Goal: Task Accomplishment & Management: Manage account settings

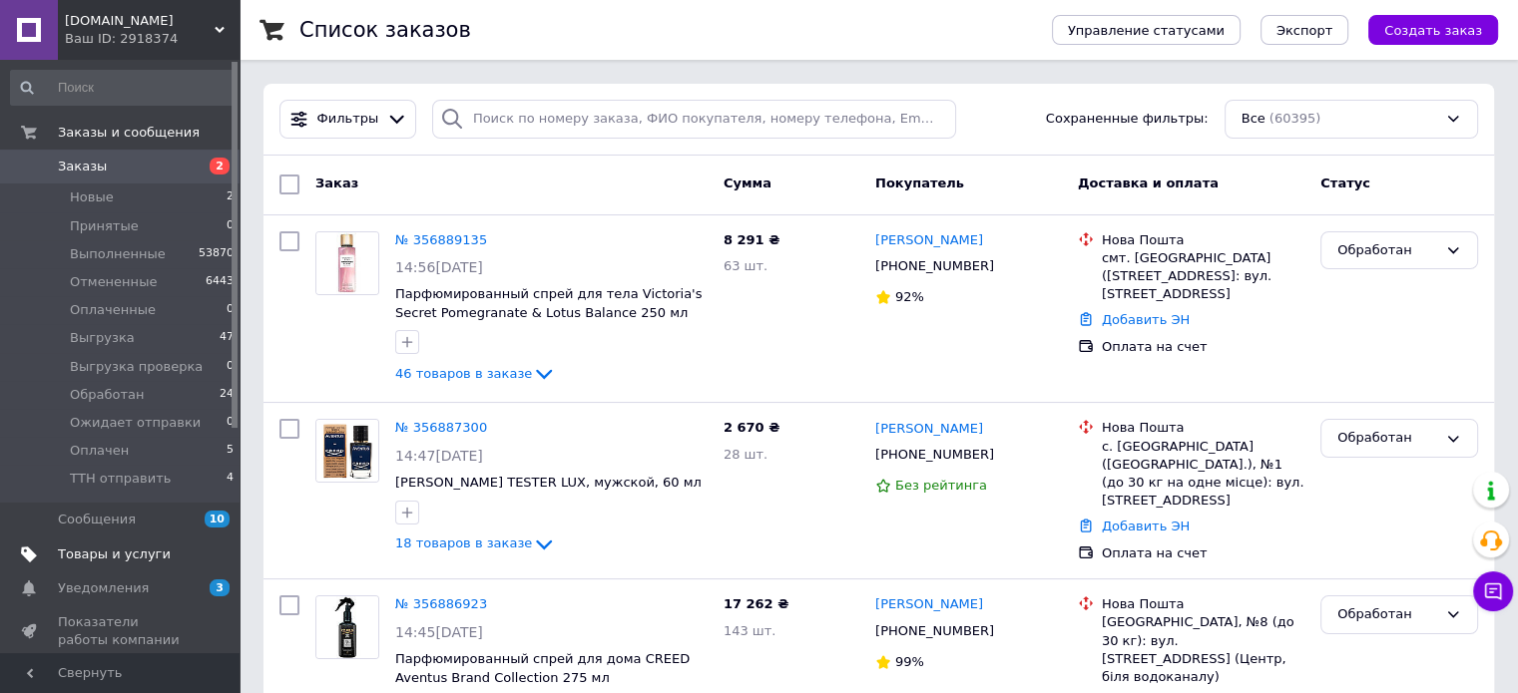
click at [107, 566] on link "Товары и услуги" at bounding box center [122, 555] width 245 height 34
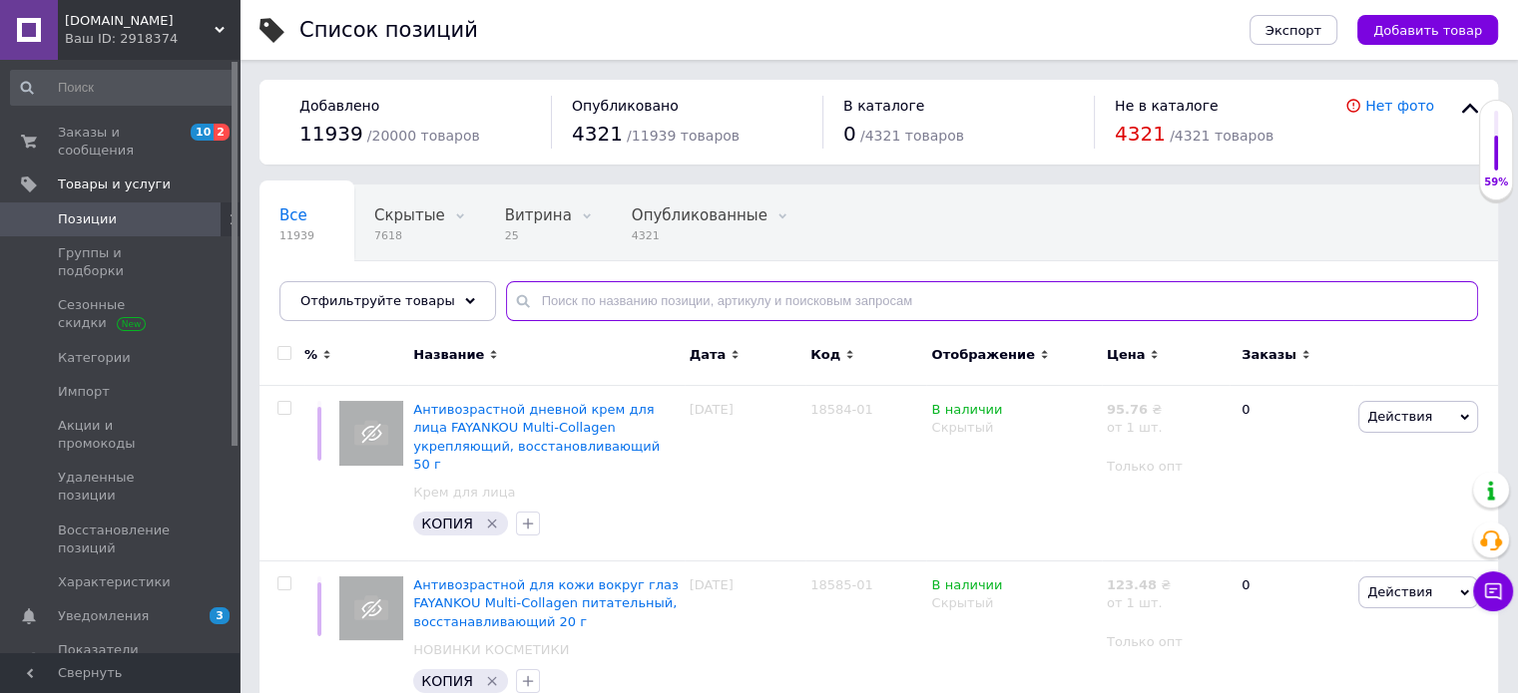
click at [562, 289] on input "text" at bounding box center [992, 301] width 972 height 40
paste input "11065"
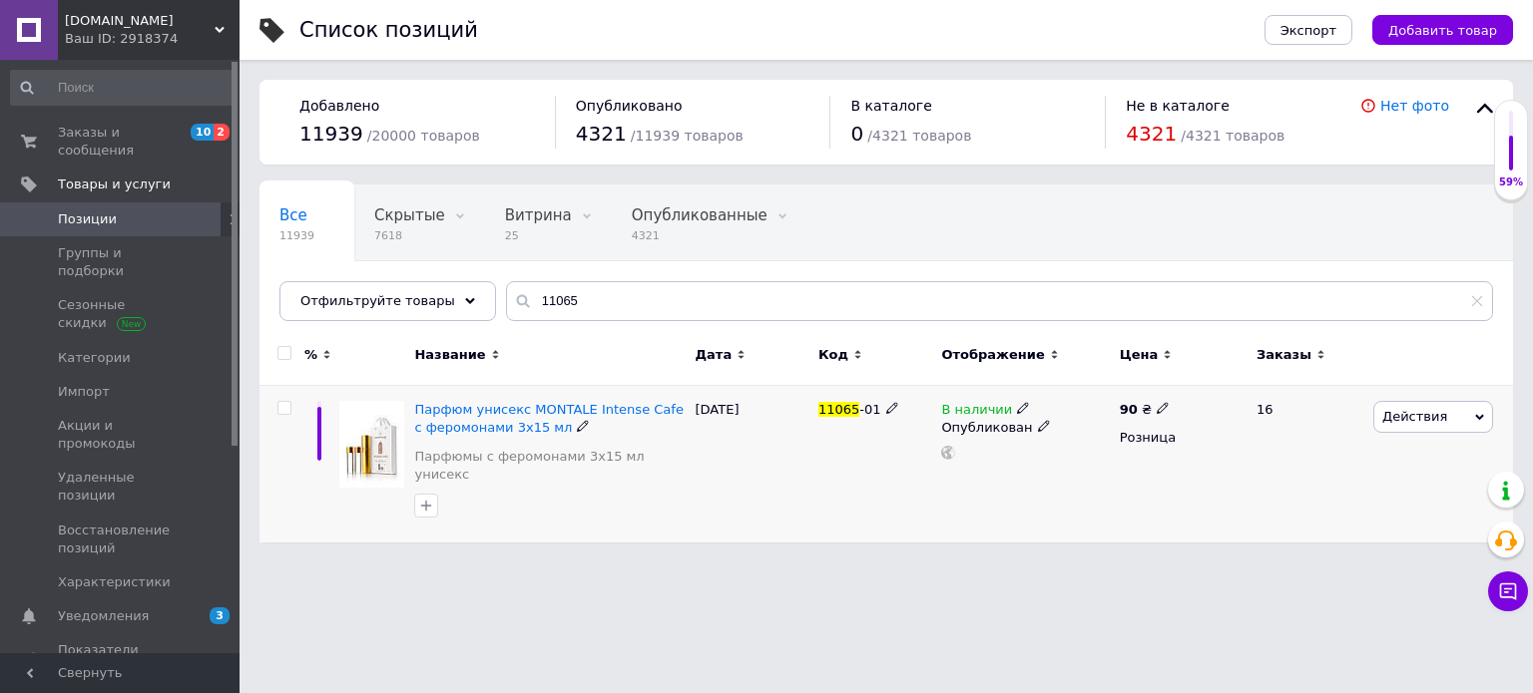
click at [1017, 406] on icon at bounding box center [1023, 408] width 12 height 12
click at [1068, 413] on li "Нет в наличии" at bounding box center [1135, 425] width 190 height 28
click at [938, 514] on div "В наличии Наличие Нет в наличии В наличии Под заказ Готово к отправке Остатки ш…" at bounding box center [1025, 464] width 178 height 157
click at [845, 563] on html "OPTCOSMETIKA.COM Ваш ID: 2918374 Сайт OPTCOSMETIKA.COM Кабинет покупателя Прове…" at bounding box center [766, 281] width 1533 height 563
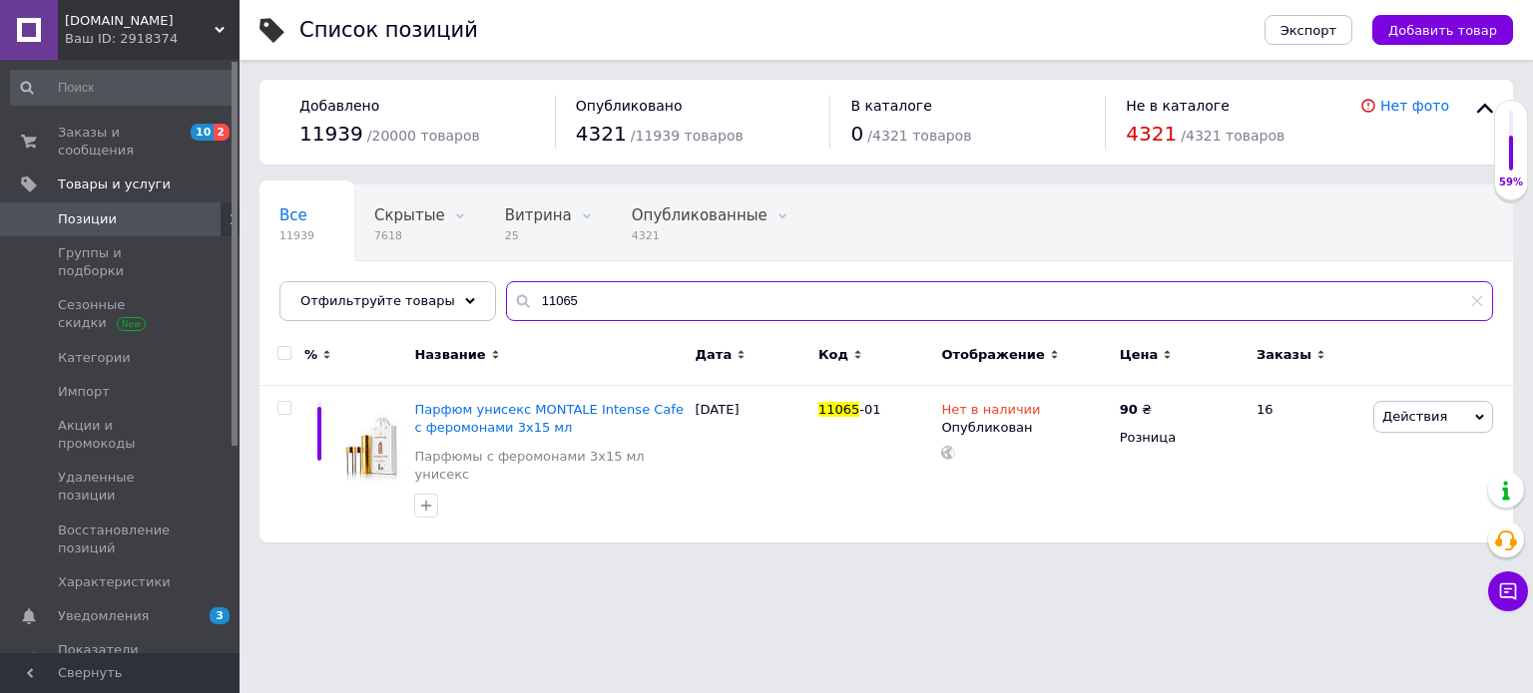
drag, startPoint x: 587, startPoint y: 310, endPoint x: 495, endPoint y: 309, distance: 91.8
click at [506, 309] on div "11065" at bounding box center [999, 301] width 987 height 40
paste input "6266"
type input "16266"
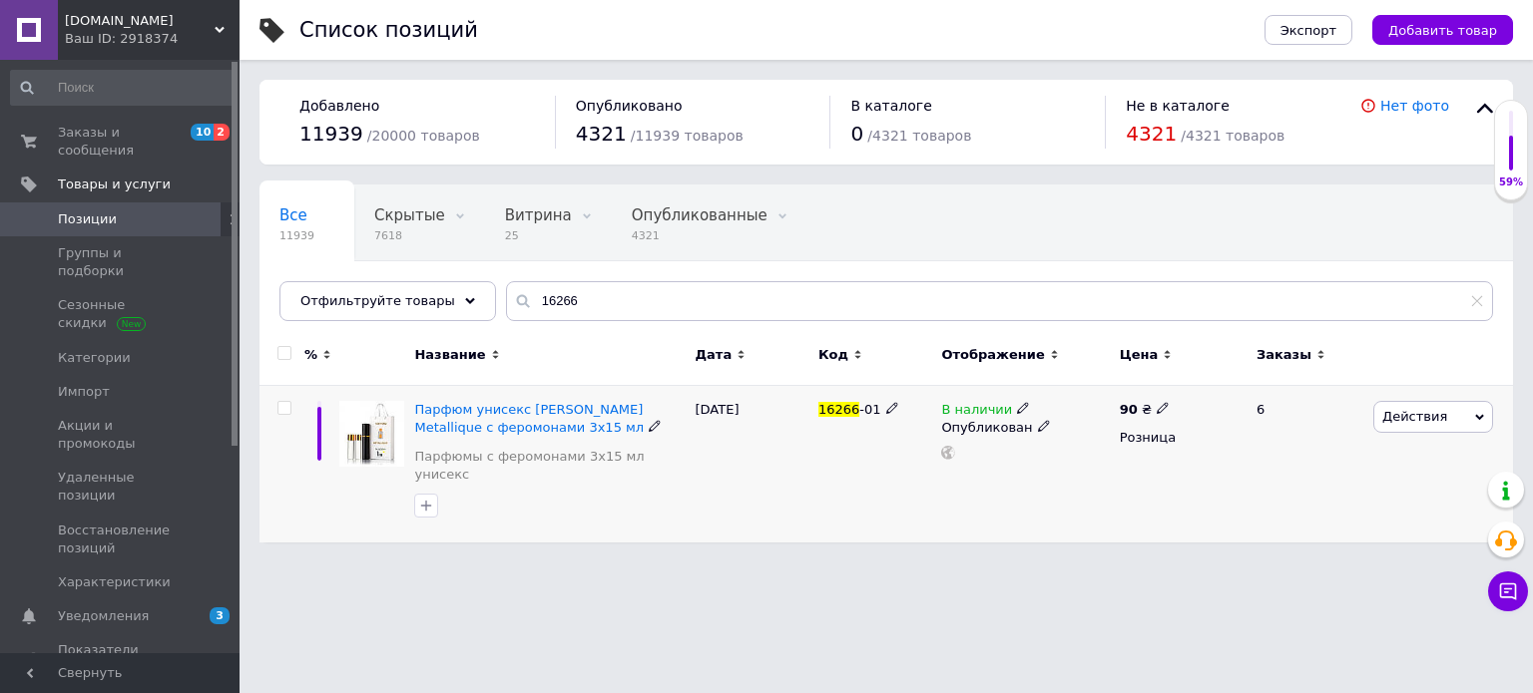
click at [1017, 406] on icon at bounding box center [1023, 408] width 12 height 12
click at [1066, 418] on li "Нет в наличии" at bounding box center [1135, 425] width 190 height 28
click at [955, 519] on div "В наличии Наличие Нет в наличии В наличии Под заказ Готово к отправке Остатки ш…" at bounding box center [1025, 464] width 178 height 157
click at [910, 543] on div "Список позиций Экспорт Добавить товар Добавлено 11939 / 20000 товаров Опубликов…" at bounding box center [885, 281] width 1293 height 563
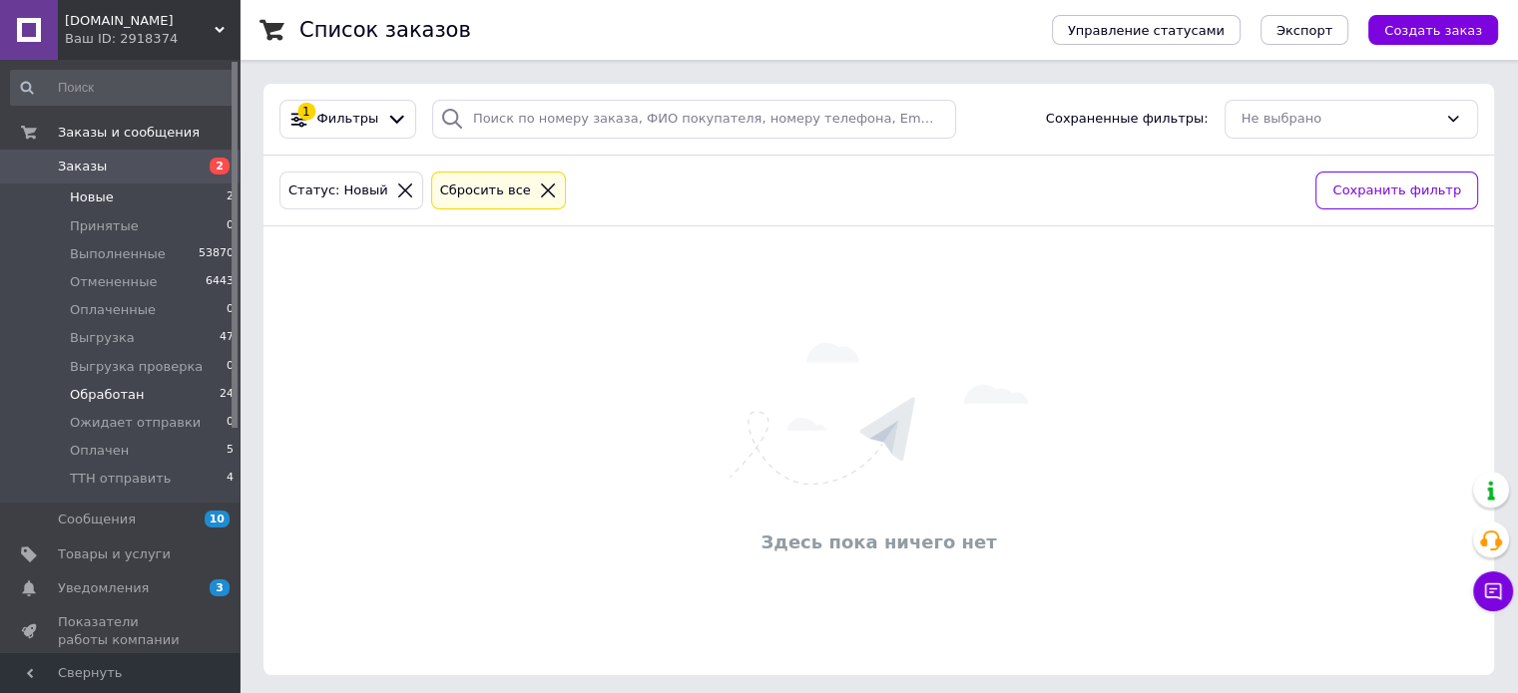
click at [136, 403] on span "Обработан" at bounding box center [107, 395] width 74 height 18
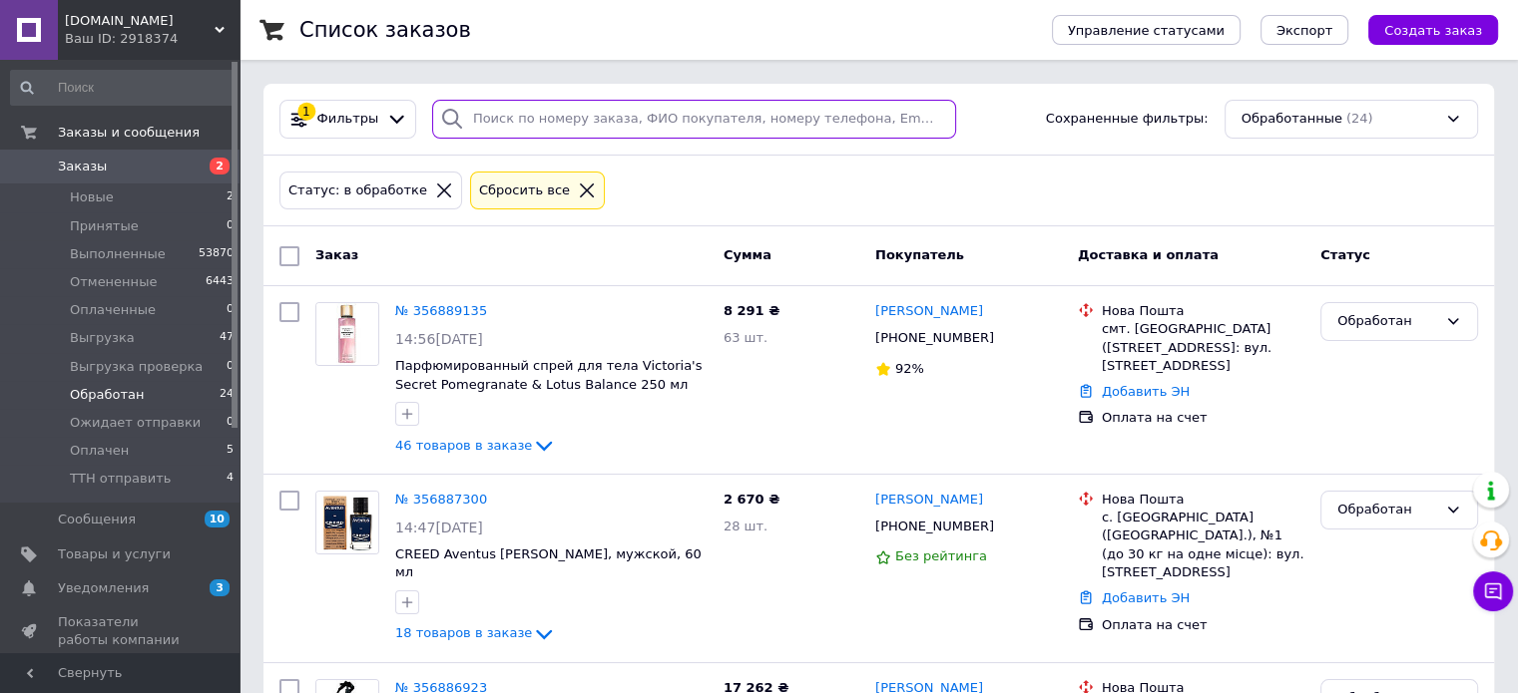
click at [510, 127] on input "search" at bounding box center [694, 119] width 524 height 39
paste input "356886275"
type input "356886275"
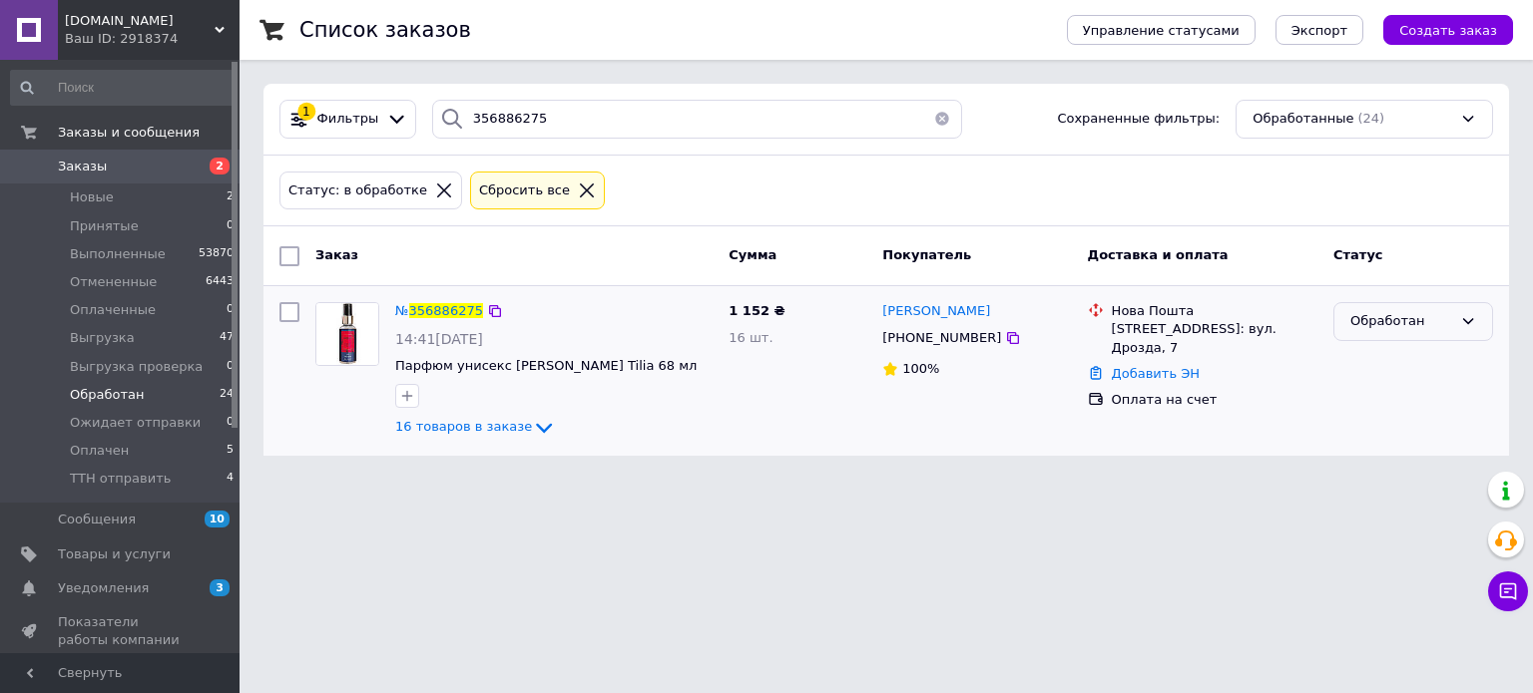
click at [1408, 302] on div "Обработан" at bounding box center [1413, 321] width 160 height 39
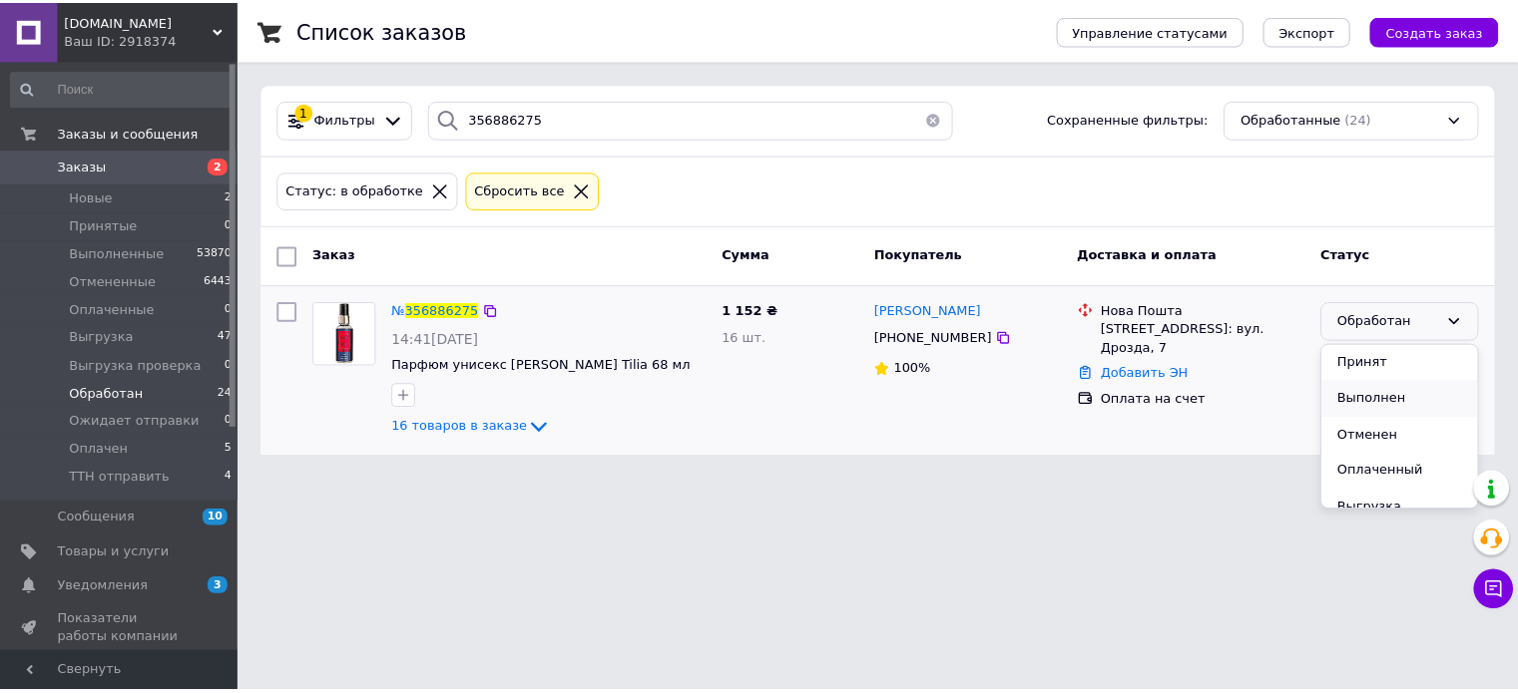
scroll to position [163, 0]
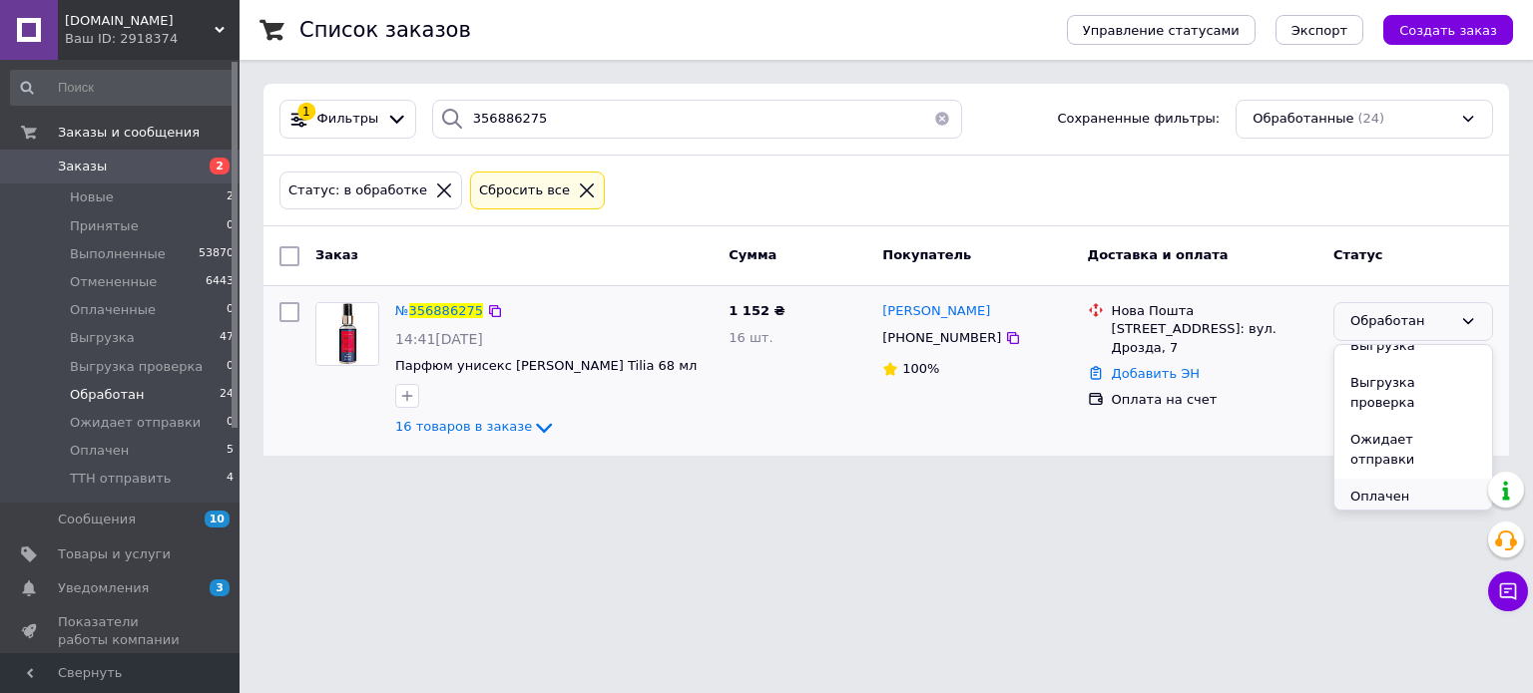
click at [1377, 479] on li "Оплачен" at bounding box center [1413, 497] width 158 height 37
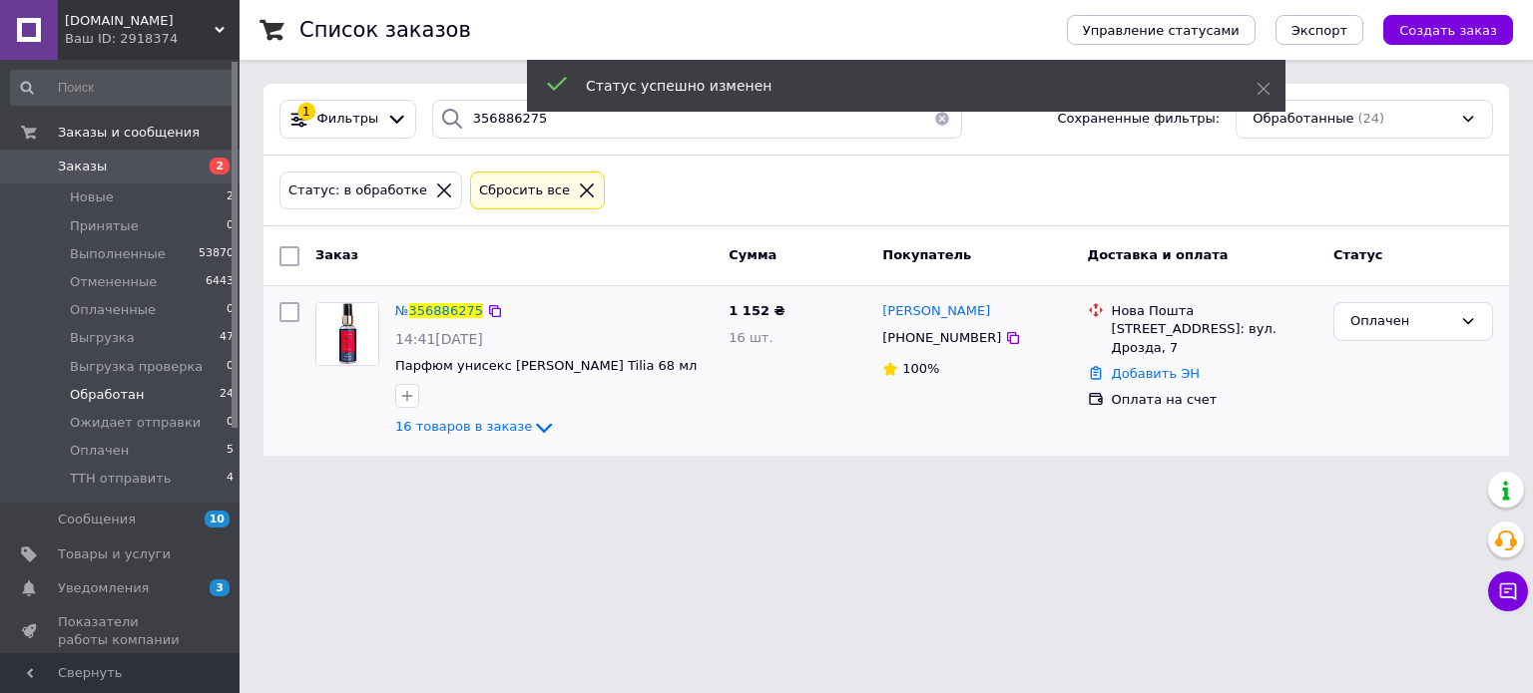
drag, startPoint x: 990, startPoint y: 316, endPoint x: 876, endPoint y: 306, distance: 114.2
click at [876, 306] on div "Олена Кононенко +380932854605 100%" at bounding box center [976, 370] width 205 height 153
copy span "Олена Кононенко"
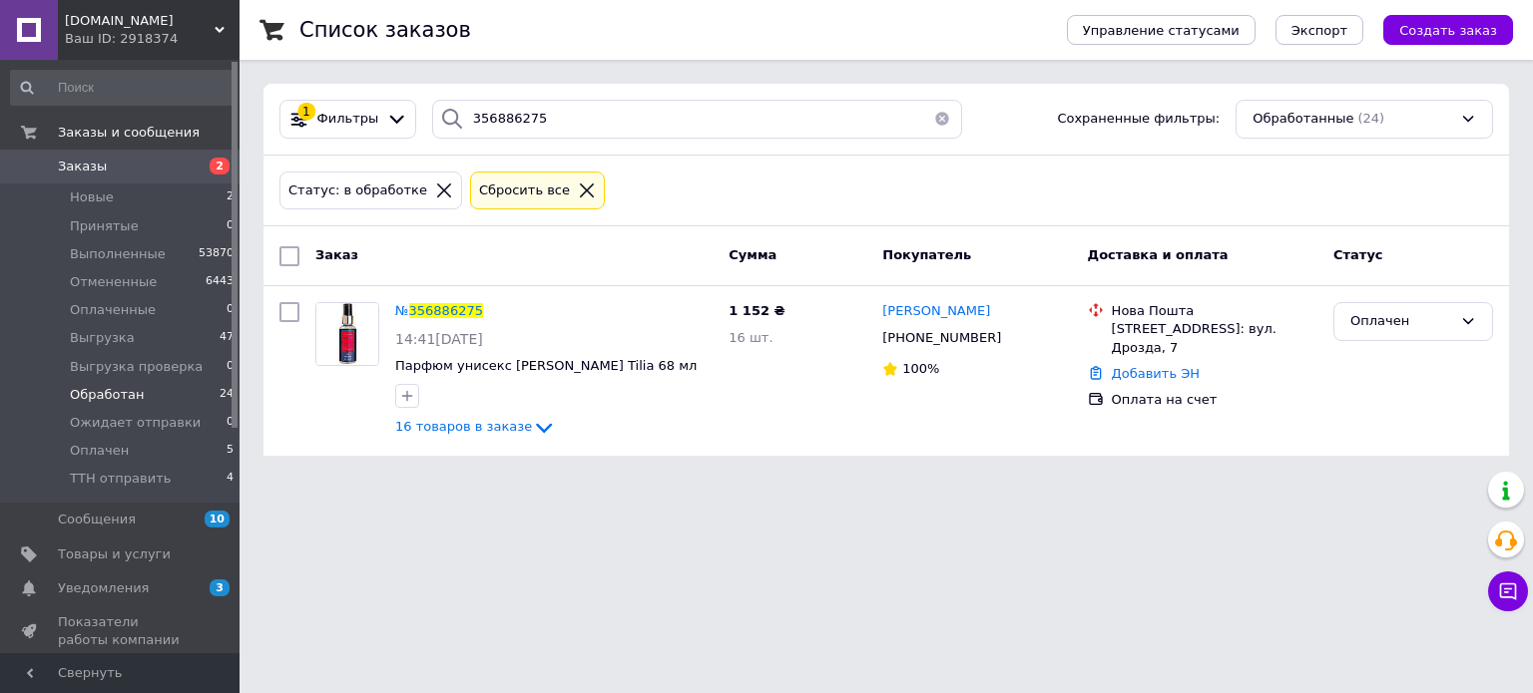
click at [1001, 480] on html "OPTCOSMETIKA.COM Ваш ID: 2918374 Сайт OPTCOSMETIKA.COM Кабинет покупателя Прове…" at bounding box center [766, 240] width 1533 height 480
drag, startPoint x: 87, startPoint y: 203, endPoint x: 172, endPoint y: 228, distance: 88.4
click at [87, 203] on span "Новые" at bounding box center [92, 198] width 44 height 18
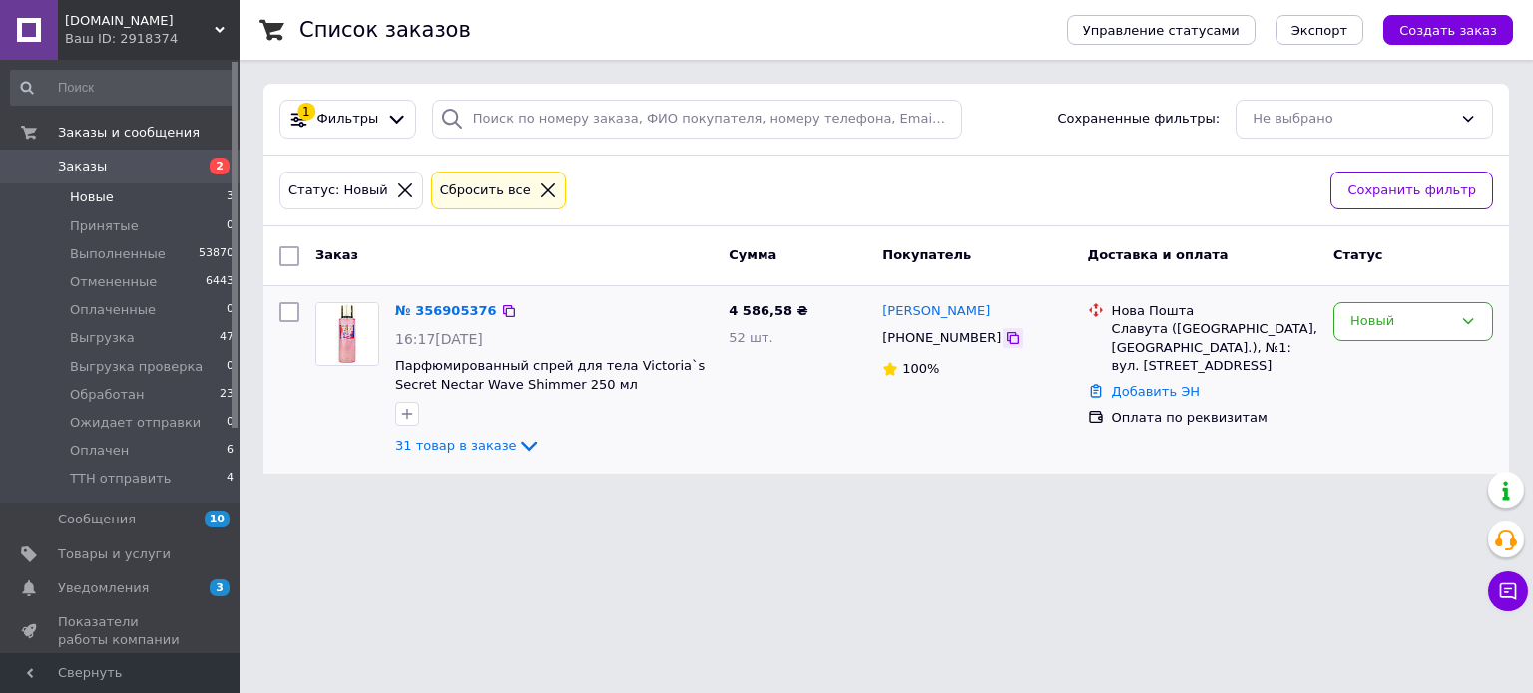
click at [1007, 340] on icon at bounding box center [1013, 338] width 12 height 12
click at [468, 310] on link "№ 356905376" at bounding box center [446, 310] width 102 height 15
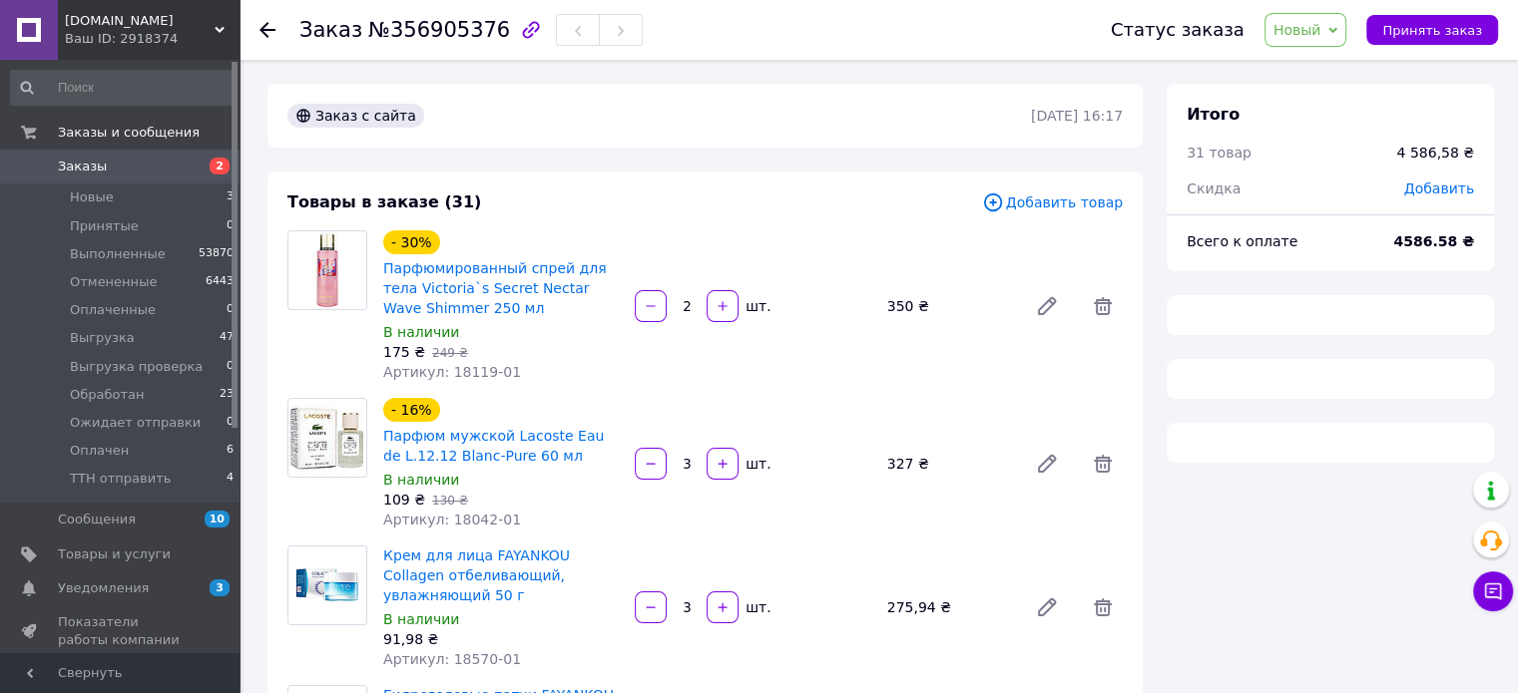
click at [1421, 194] on span "Добавить" at bounding box center [1439, 189] width 70 height 16
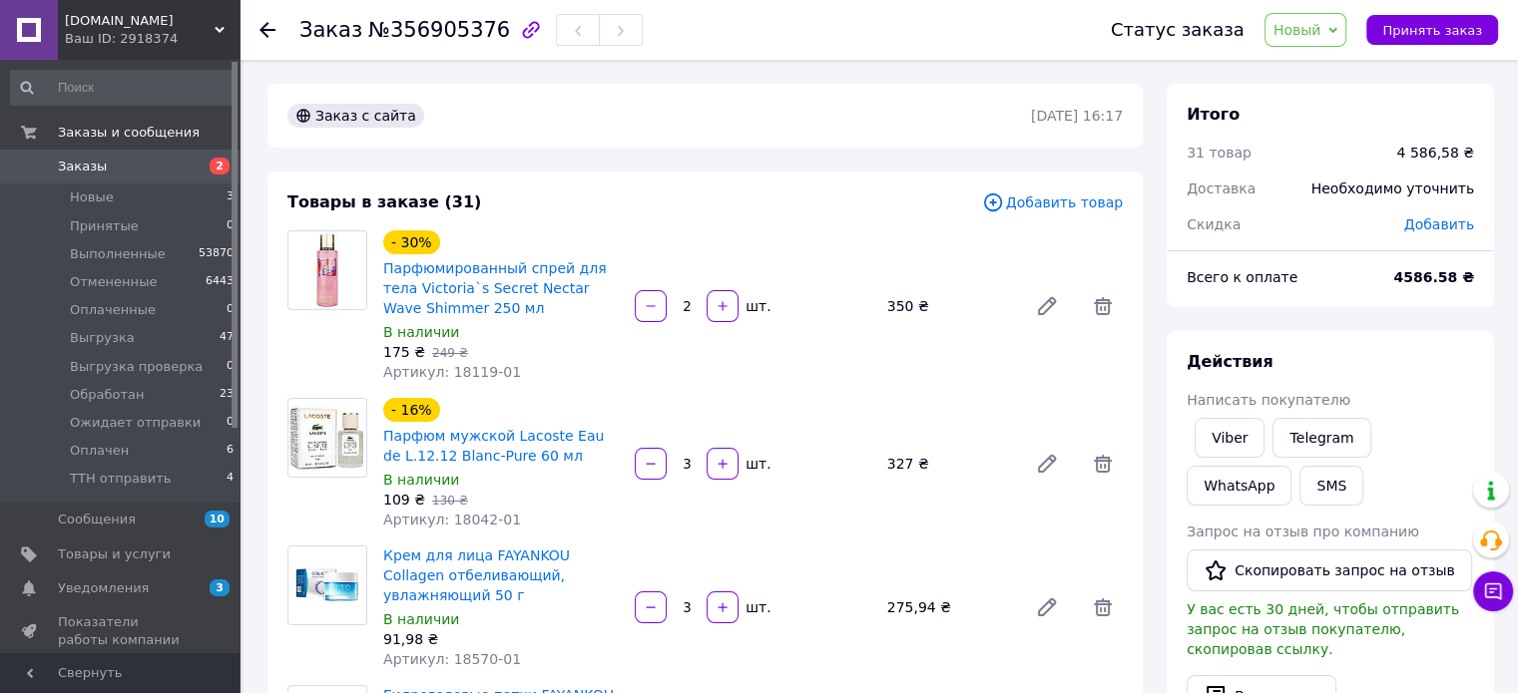
click at [410, 39] on span "№356905376" at bounding box center [439, 30] width 142 height 24
copy span "356905376"
drag, startPoint x: 1461, startPoint y: 277, endPoint x: 1407, endPoint y: 279, distance: 53.9
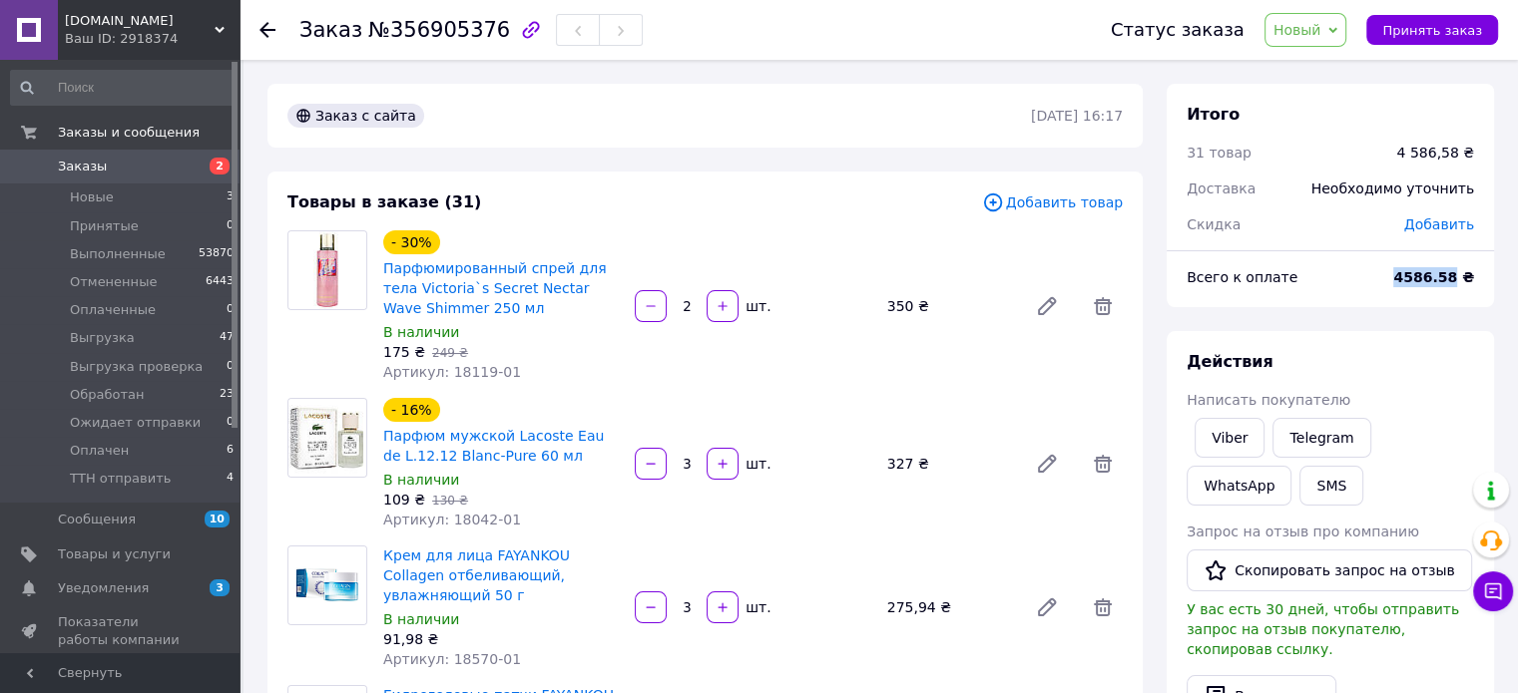
click at [1407, 279] on div "4586.58 ₴" at bounding box center [1433, 277] width 105 height 44
copy b "4586.58"
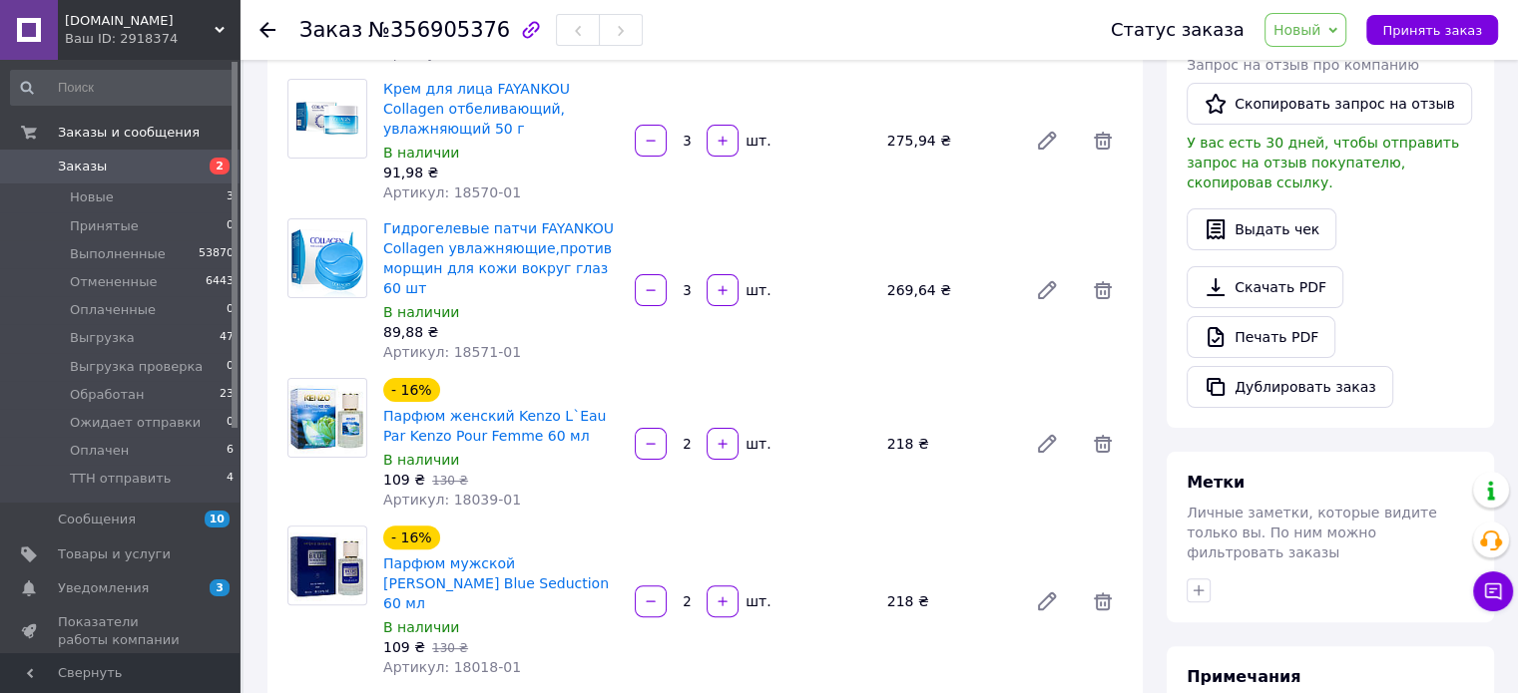
scroll to position [665, 0]
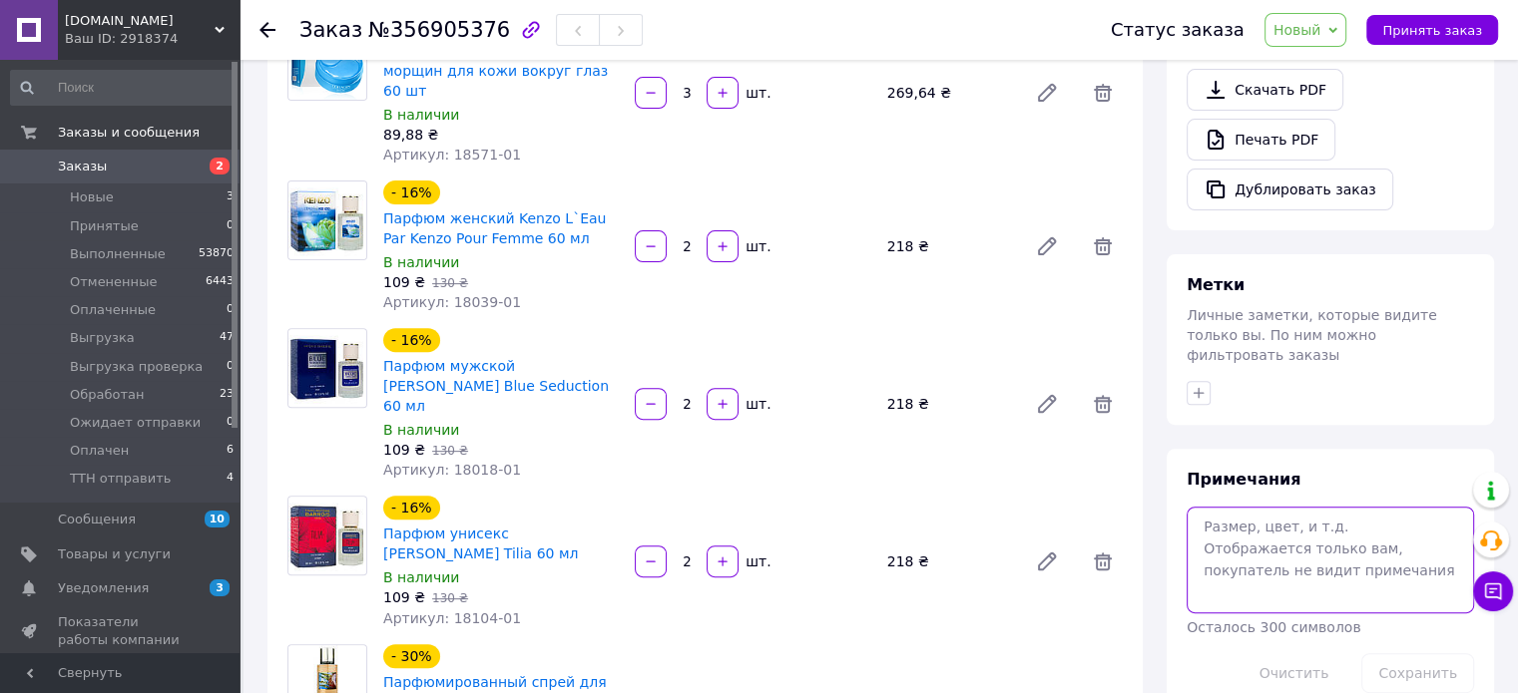
click at [1275, 507] on textarea at bounding box center [1329, 560] width 287 height 106
paste textarea "подарунок-сюрприз"
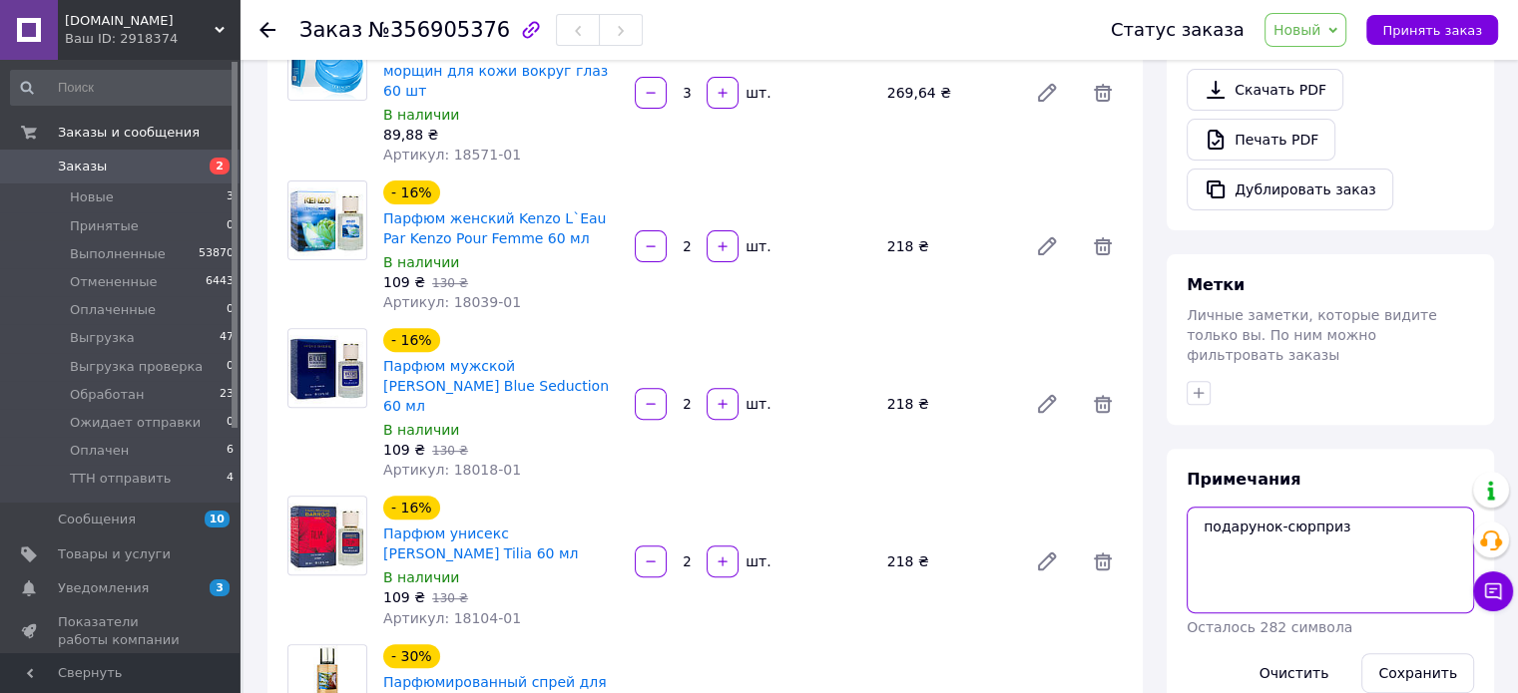
paste textarea "13533-01 Зволожувальний лосьйон для тіла Wokali"
type textarea "подарунок-сюрприз 13533-01 Зволожувальний лосьйон для тіла Wokali"
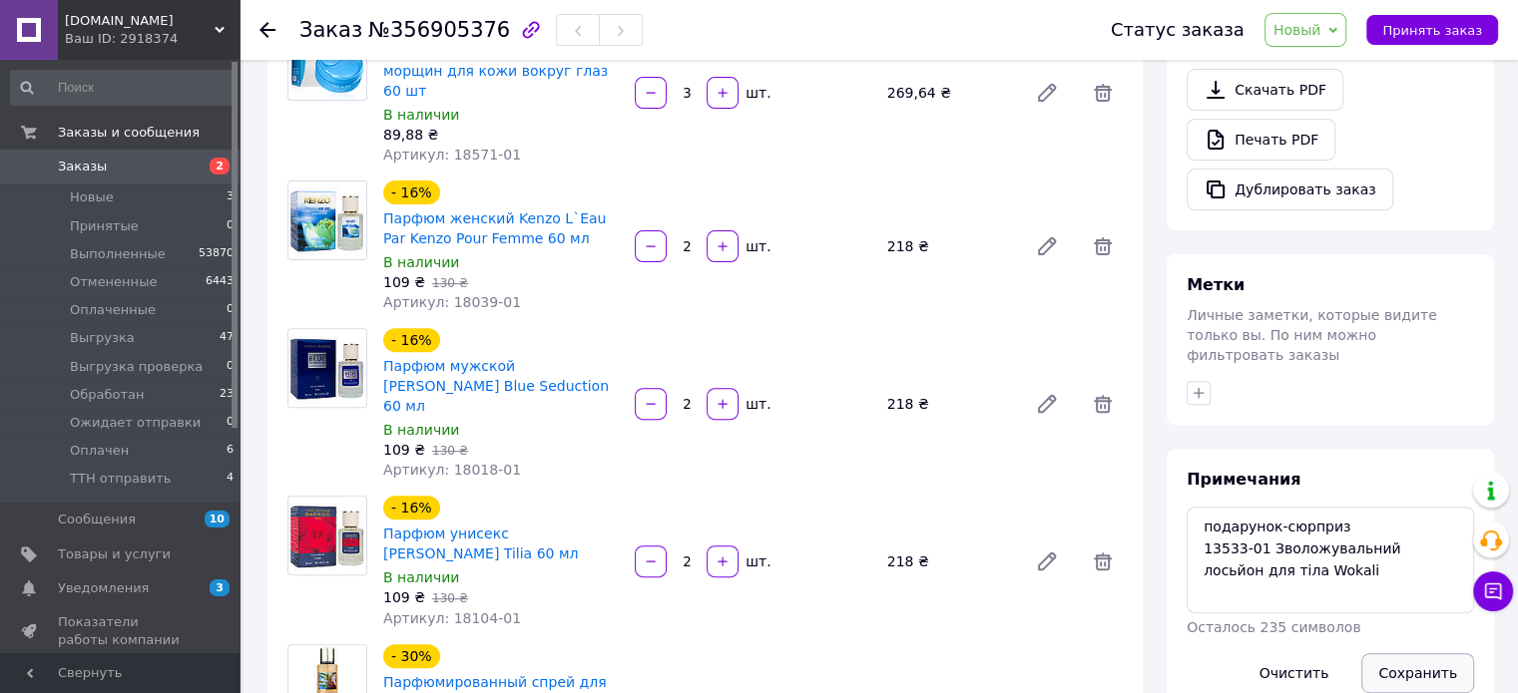
click at [1415, 654] on button "Сохранить" at bounding box center [1417, 674] width 113 height 40
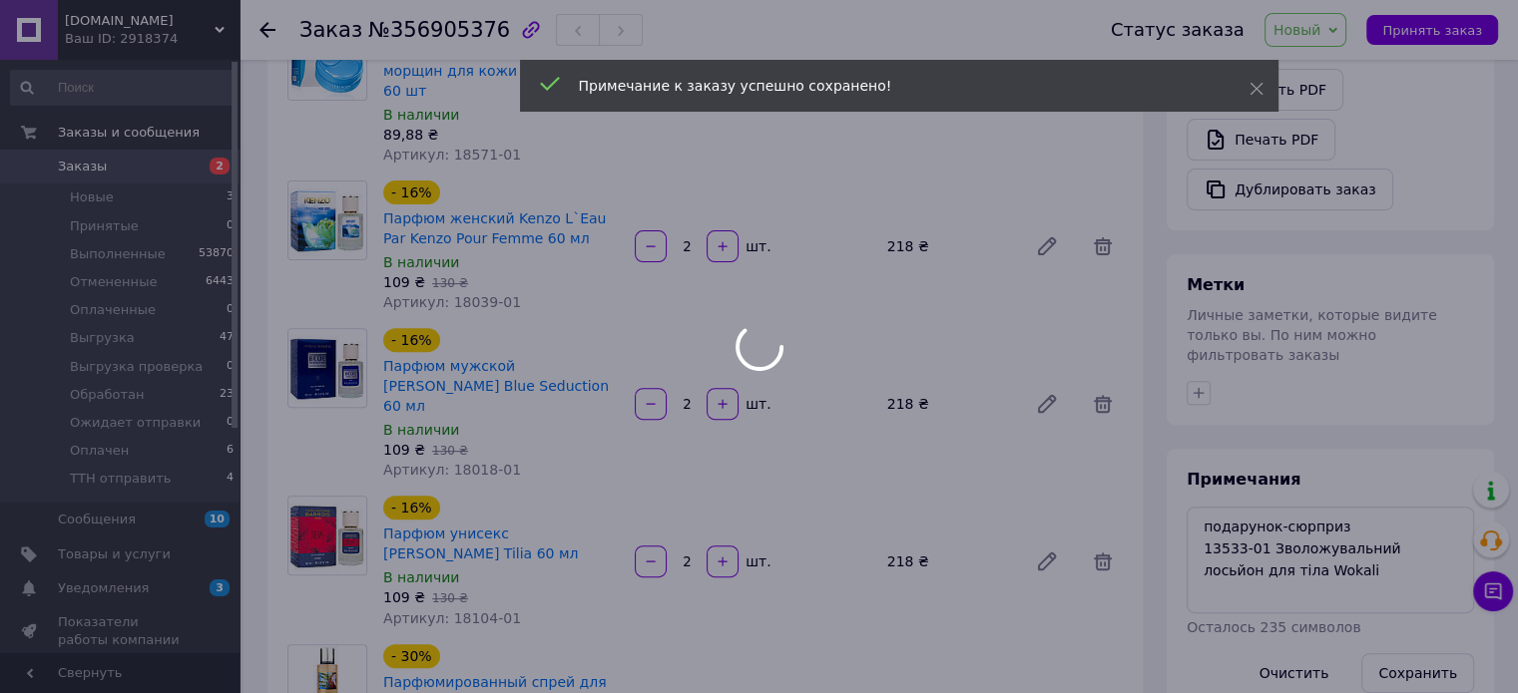
scroll to position [0, 0]
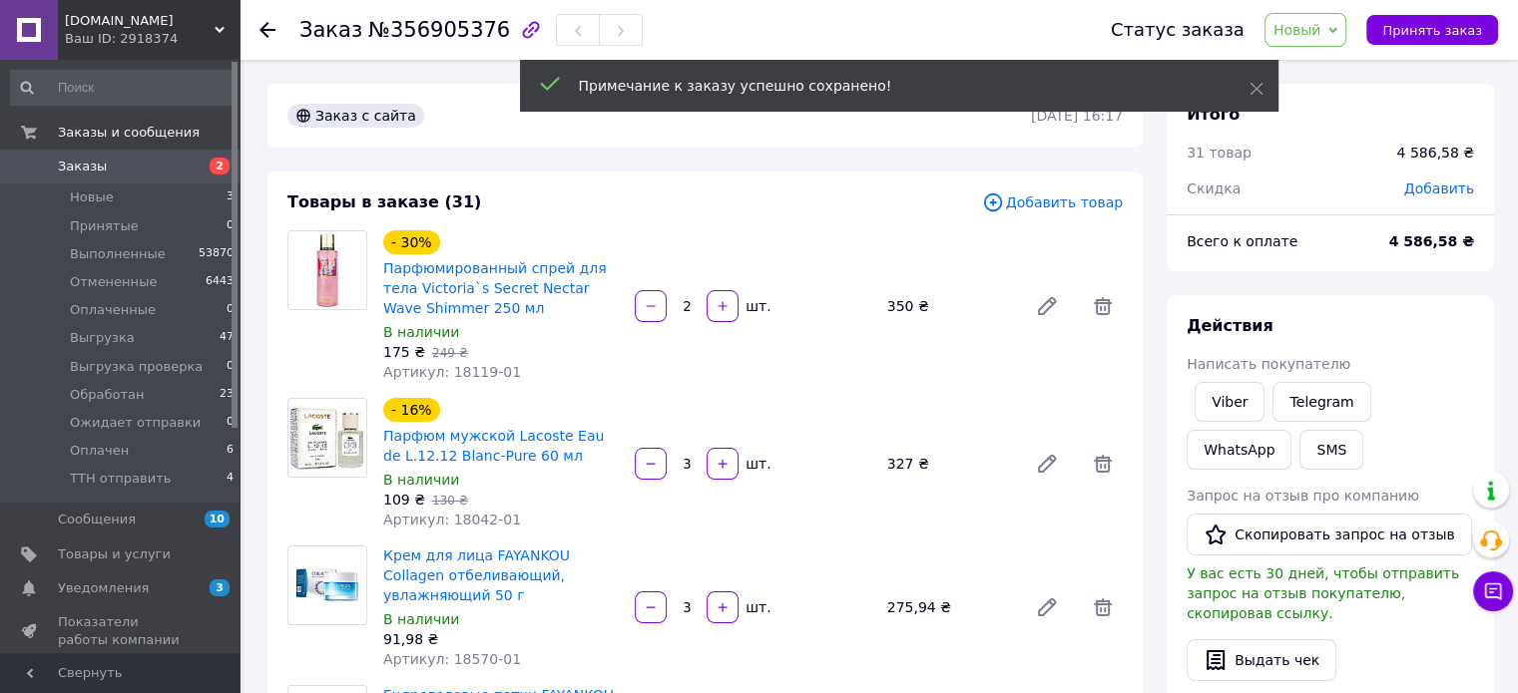
click at [1319, 25] on span "Новый" at bounding box center [1297, 30] width 48 height 16
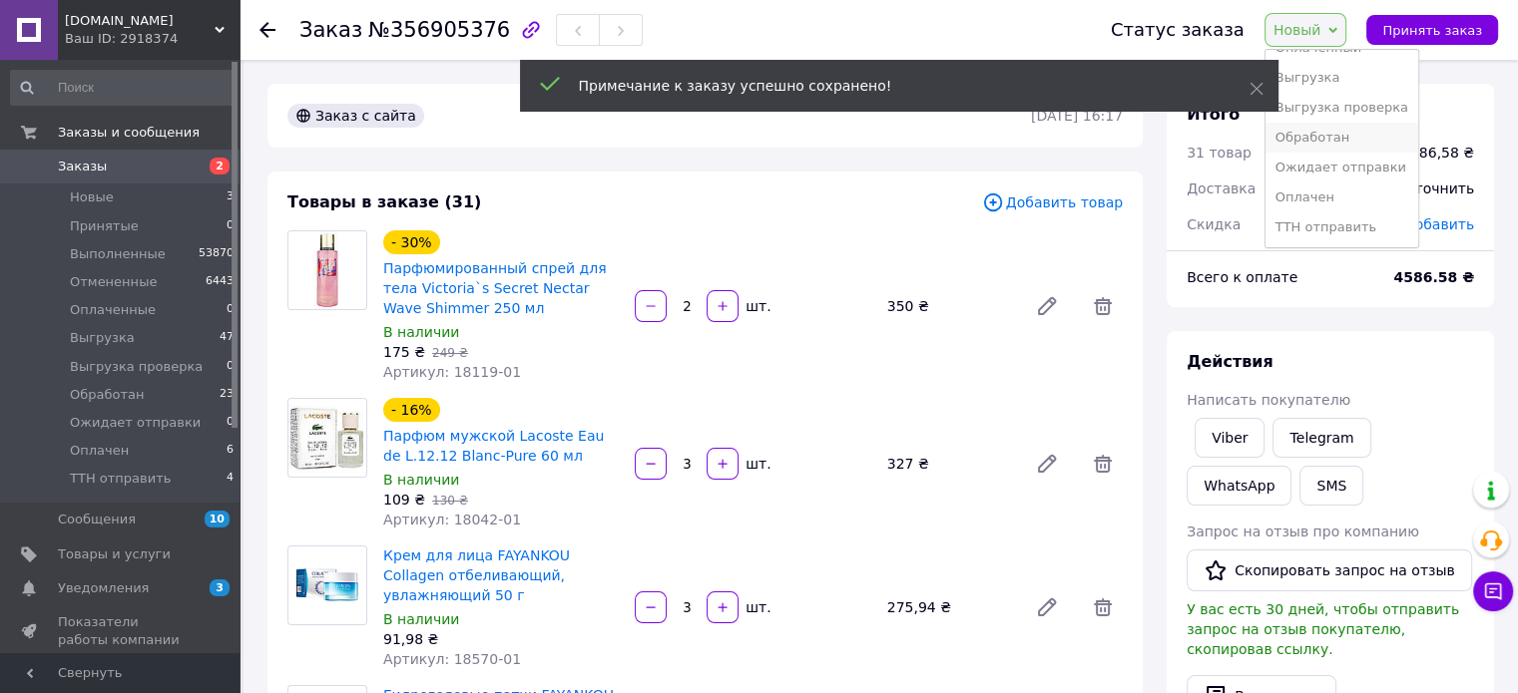
click at [1343, 140] on li "Обработан" at bounding box center [1341, 138] width 153 height 30
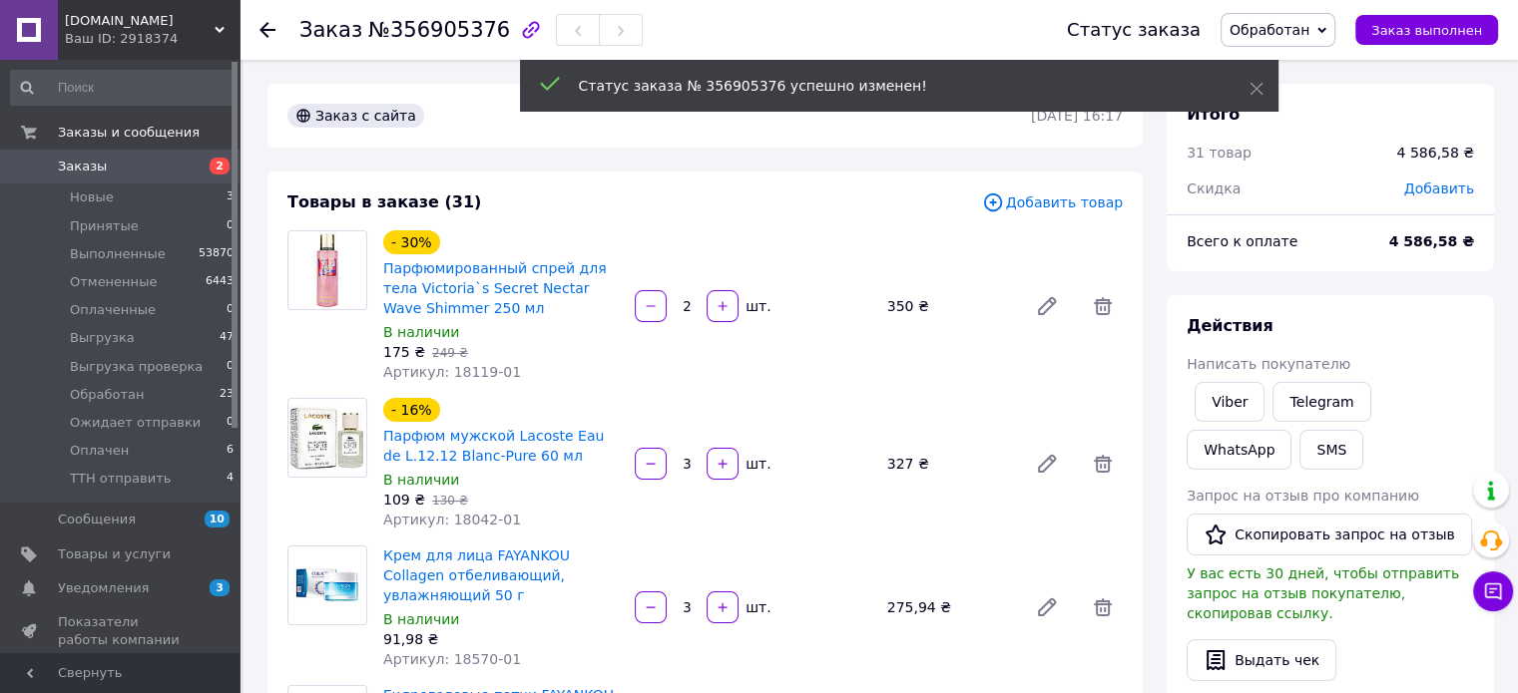
click at [264, 26] on use at bounding box center [267, 30] width 16 height 16
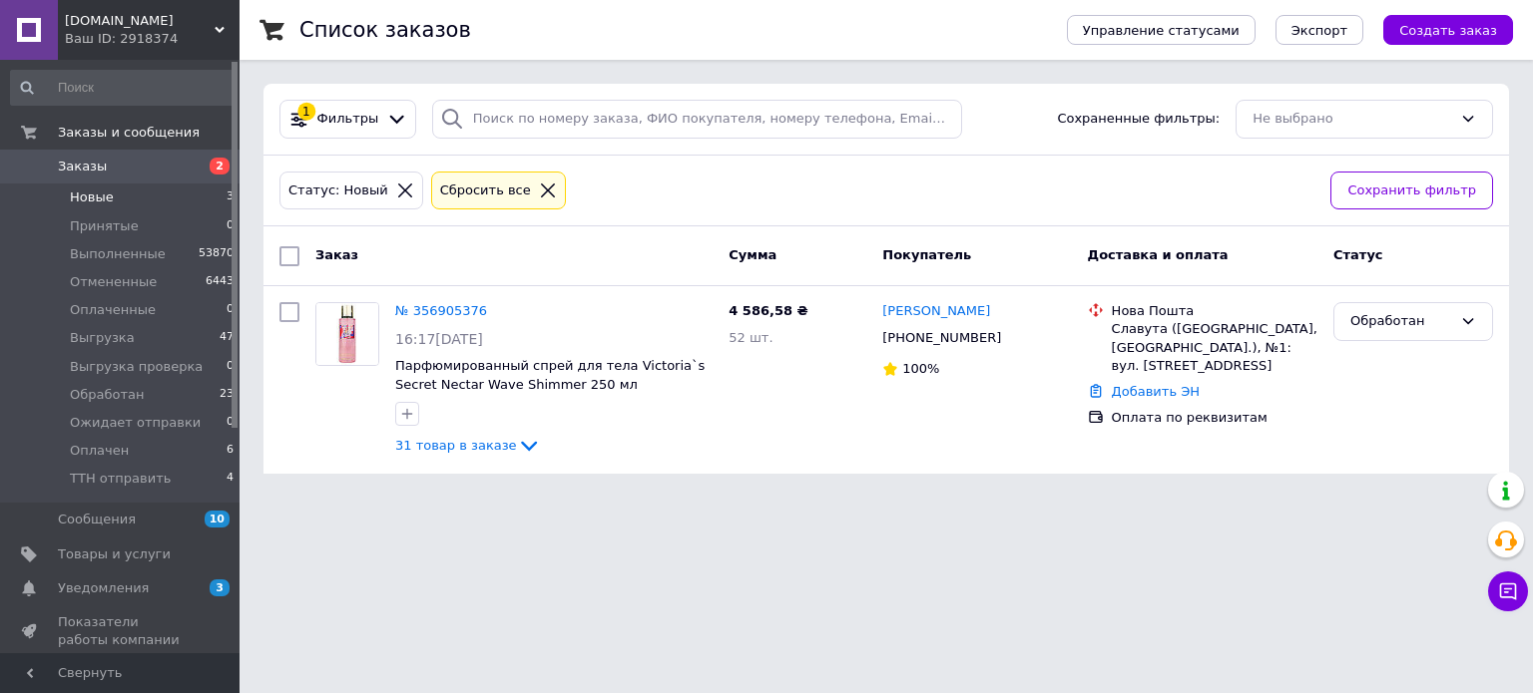
click at [78, 192] on span "Новые" at bounding box center [92, 198] width 44 height 18
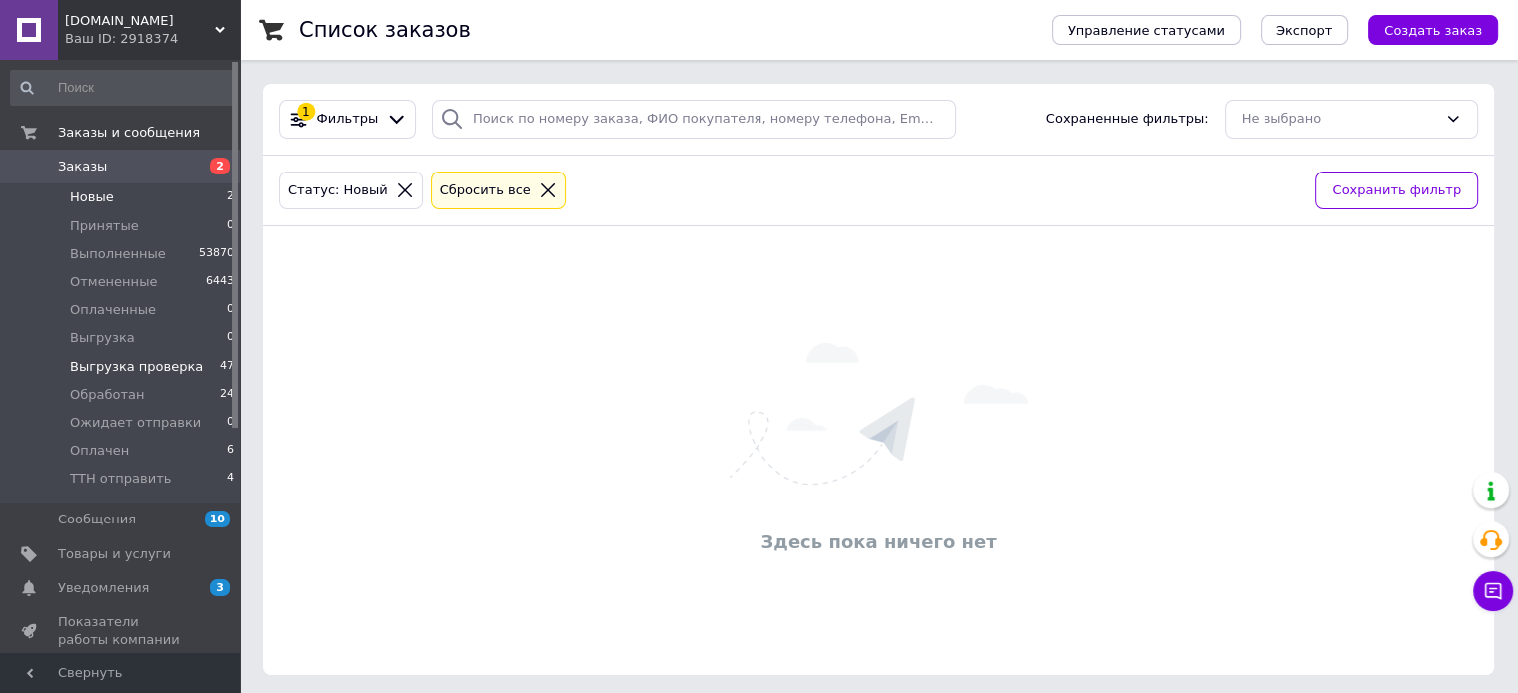
click at [99, 378] on li "Выгрузка проверка 47" at bounding box center [122, 367] width 245 height 28
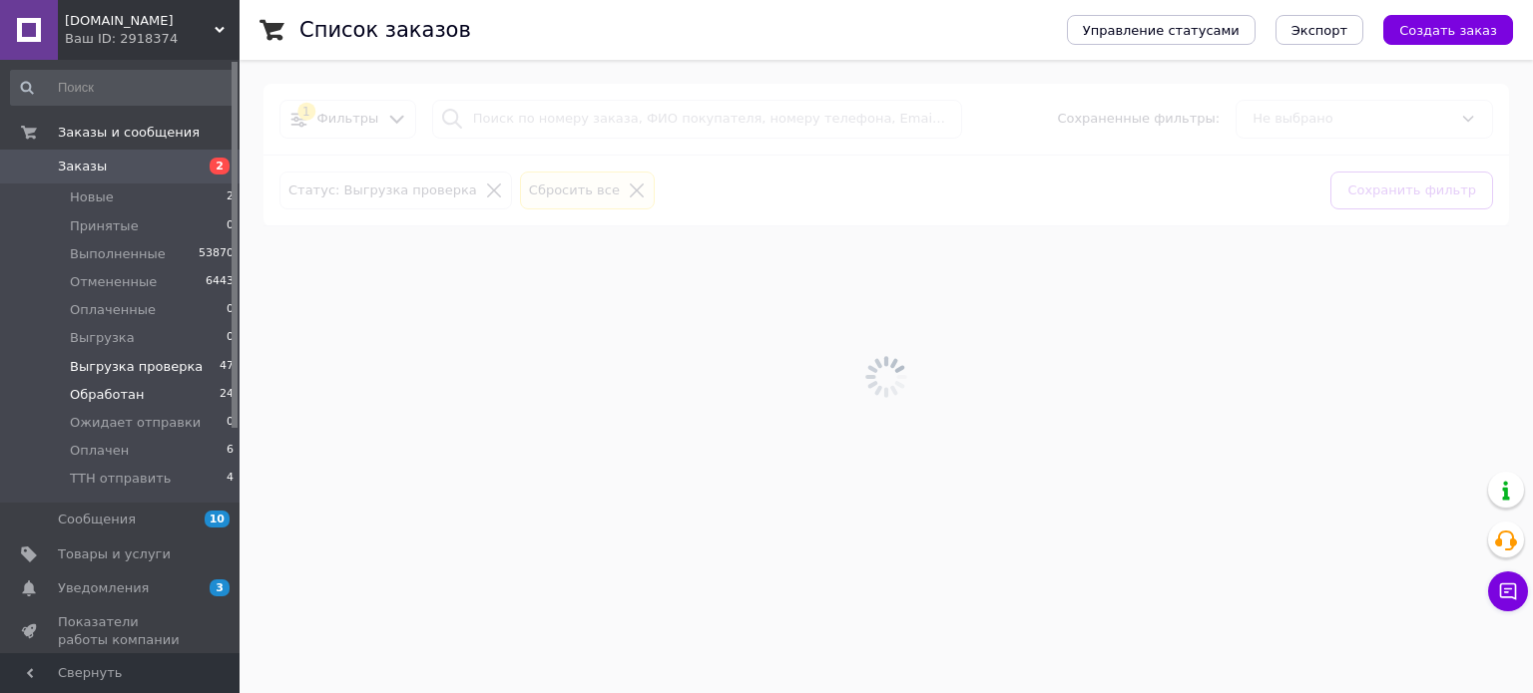
click at [99, 387] on span "Обработан" at bounding box center [107, 395] width 74 height 18
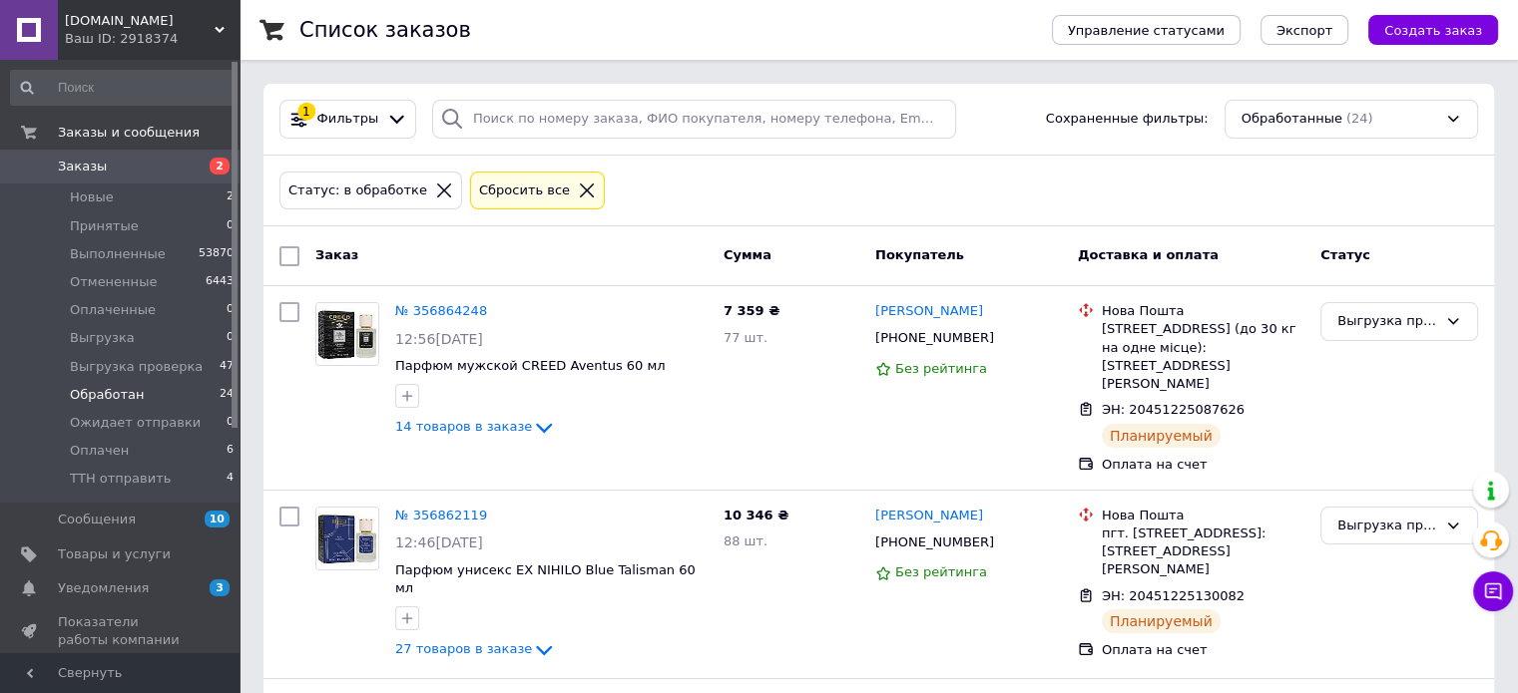
click at [142, 393] on li "Обработан 24" at bounding box center [122, 395] width 245 height 28
click at [142, 392] on li "Обработан 24" at bounding box center [122, 395] width 245 height 28
click at [137, 391] on li "Обработан 24" at bounding box center [122, 395] width 245 height 28
click at [435, 182] on icon at bounding box center [444, 191] width 18 height 18
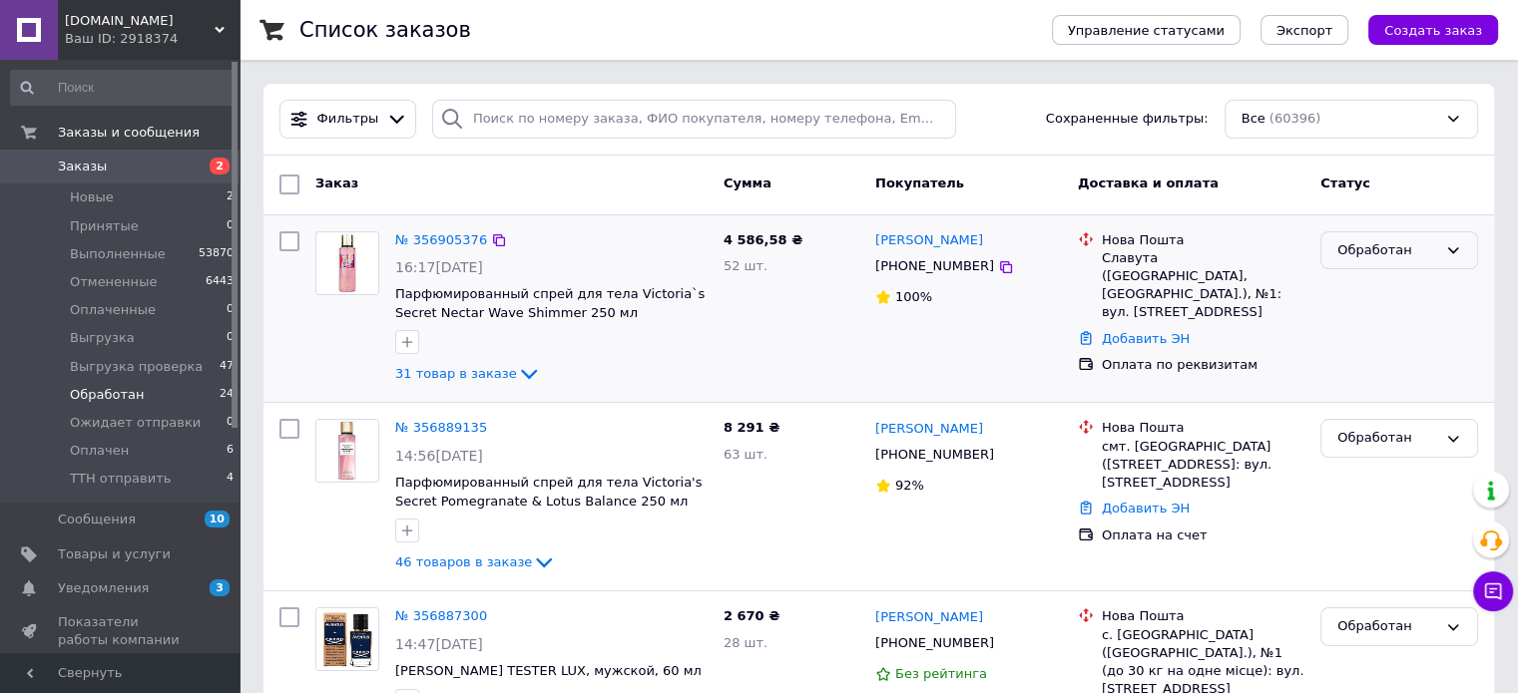
click at [1372, 255] on div "Обработан" at bounding box center [1387, 250] width 100 height 21
click at [1369, 407] on li "Оплачен" at bounding box center [1399, 425] width 156 height 37
drag, startPoint x: 971, startPoint y: 240, endPoint x: 875, endPoint y: 240, distance: 95.8
click at [875, 240] on div "Юлія Петрук" at bounding box center [968, 241] width 191 height 23
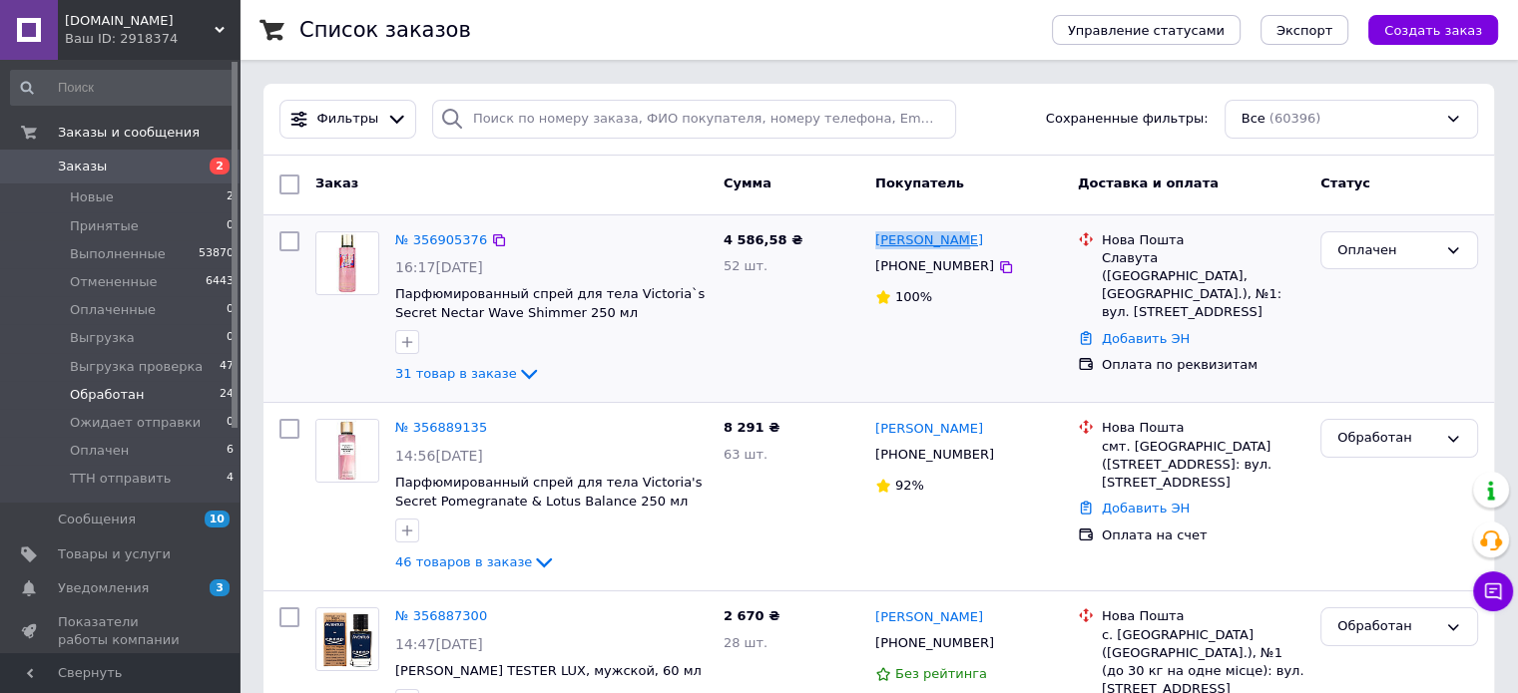
copy link "Юлія Петрук"
click at [109, 200] on span "Новые" at bounding box center [92, 198] width 44 height 18
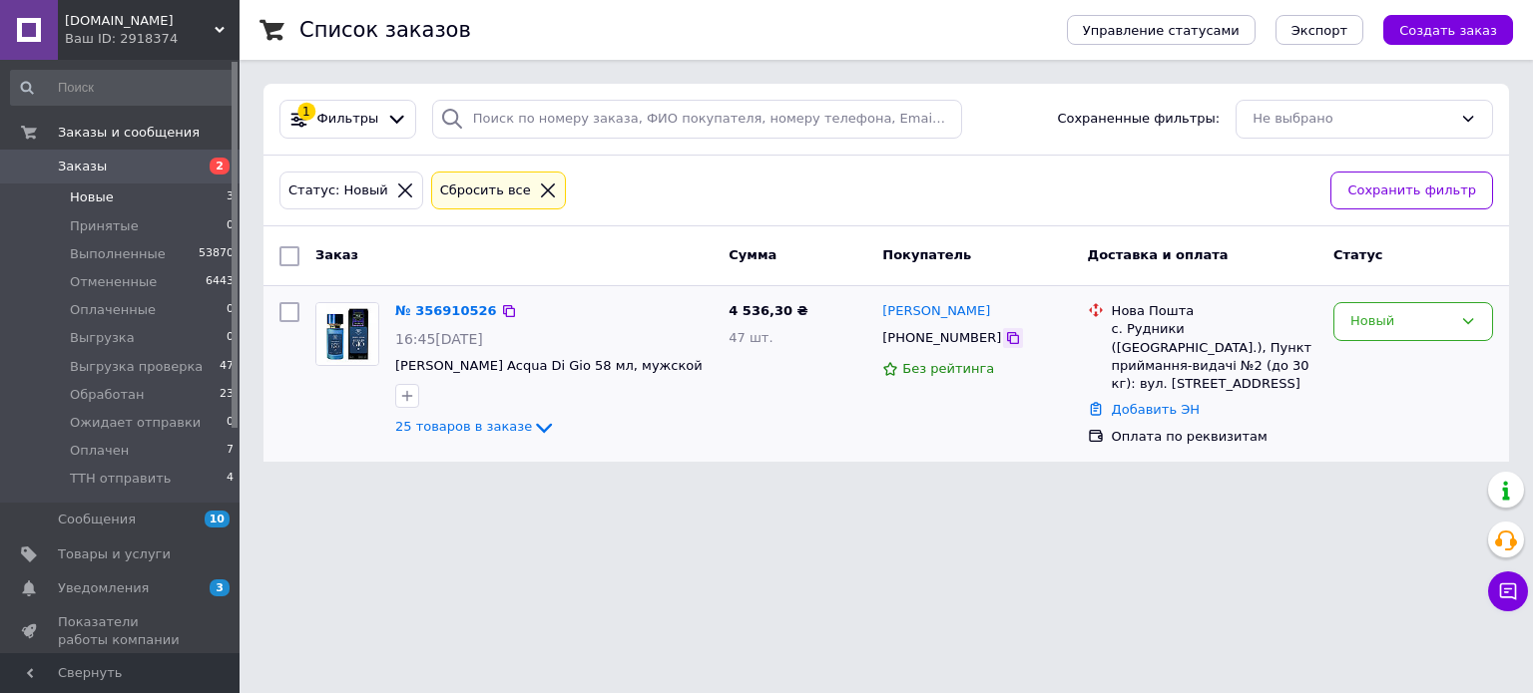
click at [1007, 343] on icon at bounding box center [1013, 338] width 12 height 12
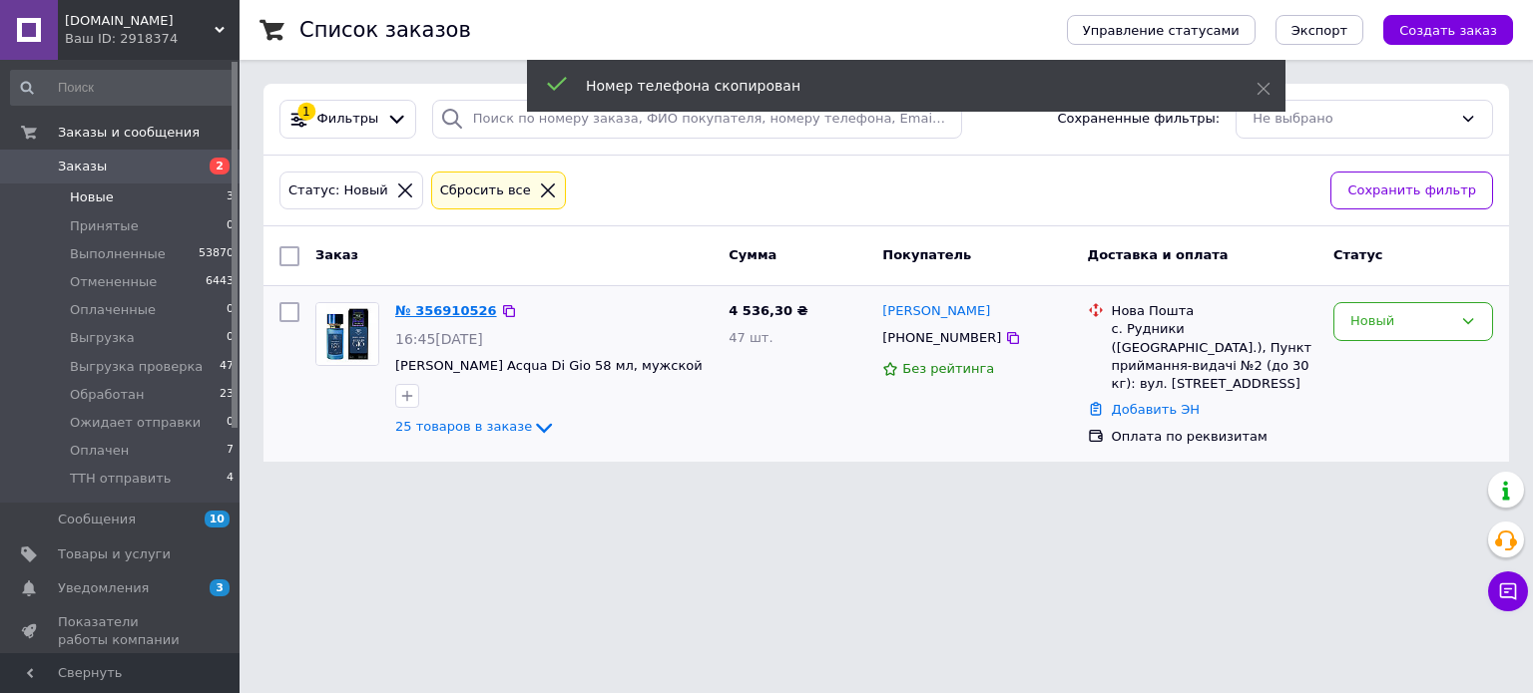
click at [436, 303] on link "№ 356910526" at bounding box center [446, 310] width 102 height 15
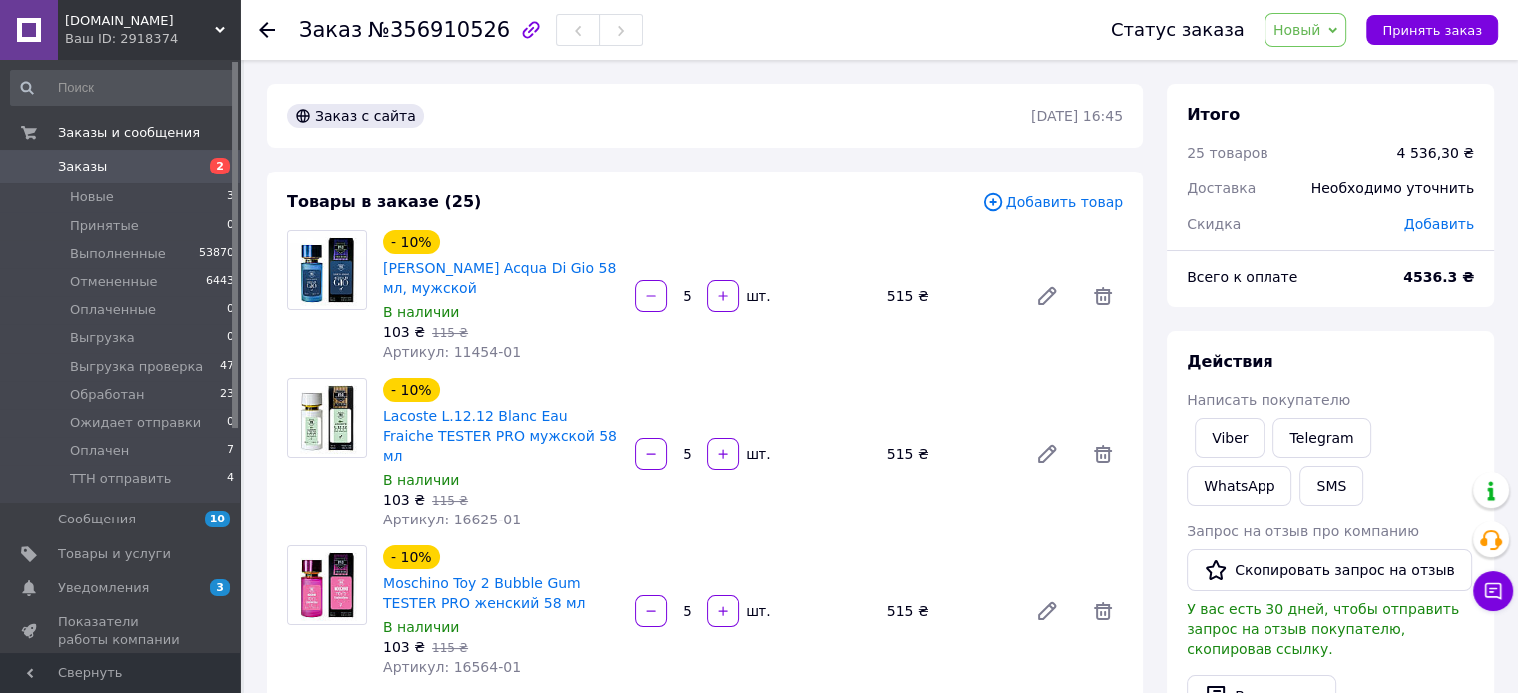
click at [423, 43] on div "Заказ №356910526" at bounding box center [470, 30] width 343 height 34
click at [422, 27] on span "№356910526" at bounding box center [439, 30] width 142 height 24
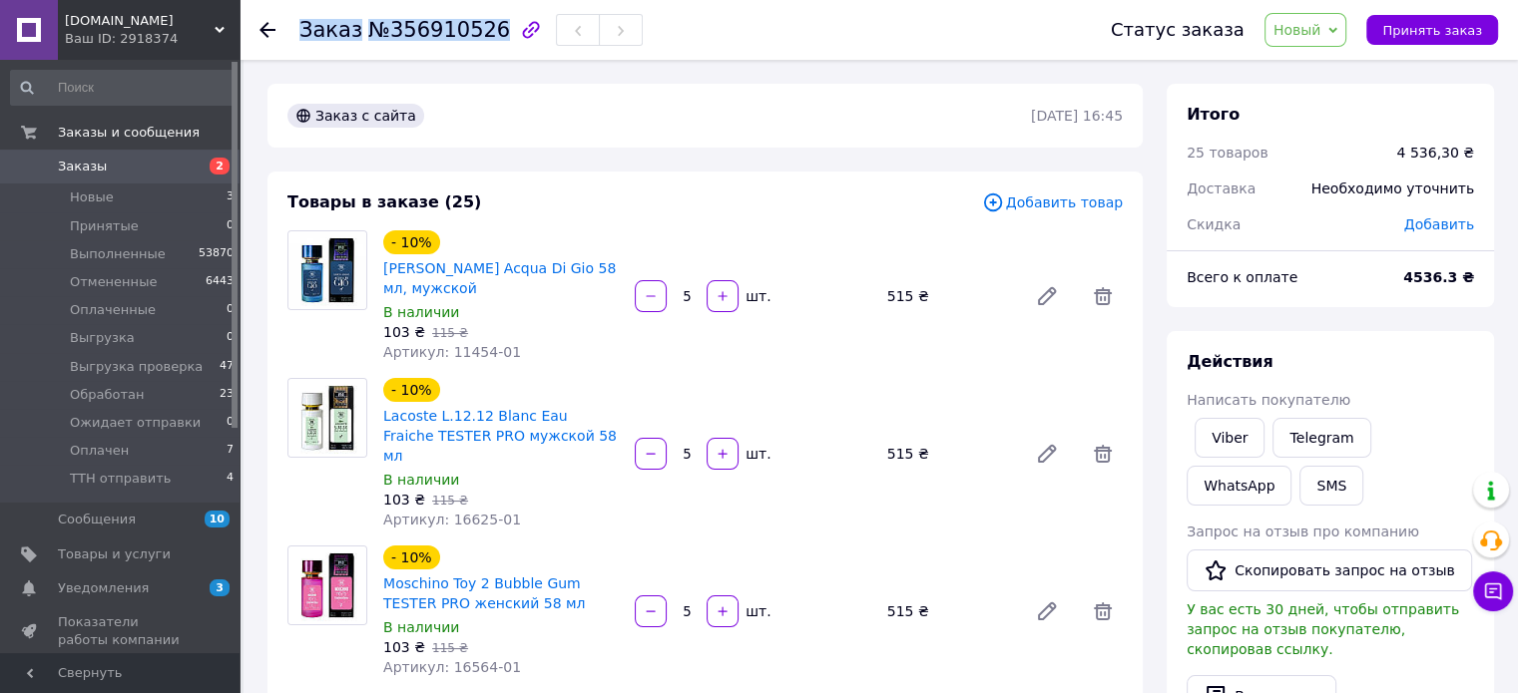
click at [422, 27] on span "№356910526" at bounding box center [439, 30] width 142 height 24
click at [428, 27] on span "№356910526" at bounding box center [439, 30] width 142 height 24
click at [439, 27] on span "№356910526" at bounding box center [439, 30] width 142 height 24
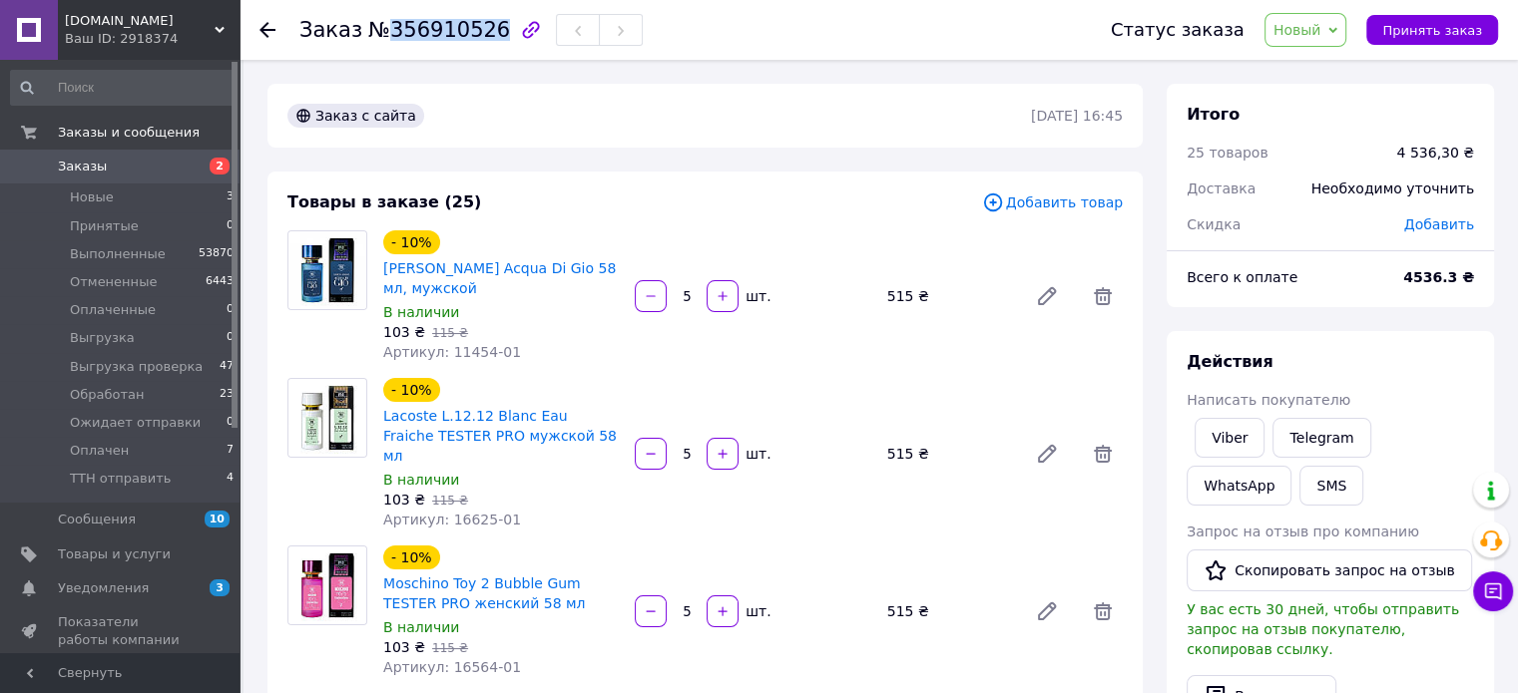
copy span "356910526"
drag, startPoint x: 1461, startPoint y: 148, endPoint x: 1413, endPoint y: 151, distance: 48.0
click at [1413, 151] on div "4 536,30 ₴" at bounding box center [1435, 153] width 78 height 20
copy div "4 536,30"
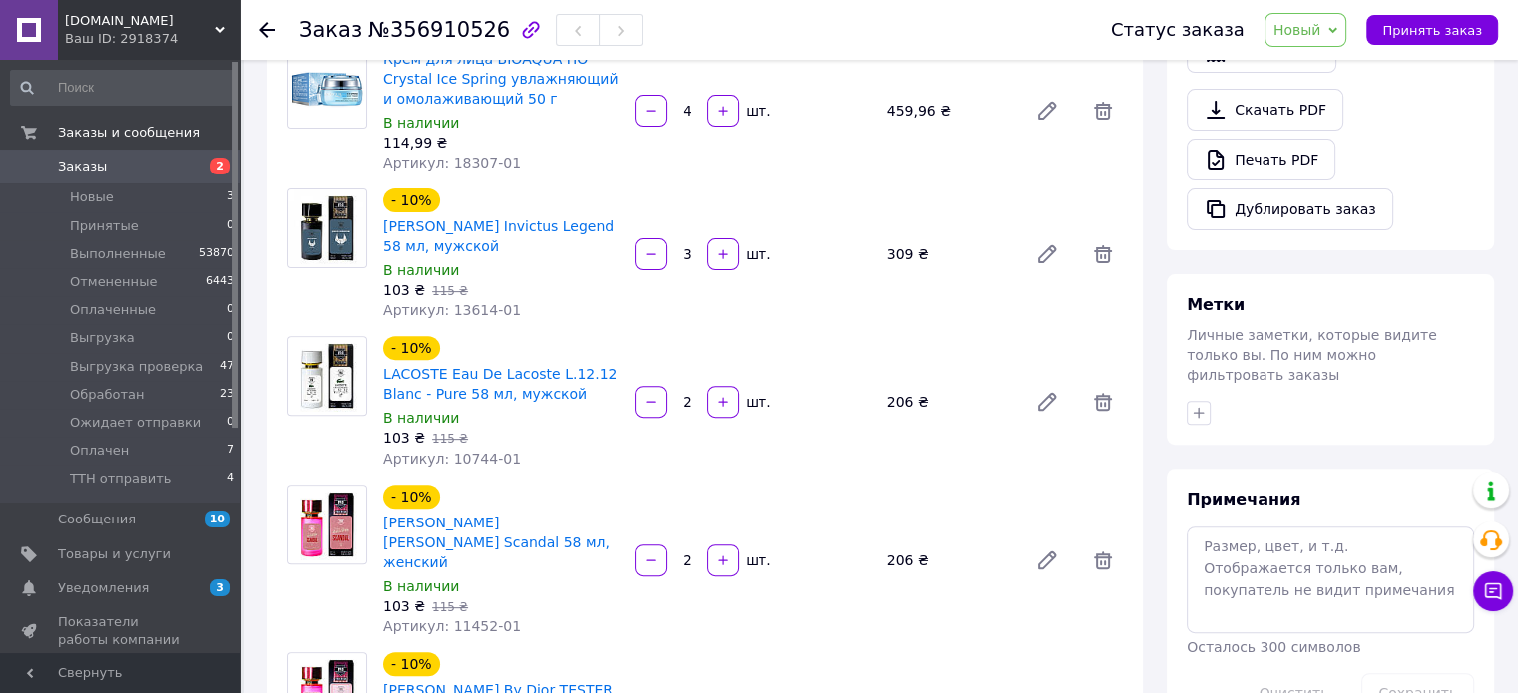
scroll to position [798, 0]
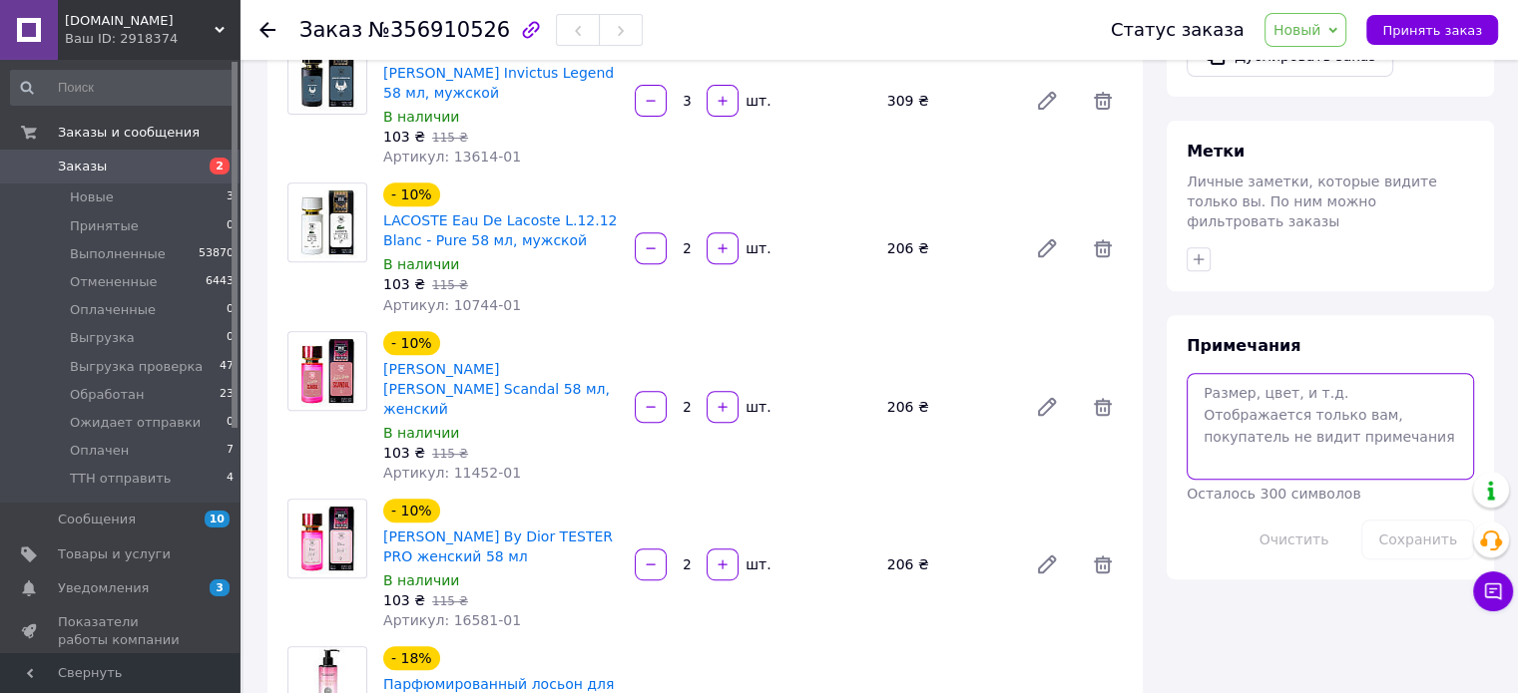
click at [1250, 373] on textarea at bounding box center [1329, 426] width 287 height 106
paste textarea "подарунок-сюрприз"
paste textarea "13533-01 Зволожувальний лосьйон для тіла Wokali"
type textarea "подарунок-сюрприз 13533-01 Зволожувальний лосьйон для тіла Wokali"
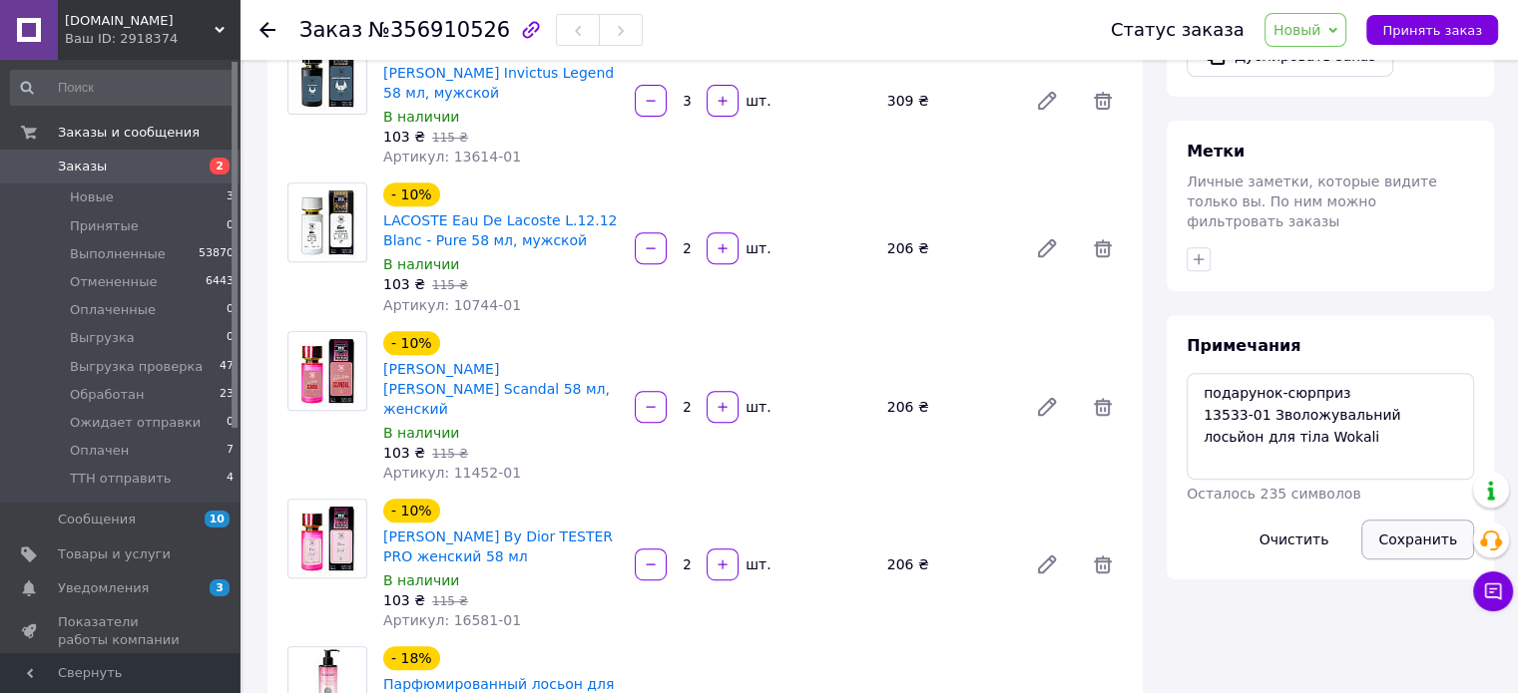
click at [1425, 520] on button "Сохранить" at bounding box center [1417, 540] width 113 height 40
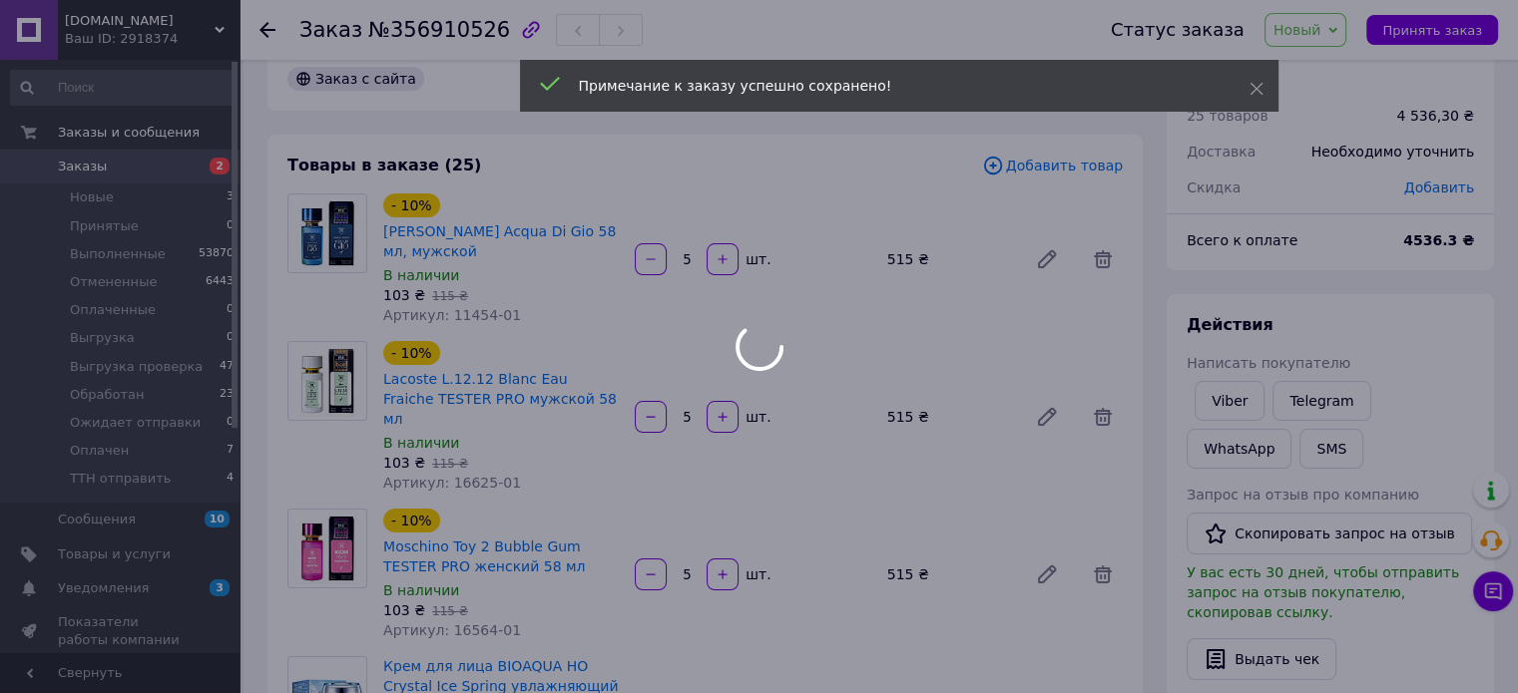
scroll to position [0, 0]
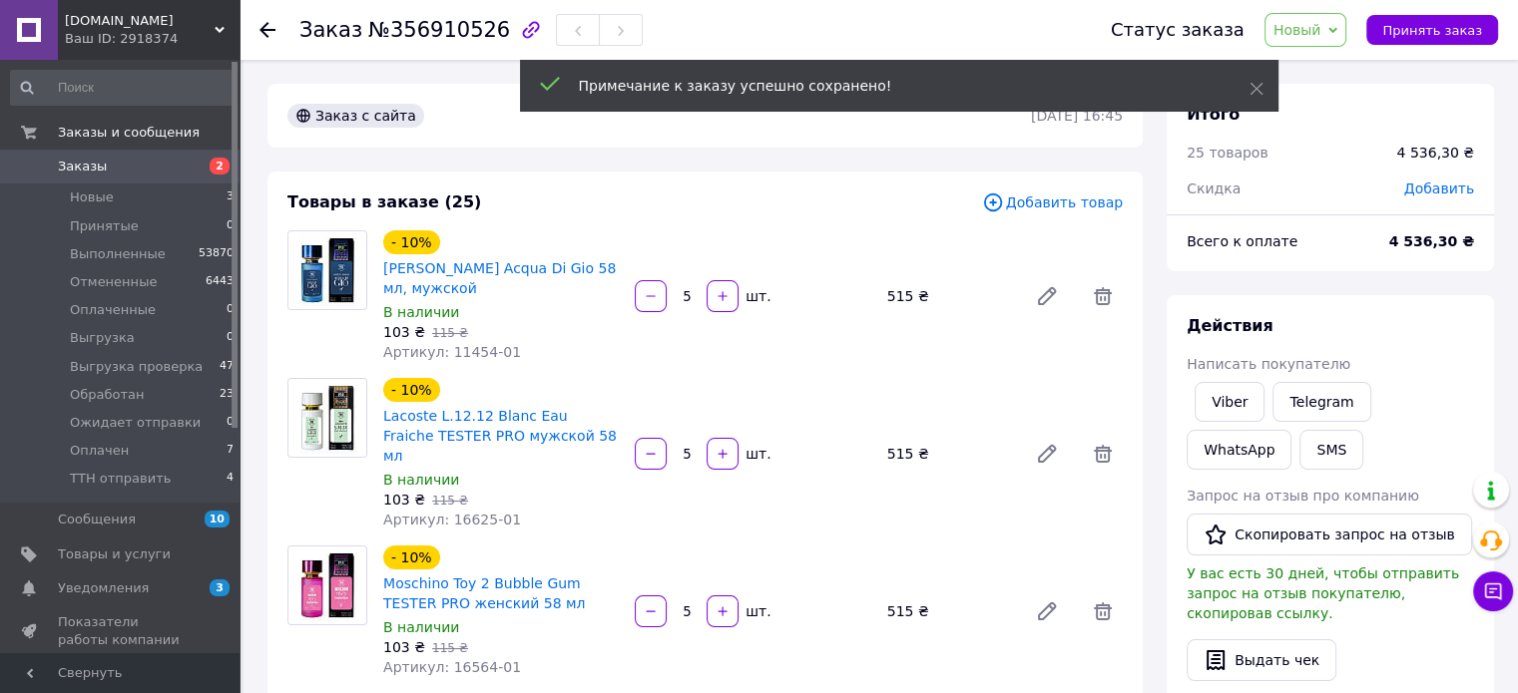
click at [1319, 25] on span "Новый" at bounding box center [1297, 30] width 48 height 16
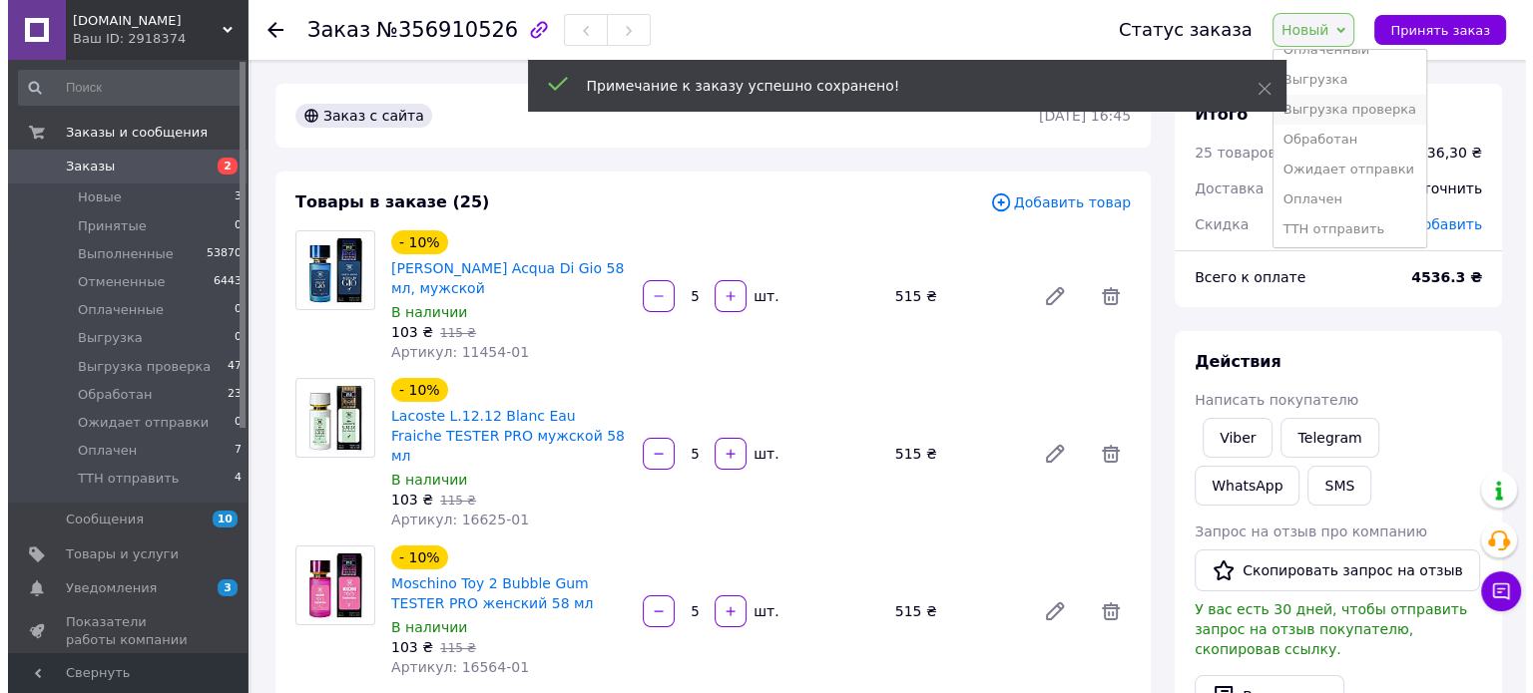
scroll to position [112, 0]
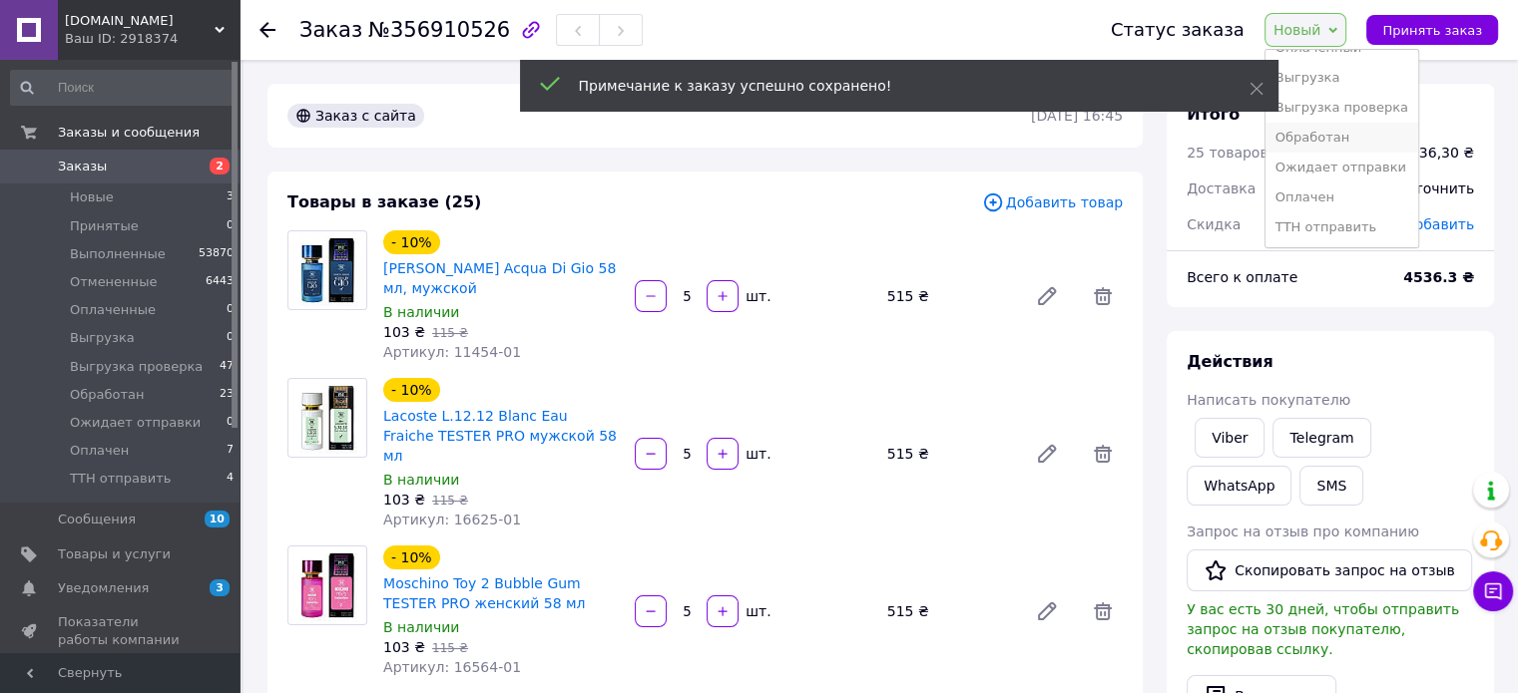
click at [1321, 131] on li "Обработан" at bounding box center [1341, 138] width 153 height 30
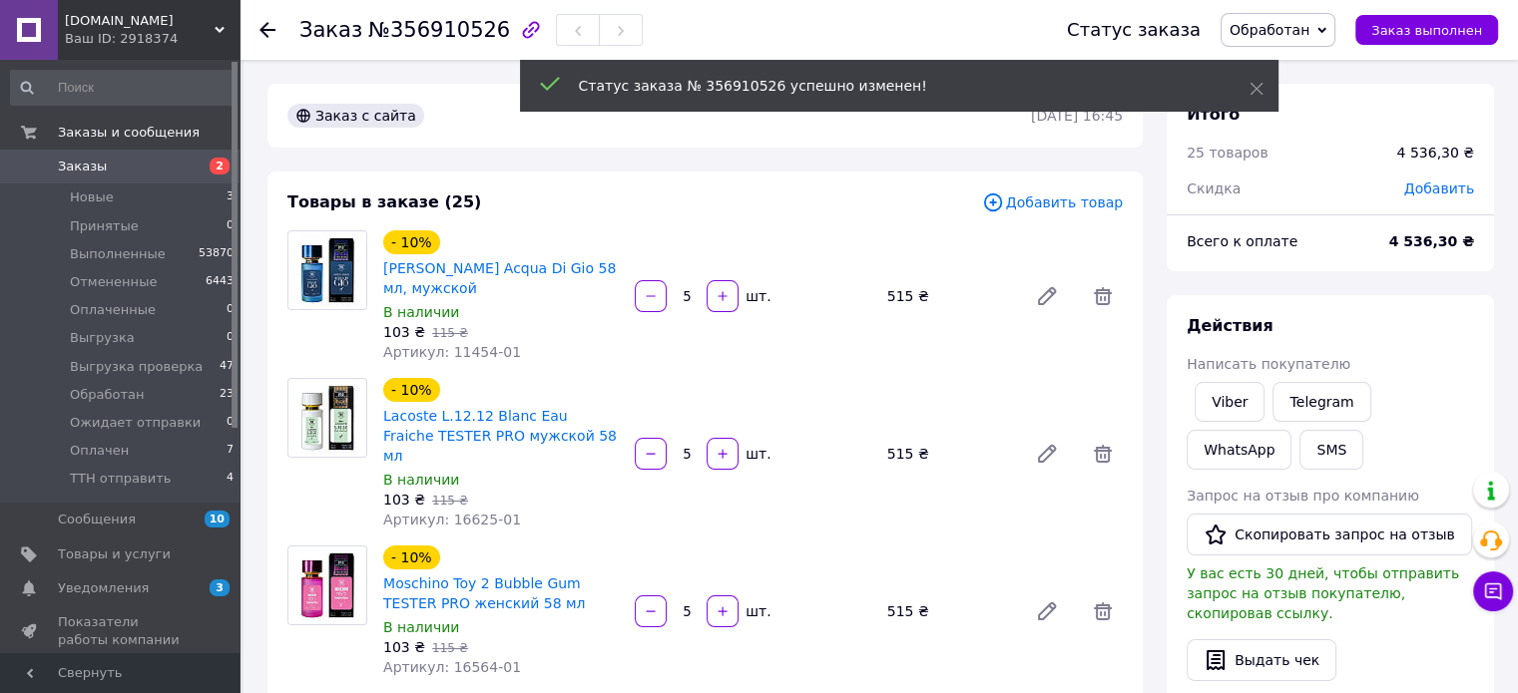
click at [268, 29] on use at bounding box center [267, 30] width 16 height 16
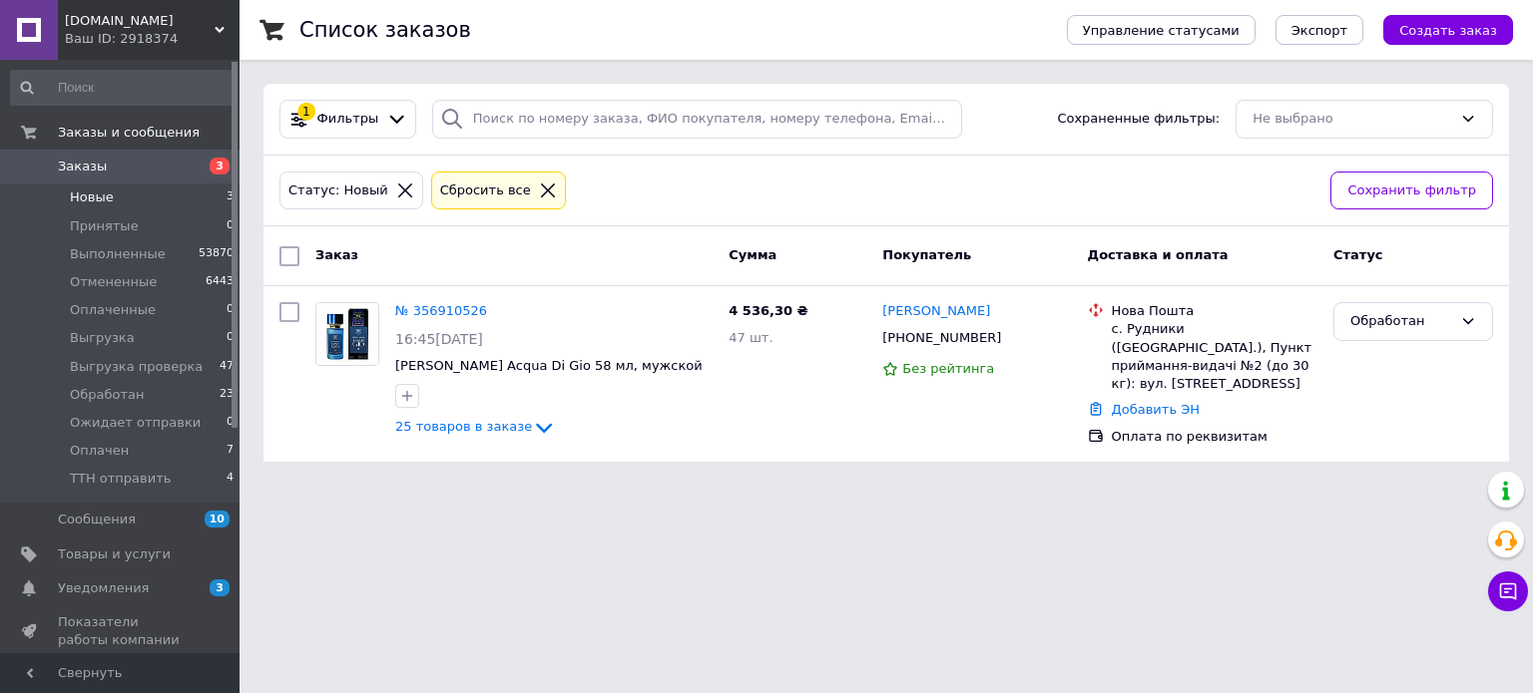
click at [124, 188] on li "Новые 3" at bounding box center [122, 198] width 245 height 28
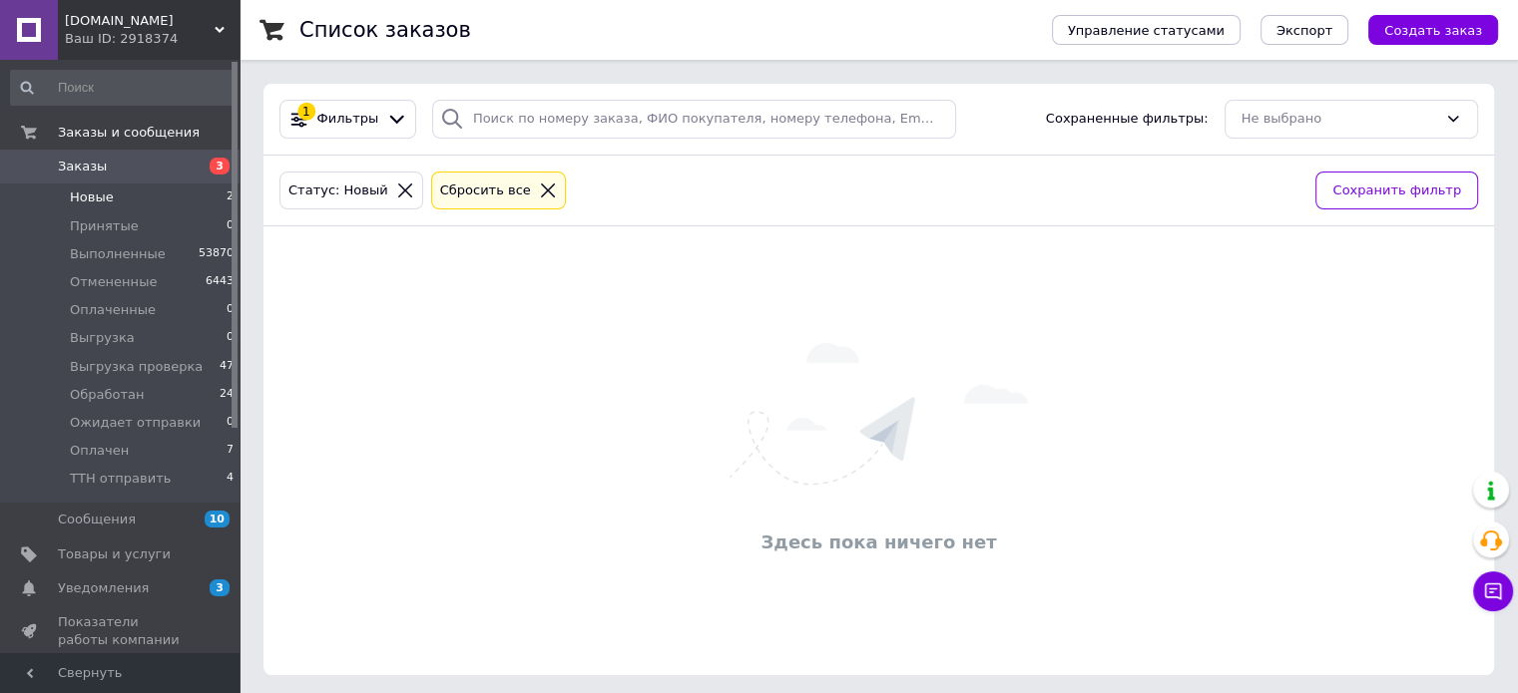
click at [396, 190] on icon at bounding box center [405, 191] width 18 height 18
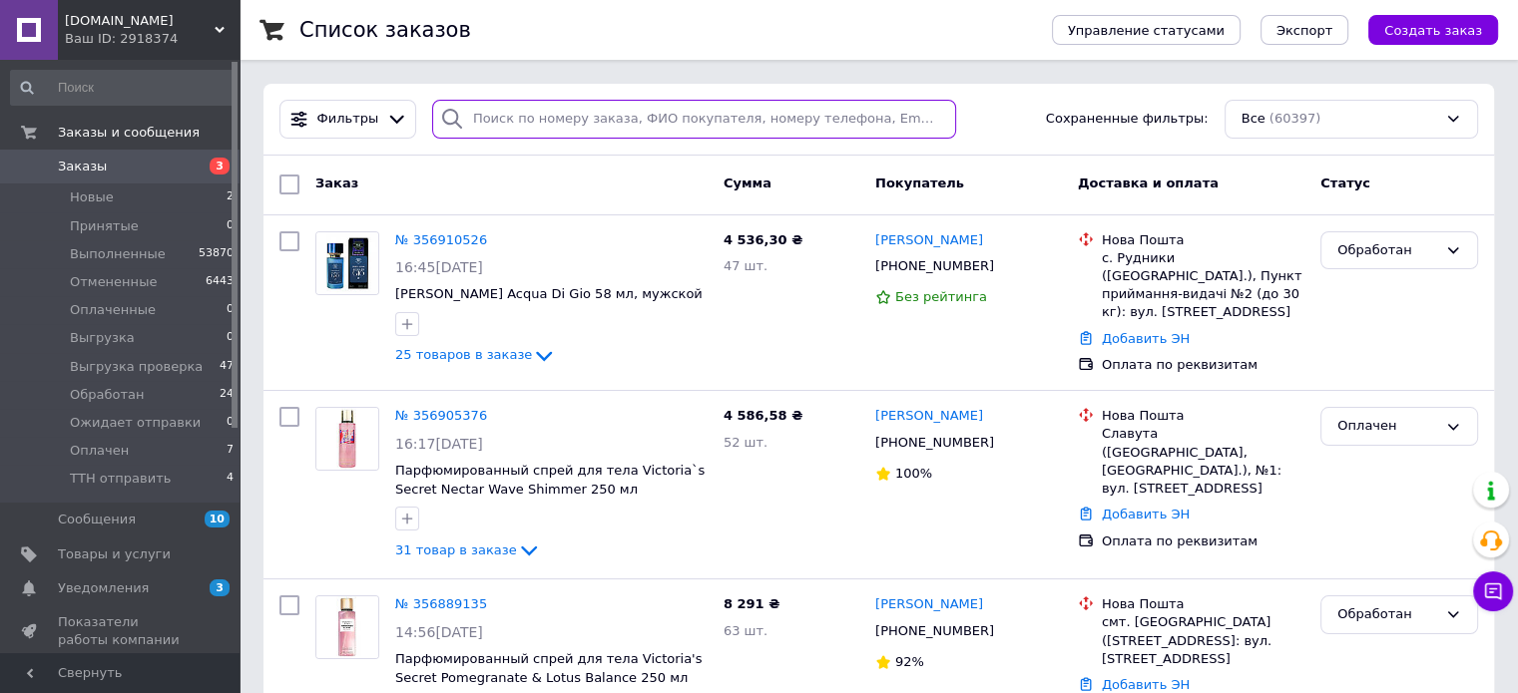
click at [511, 122] on input "search" at bounding box center [694, 119] width 524 height 39
paste input "356467213"
type input "356467213"
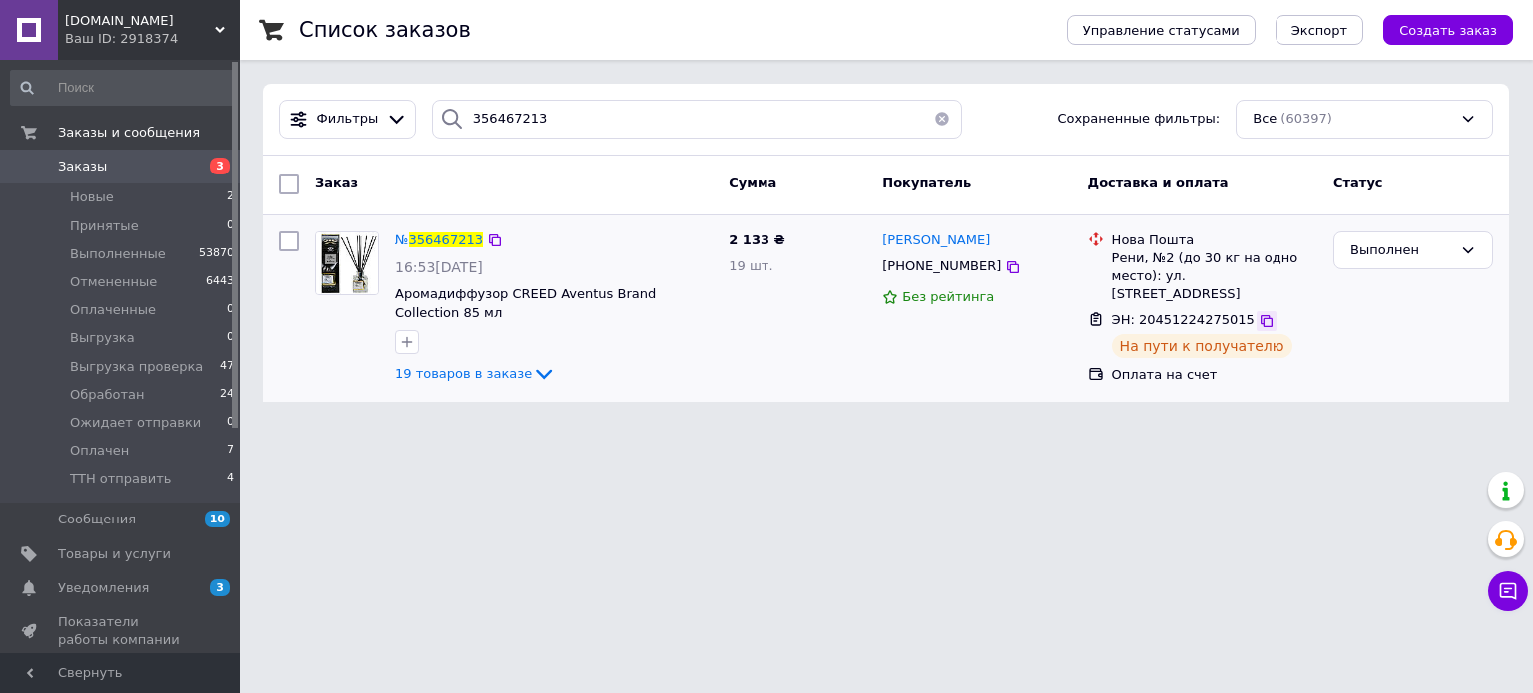
click at [1258, 313] on icon at bounding box center [1266, 321] width 16 height 16
click at [96, 195] on span "Новые" at bounding box center [92, 198] width 44 height 18
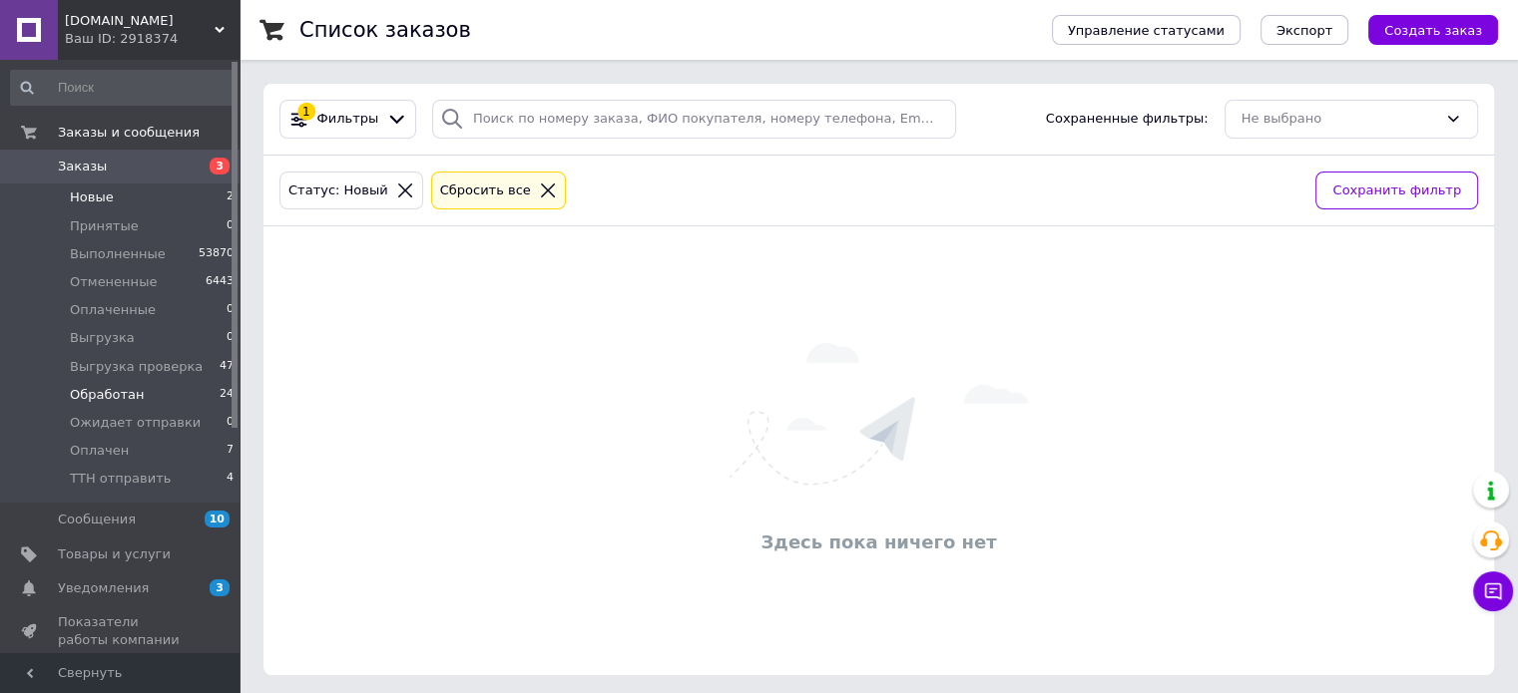
click at [123, 400] on span "Обработан" at bounding box center [107, 395] width 74 height 18
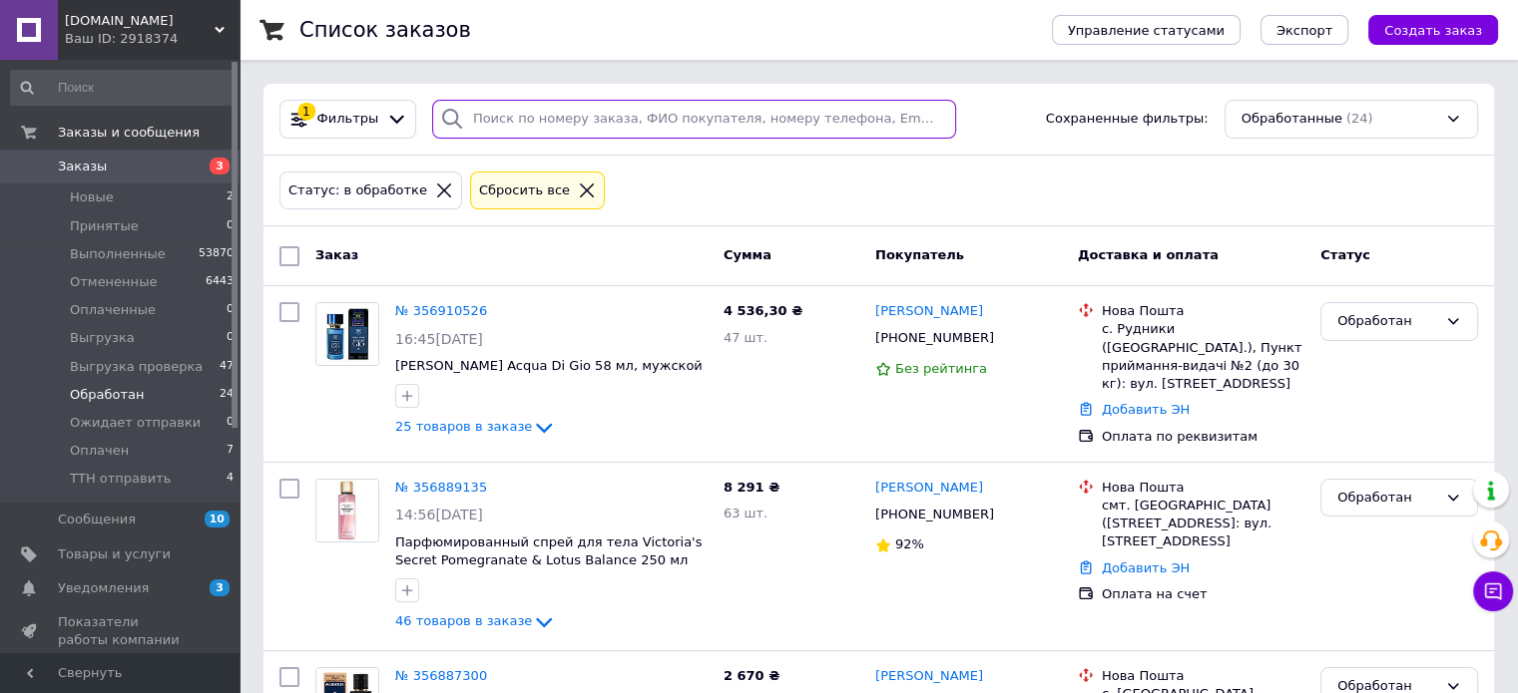
click at [622, 129] on input "search" at bounding box center [694, 119] width 524 height 39
paste input "356910526"
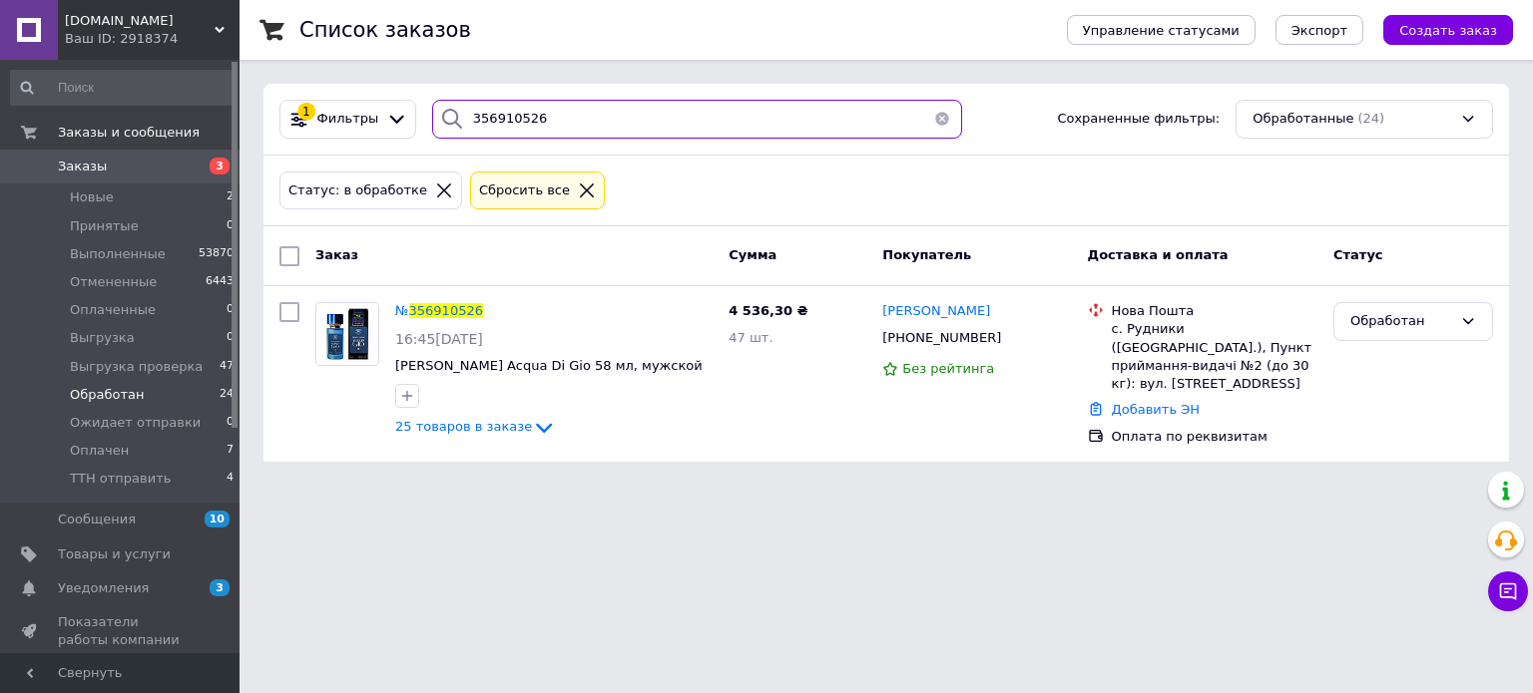
type input "356910526"
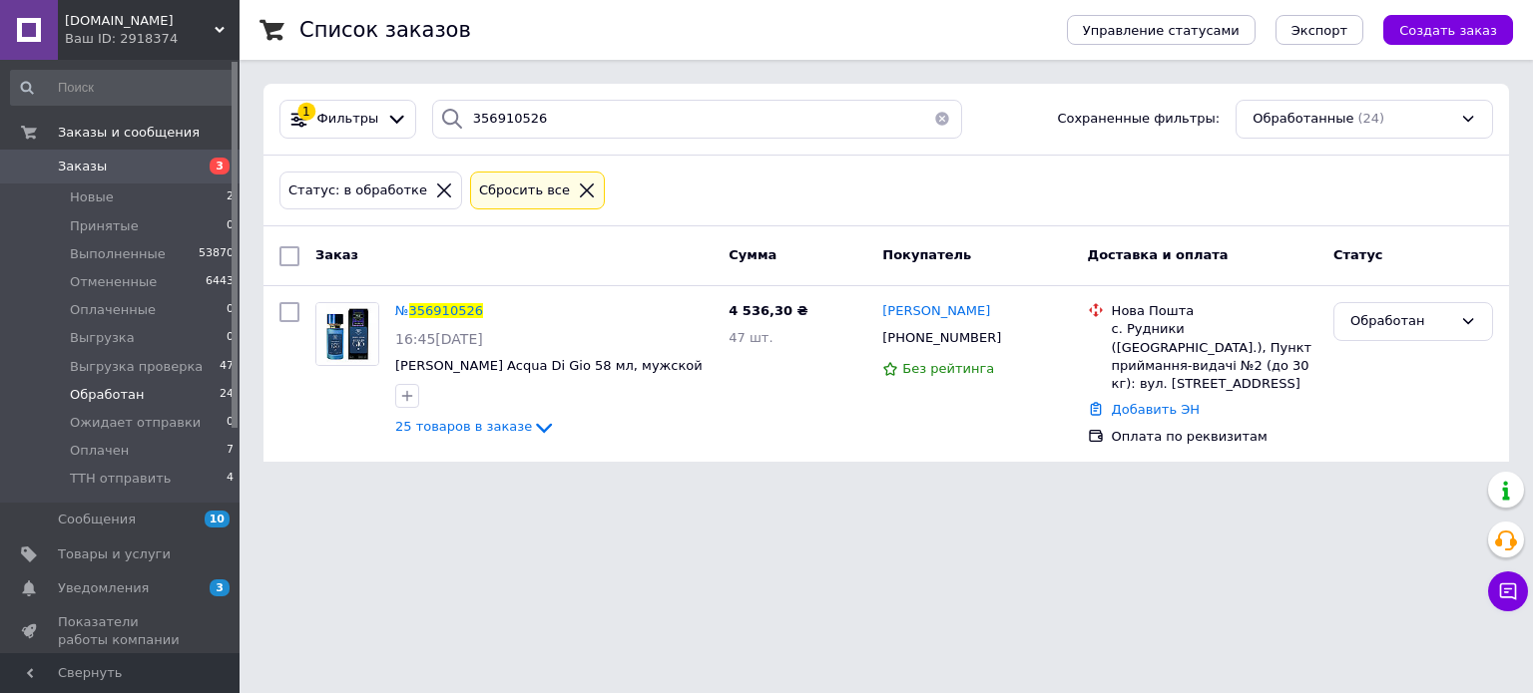
click at [1407, 316] on div "Обработан" at bounding box center [1401, 321] width 102 height 21
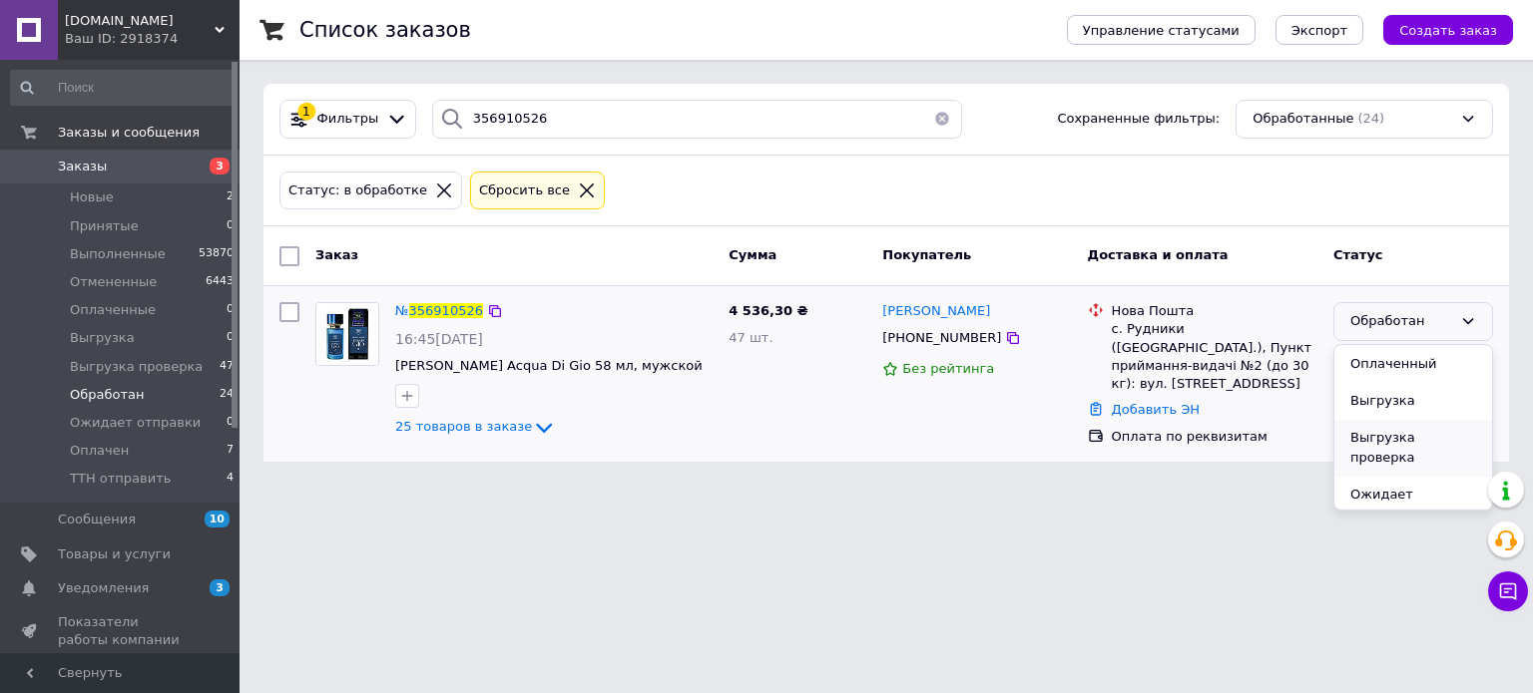
scroll to position [163, 0]
click at [1393, 479] on li "Оплачен" at bounding box center [1413, 497] width 158 height 37
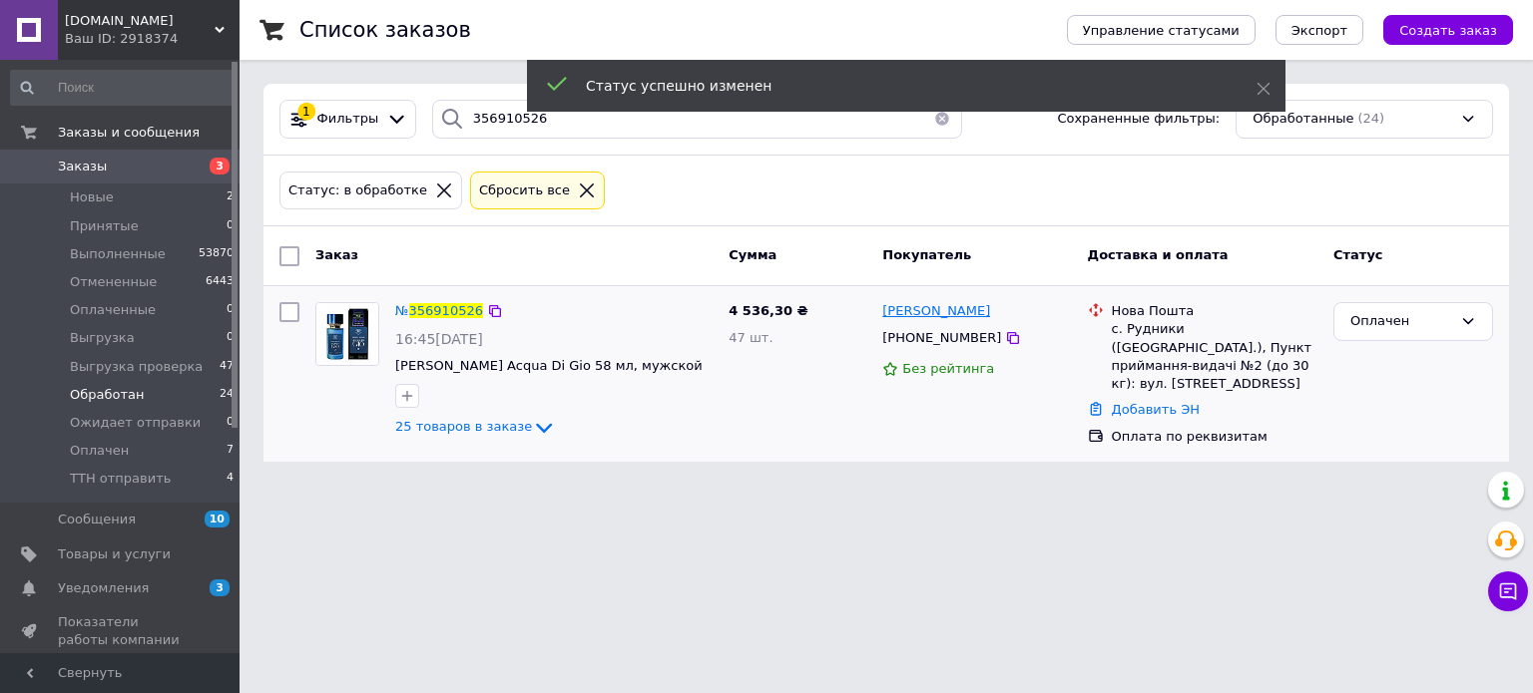
drag, startPoint x: 1013, startPoint y: 314, endPoint x: 885, endPoint y: 312, distance: 127.7
click at [885, 312] on div "Світлана Кончаківська" at bounding box center [976, 311] width 193 height 23
copy span "Світлана Кончаківська"
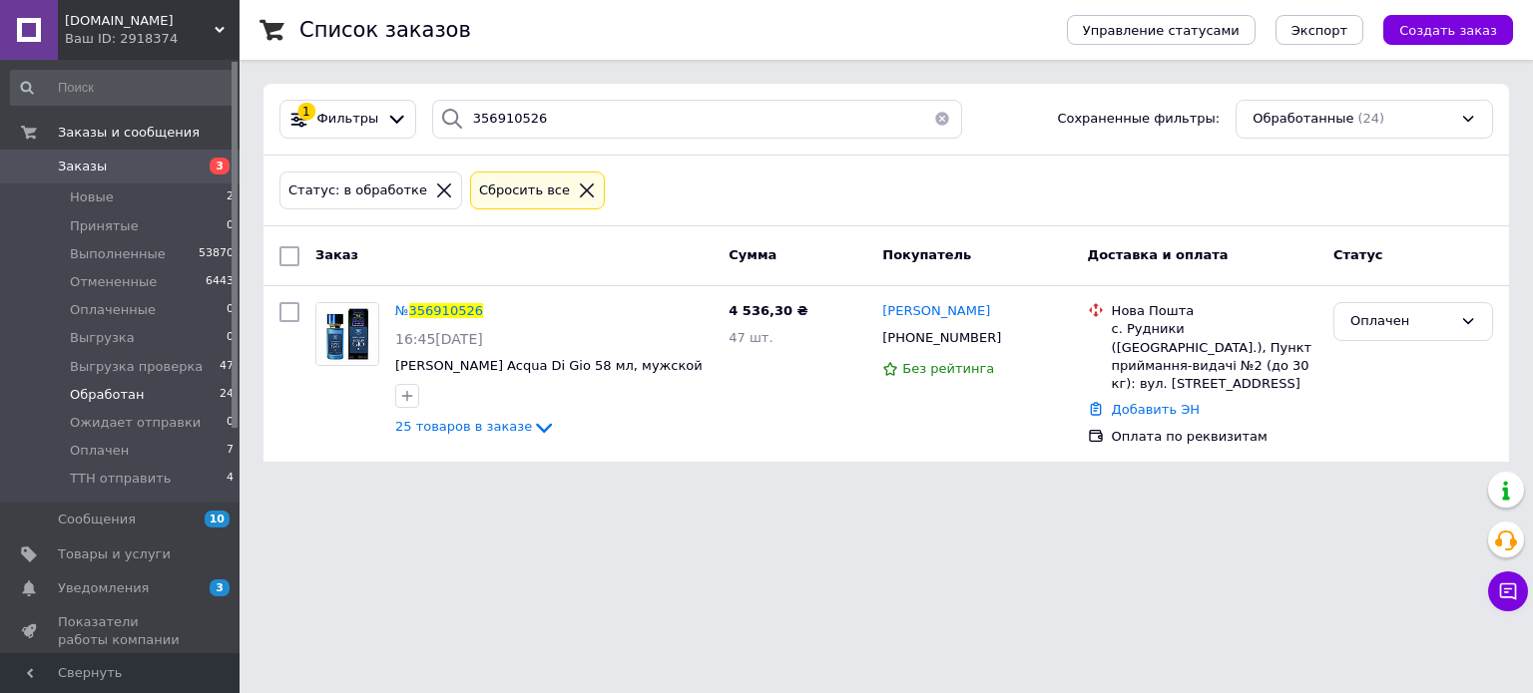
drag, startPoint x: 115, startPoint y: 205, endPoint x: 456, endPoint y: 18, distance: 388.9
click at [115, 205] on li "Новые 2" at bounding box center [122, 198] width 245 height 28
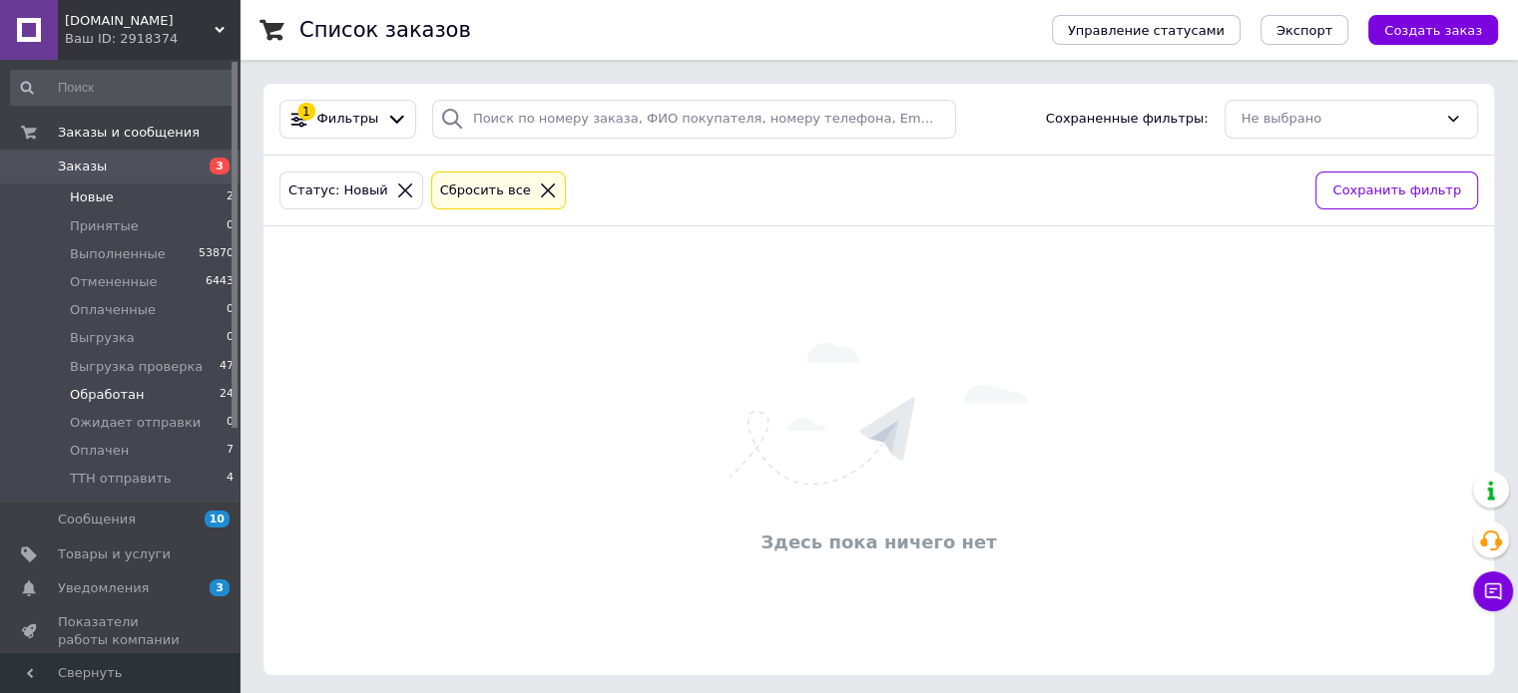
click at [115, 396] on span "Обработан" at bounding box center [107, 395] width 74 height 18
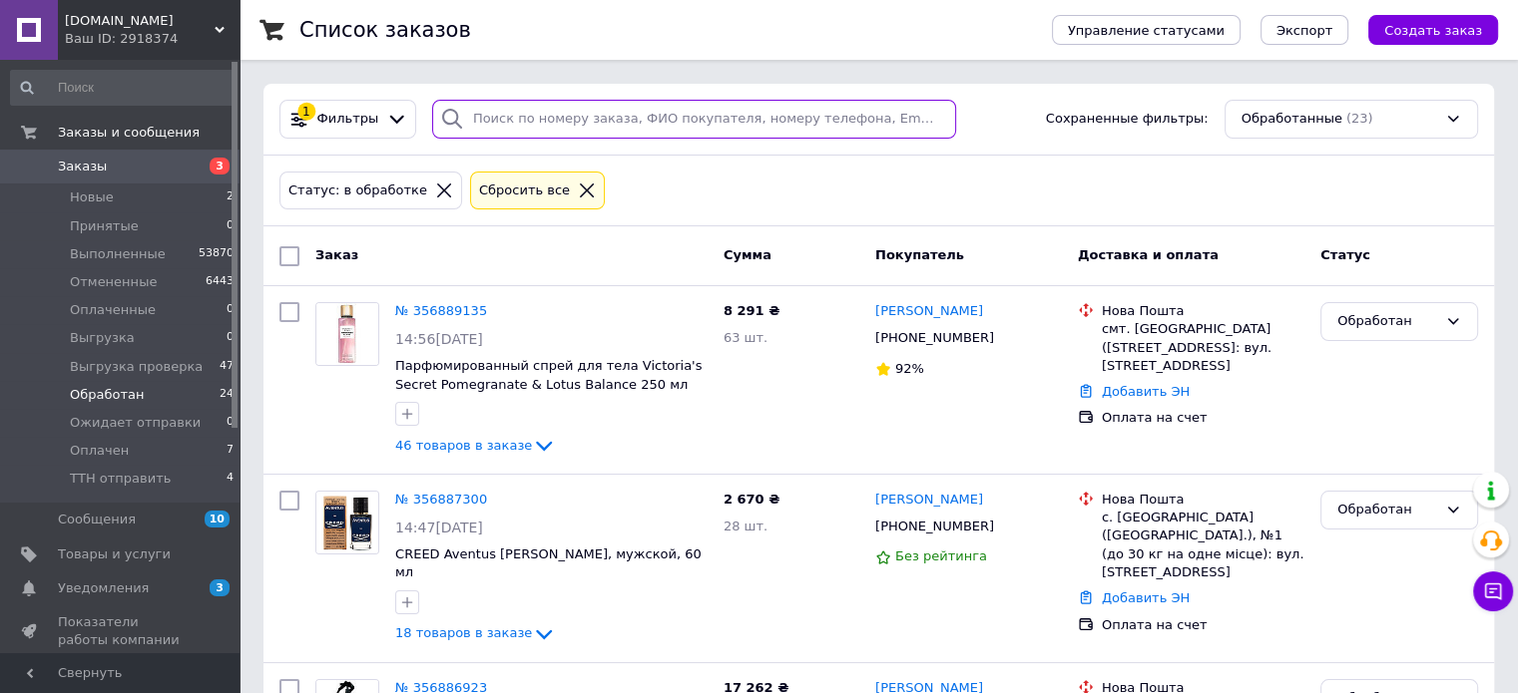
click at [491, 106] on input "search" at bounding box center [694, 119] width 524 height 39
paste input "356819765"
type input "356819765"
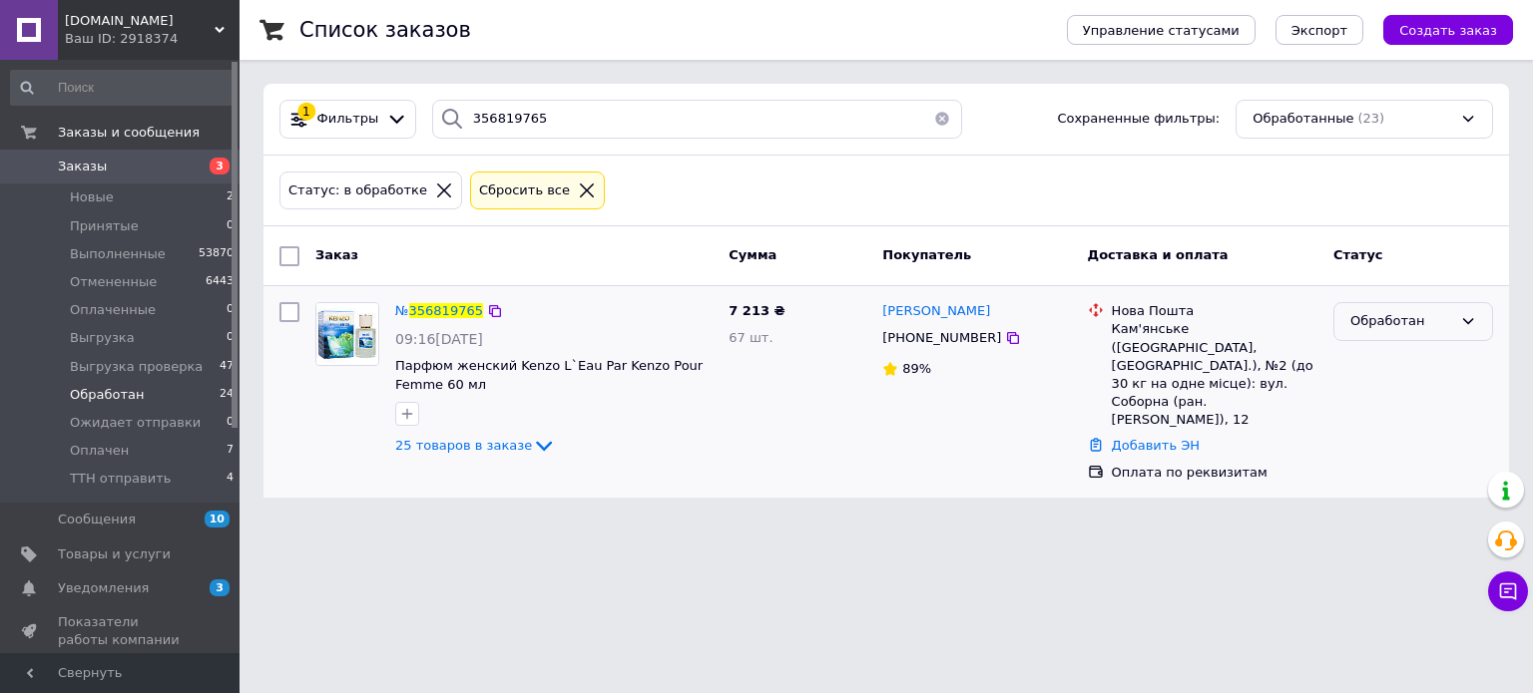
click at [1397, 314] on div "Обработан" at bounding box center [1401, 321] width 102 height 21
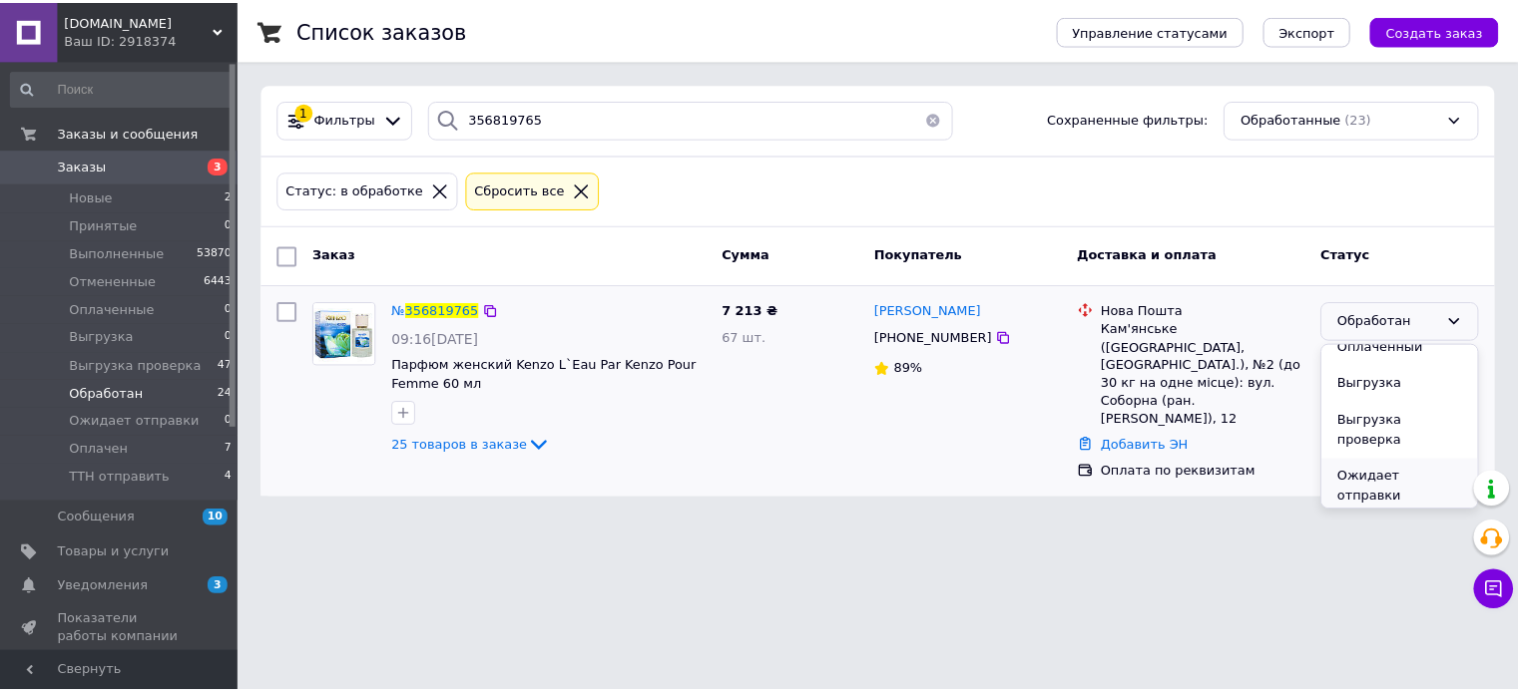
scroll to position [163, 0]
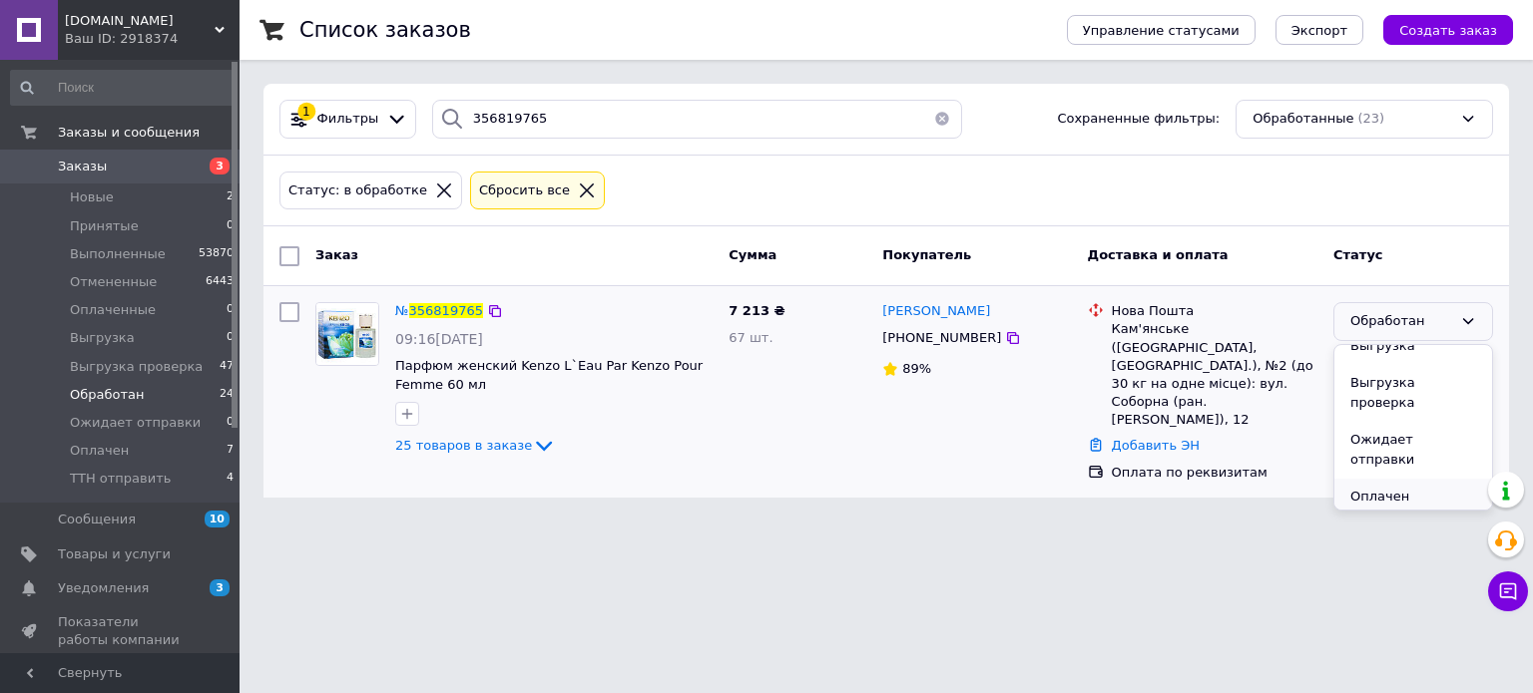
click at [1387, 479] on li "Оплачен" at bounding box center [1413, 497] width 158 height 37
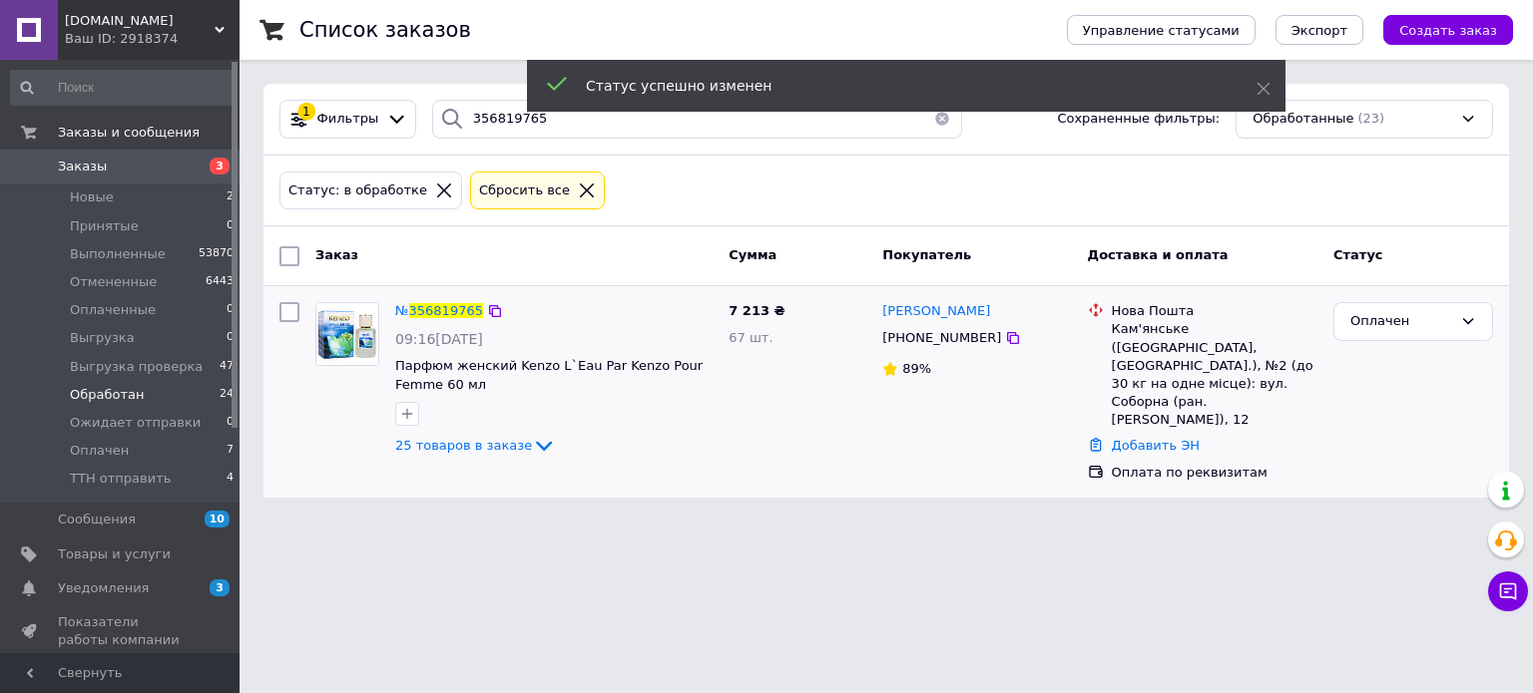
drag, startPoint x: 1022, startPoint y: 311, endPoint x: 894, endPoint y: 299, distance: 128.3
click at [894, 300] on div "Катерина Роговська" at bounding box center [976, 311] width 193 height 23
copy span "Катерина Роговська"
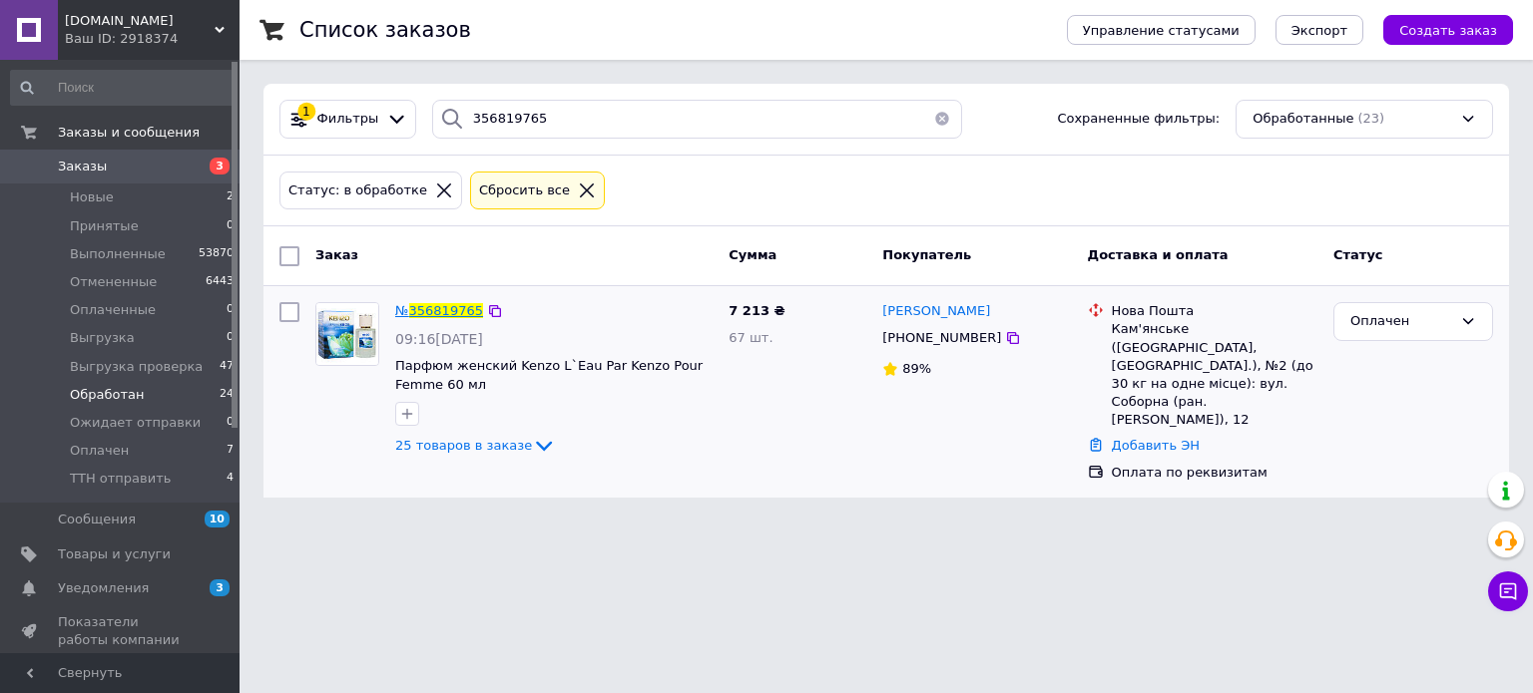
click at [416, 308] on span "356819765" at bounding box center [446, 310] width 74 height 15
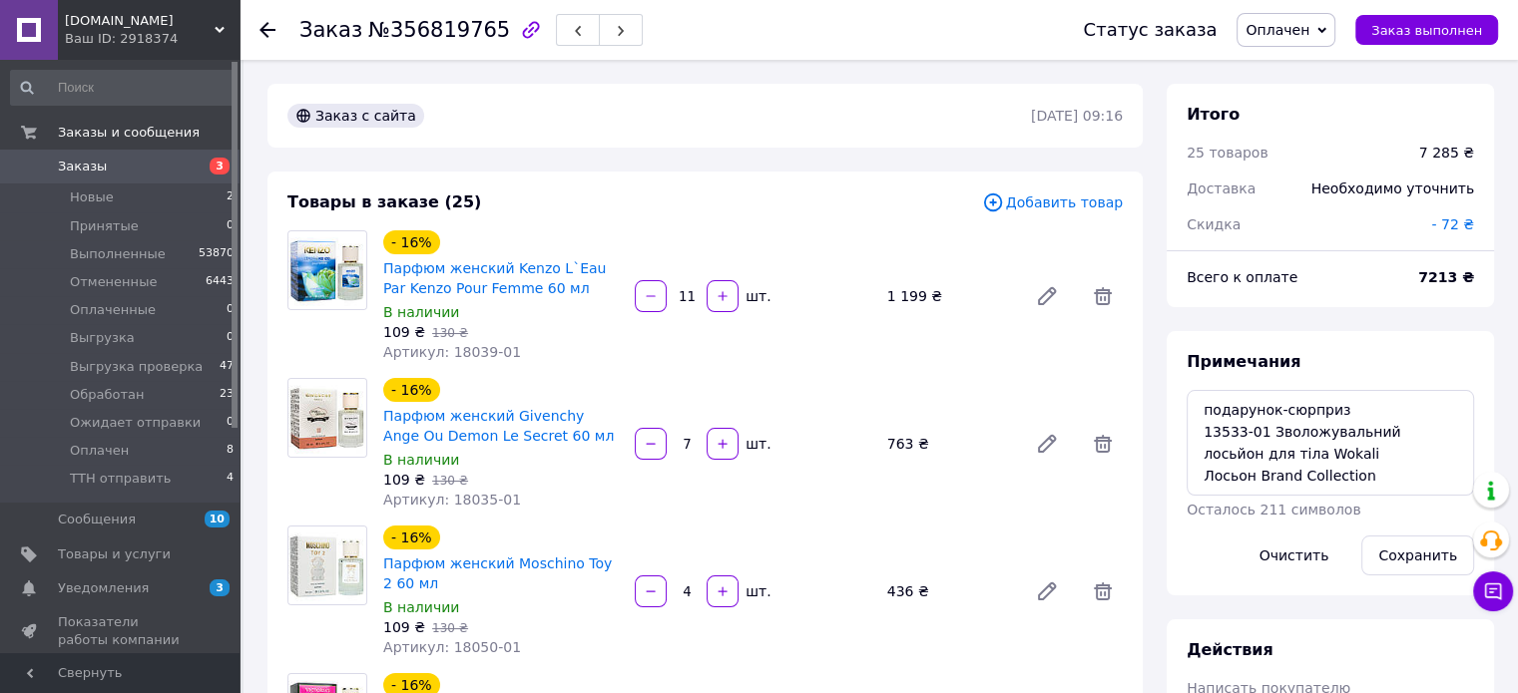
click at [271, 30] on use at bounding box center [267, 30] width 16 height 16
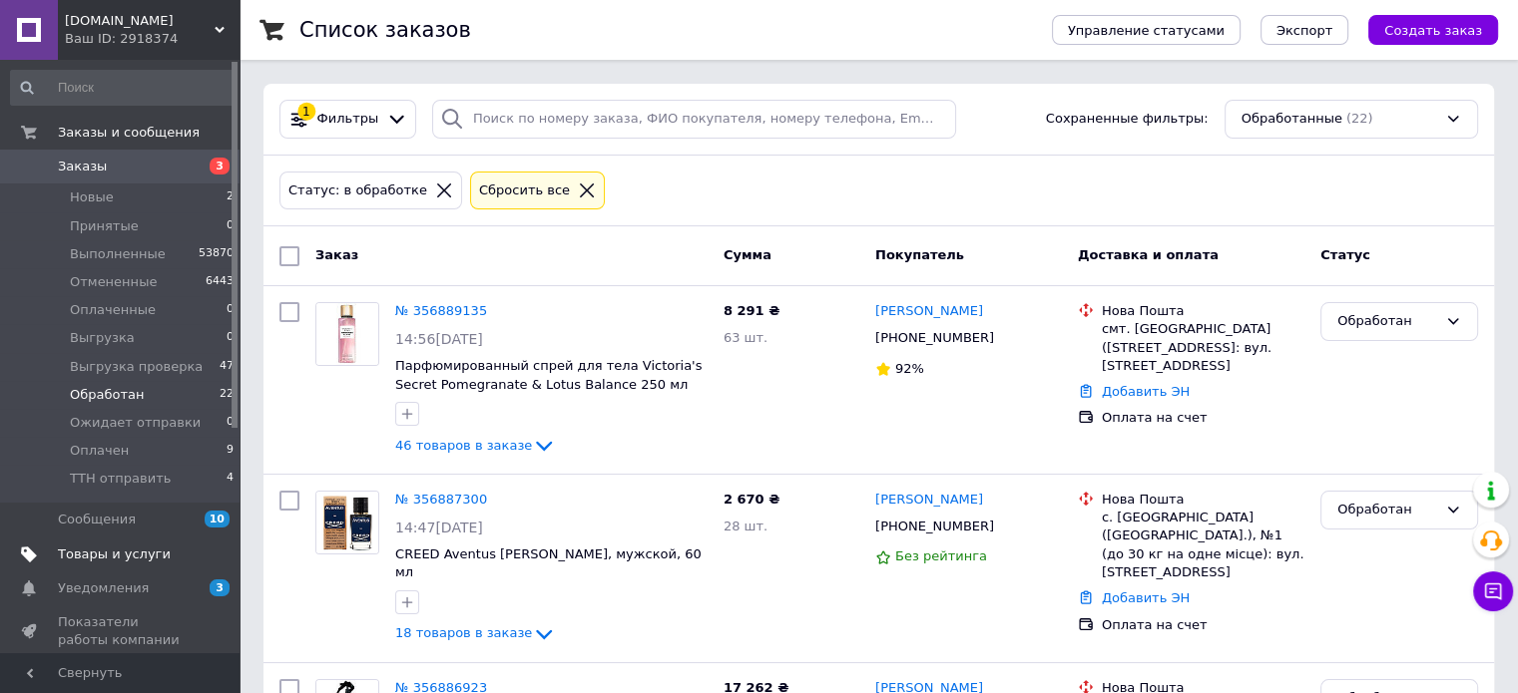
click at [121, 555] on span "Товары и услуги" at bounding box center [114, 555] width 113 height 18
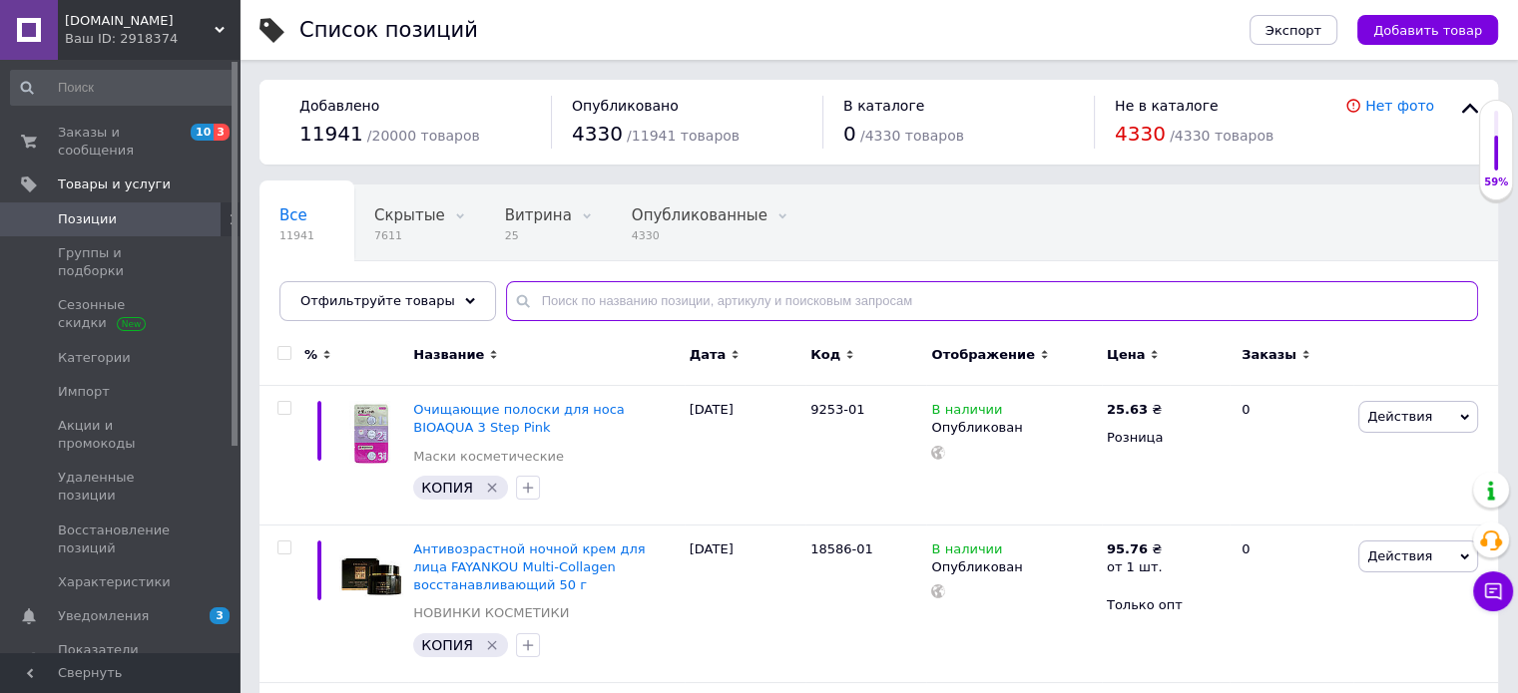
click at [573, 297] on input "text" at bounding box center [992, 301] width 972 height 40
paste input "18506"
type input "18506"
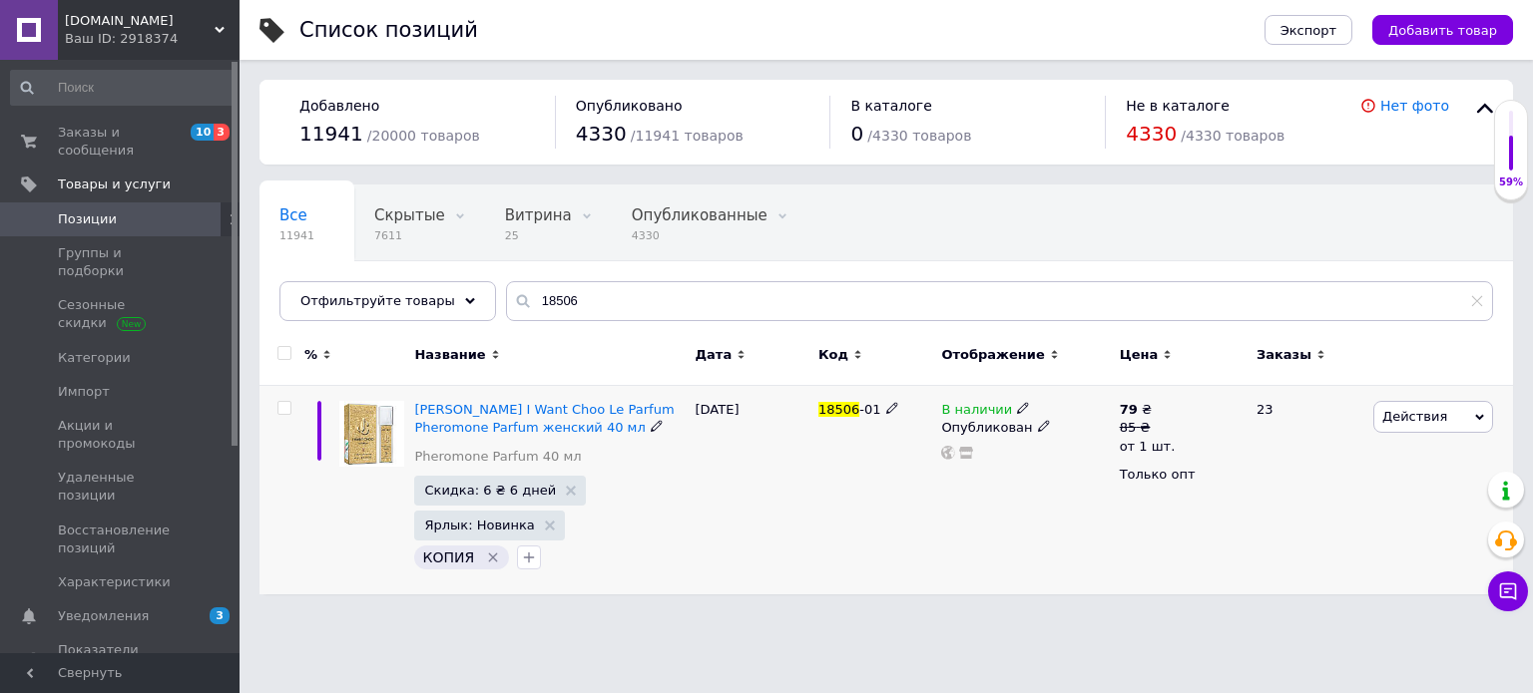
click at [1017, 403] on icon at bounding box center [1023, 408] width 12 height 12
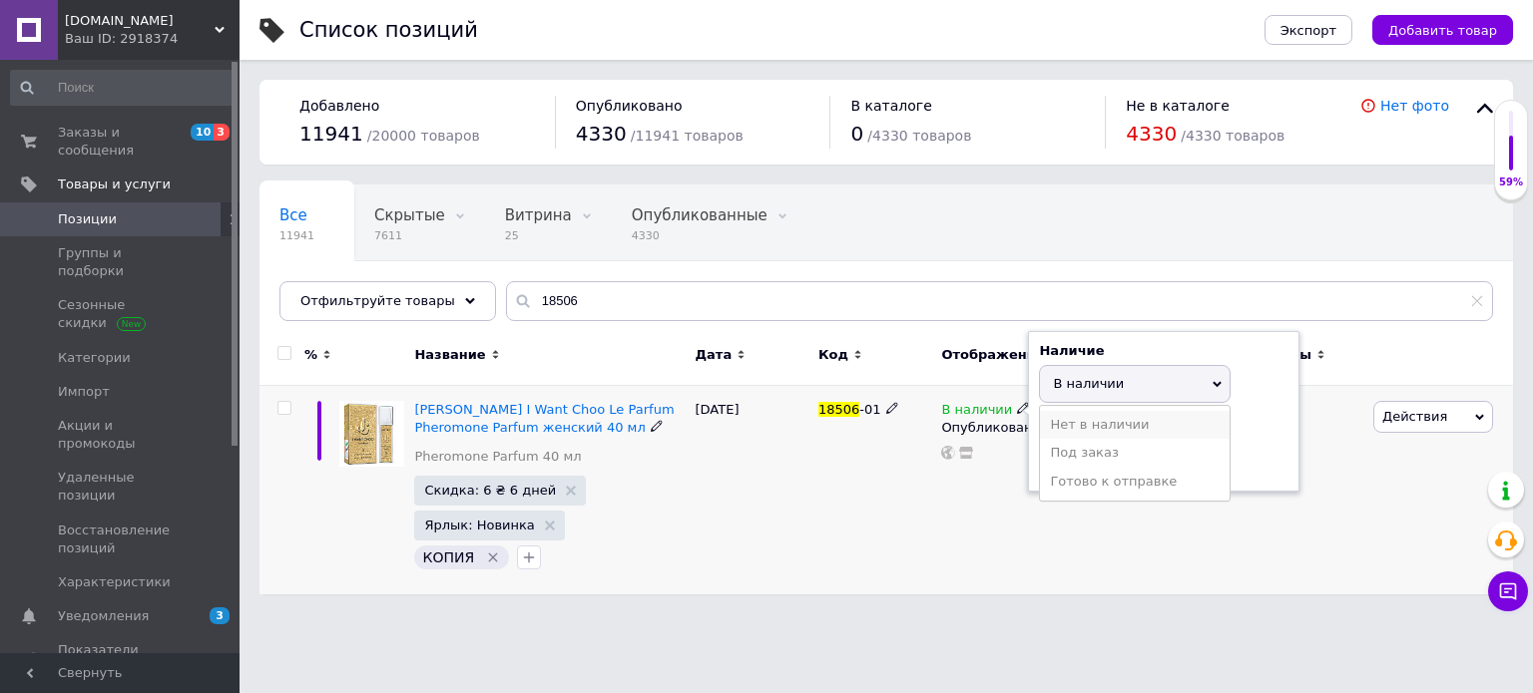
click at [1063, 414] on li "Нет в наличии" at bounding box center [1135, 425] width 190 height 28
click at [920, 525] on div "18506 -01" at bounding box center [874, 490] width 123 height 209
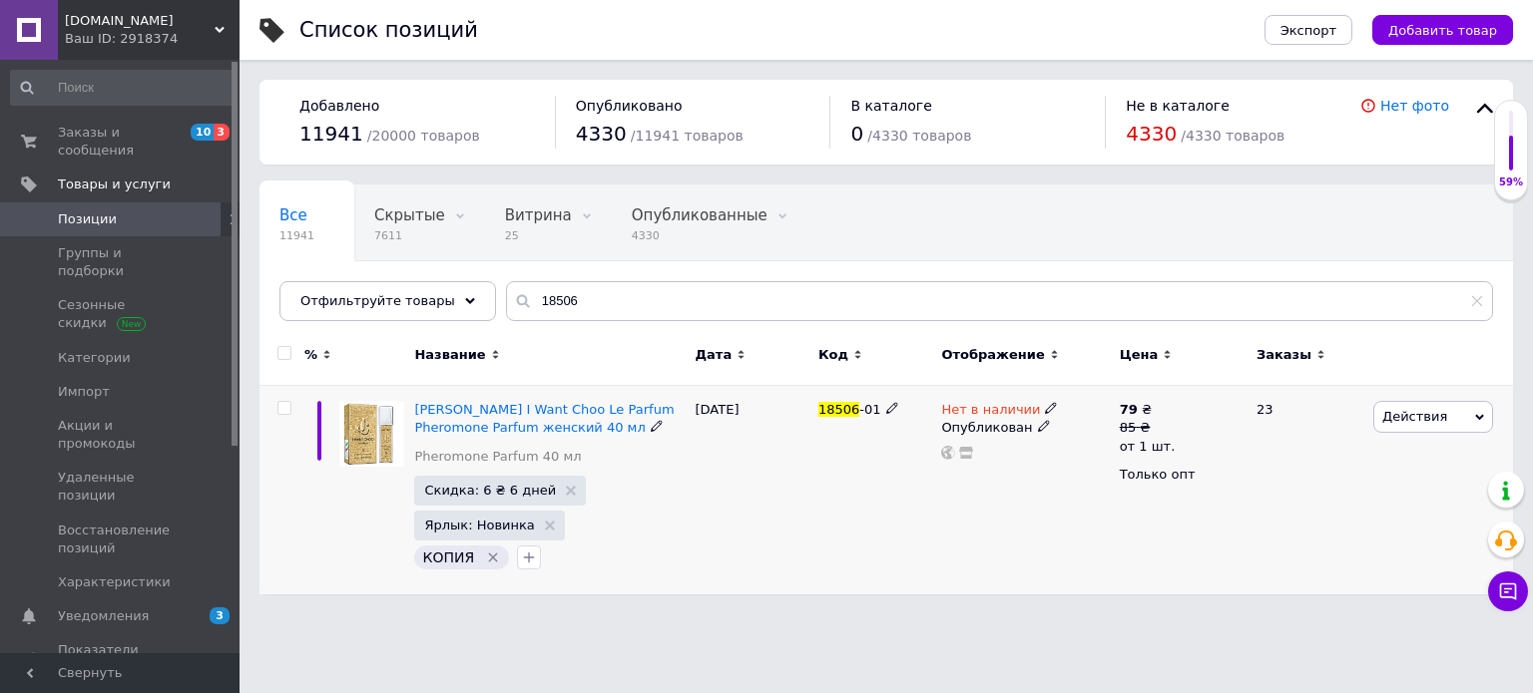
click at [922, 523] on div "18506 -01" at bounding box center [874, 490] width 123 height 209
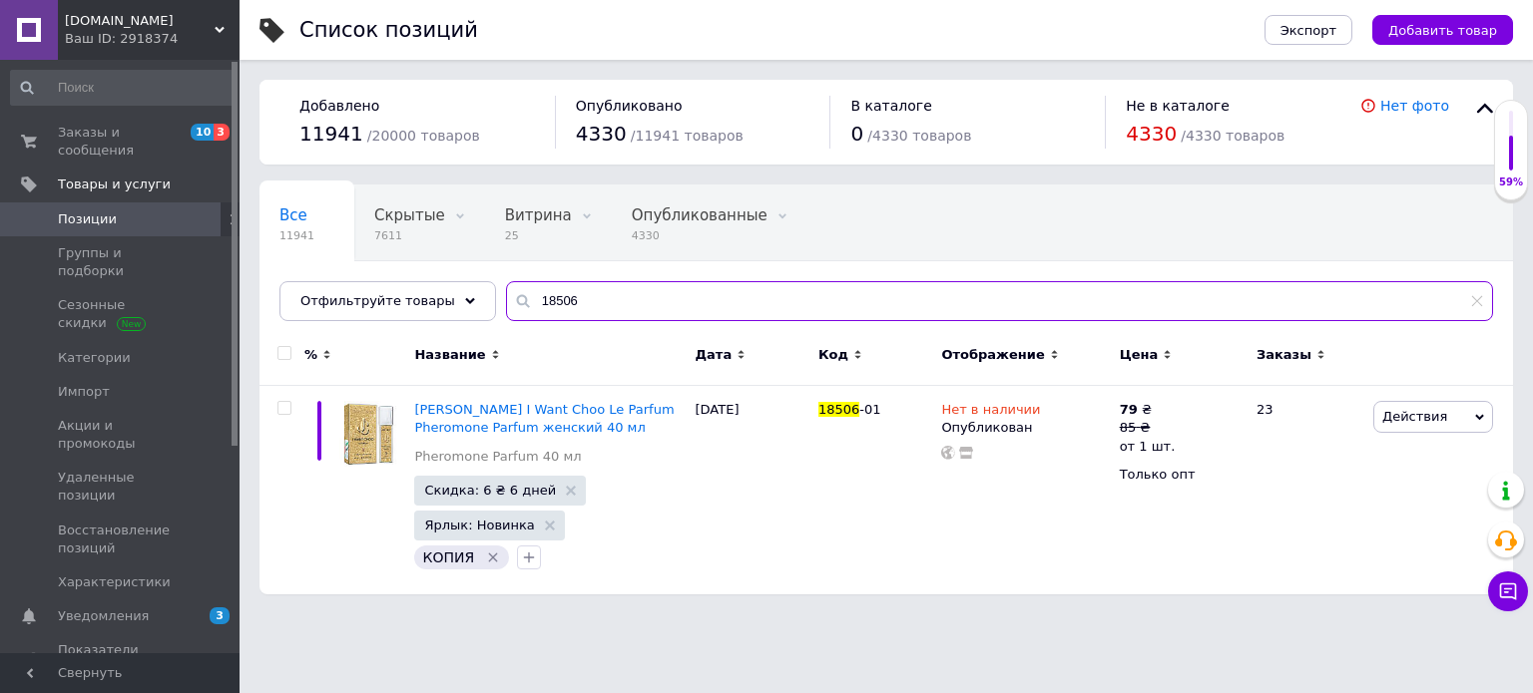
drag, startPoint x: 587, startPoint y: 293, endPoint x: 498, endPoint y: 291, distance: 88.8
click at [506, 291] on div "18506" at bounding box center [999, 301] width 987 height 40
paste input "16861"
type input "16861"
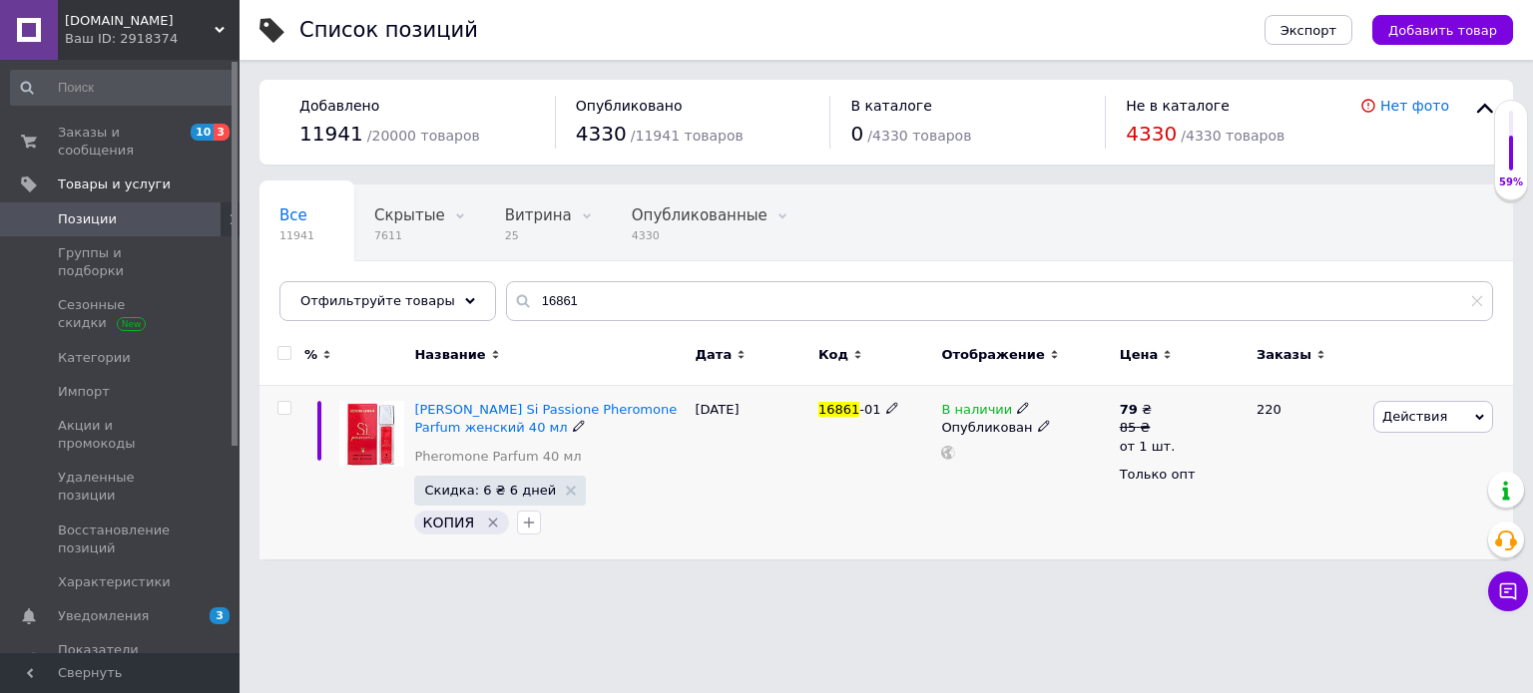
click at [1017, 408] on icon at bounding box center [1023, 408] width 12 height 12
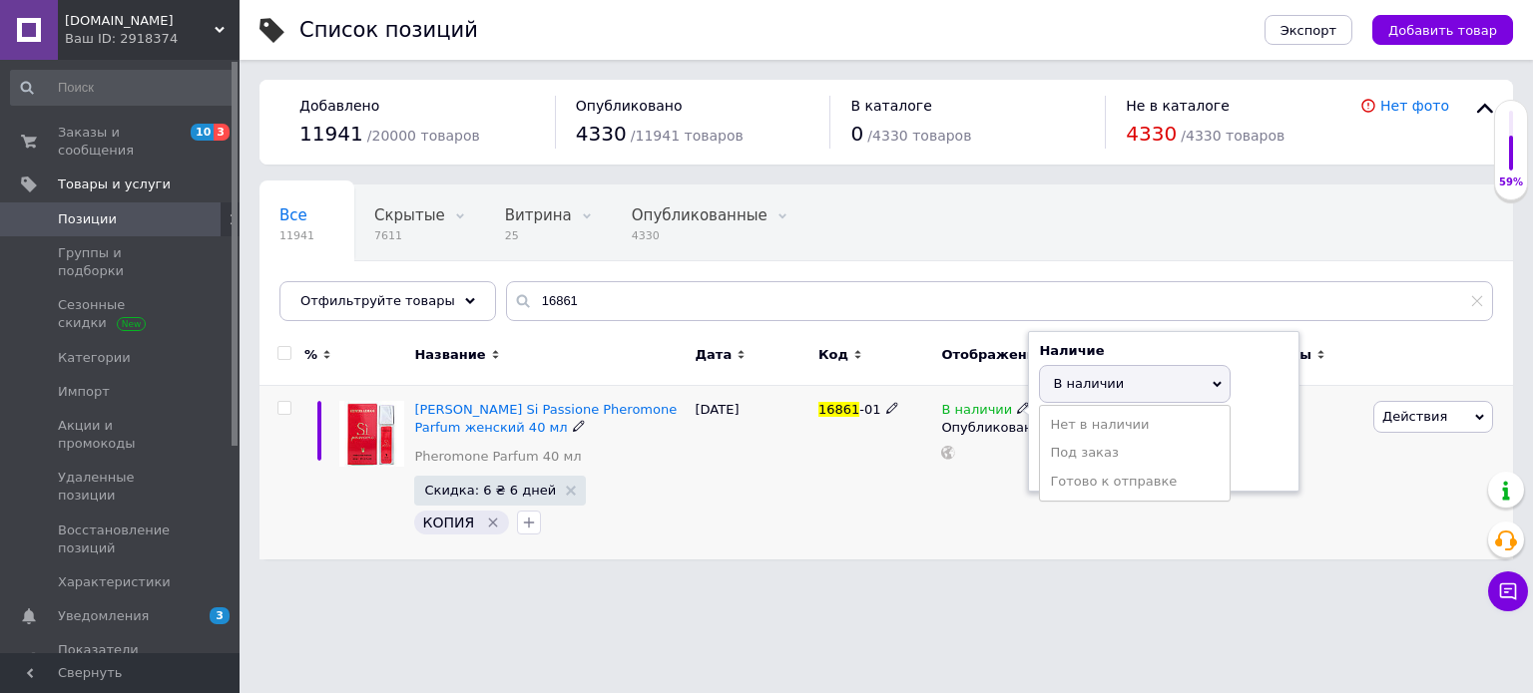
click at [1064, 414] on li "Нет в наличии" at bounding box center [1135, 425] width 190 height 28
click at [885, 535] on div "16861 -01" at bounding box center [874, 473] width 123 height 174
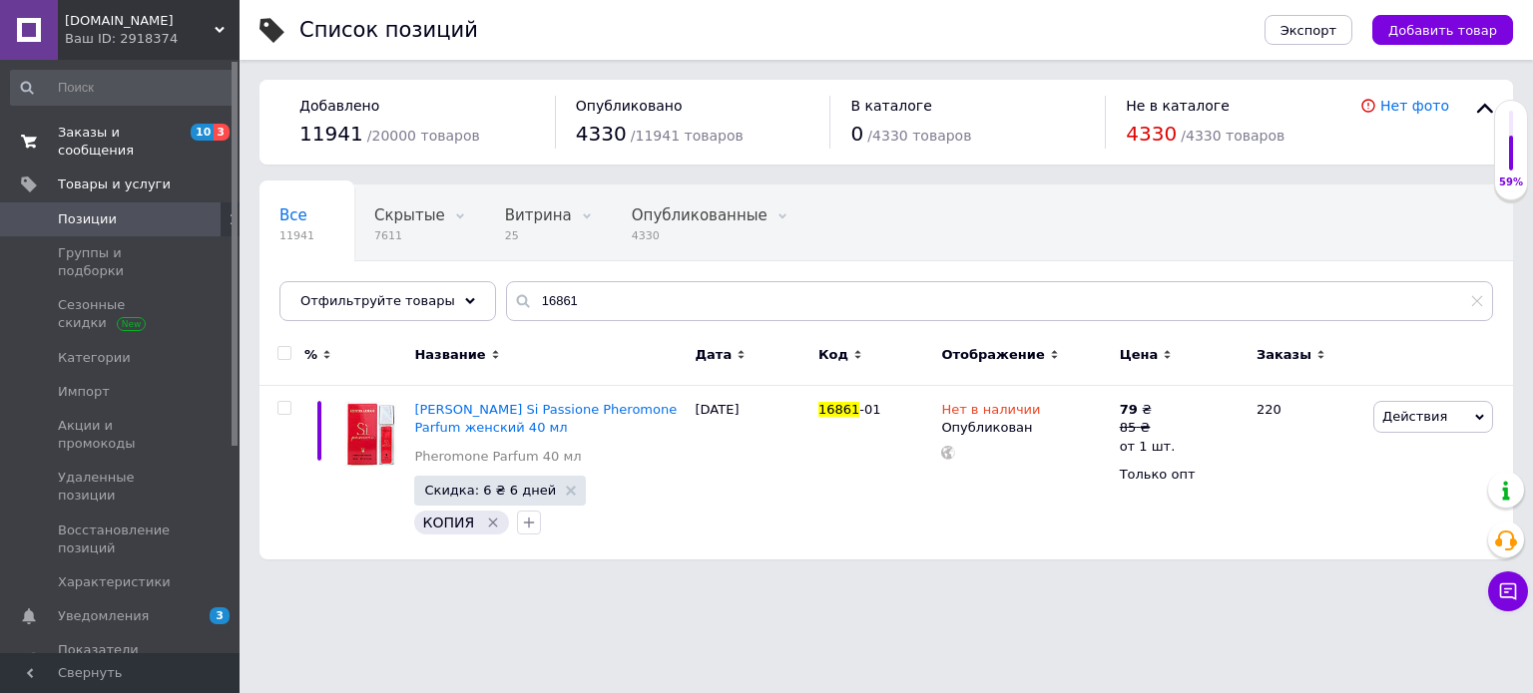
click at [138, 135] on span "Заказы и сообщения" at bounding box center [121, 142] width 127 height 36
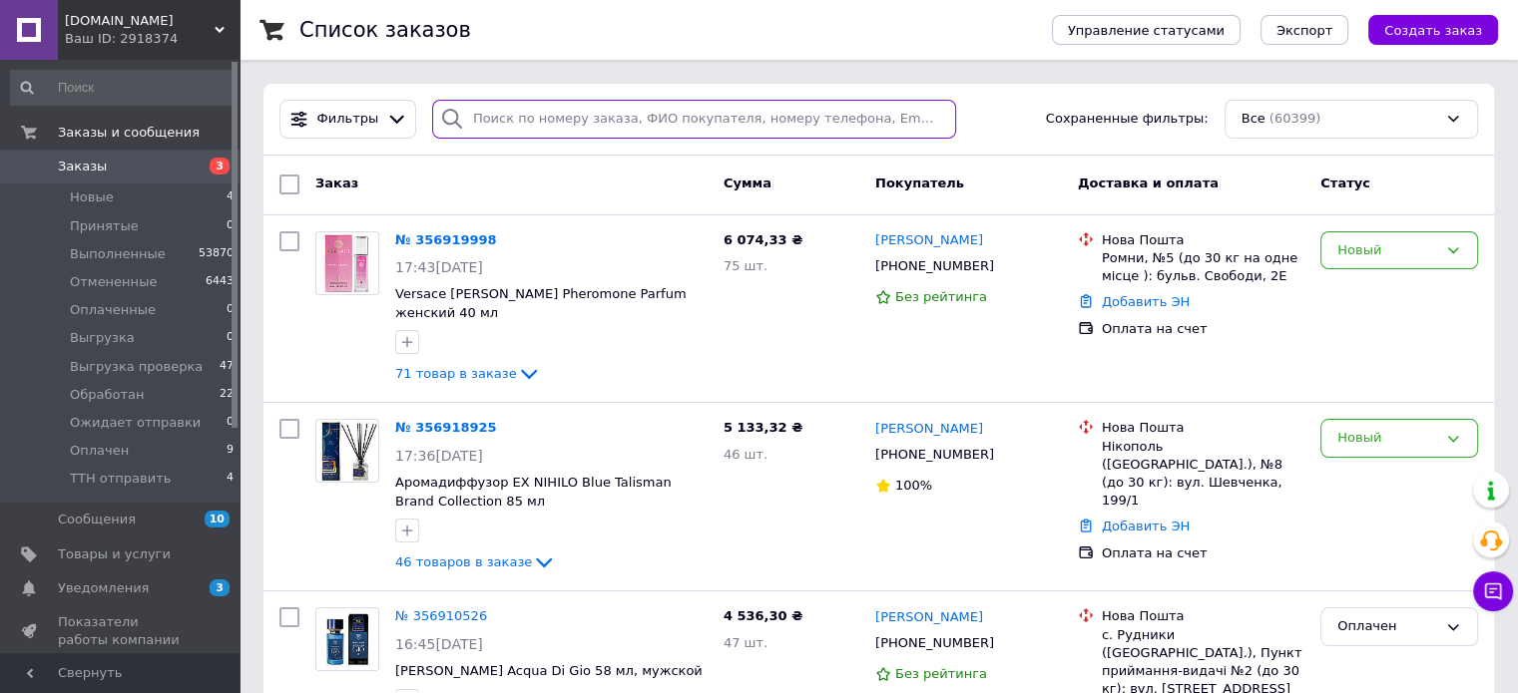
click at [566, 117] on input "search" at bounding box center [694, 119] width 524 height 39
paste input "356405401"
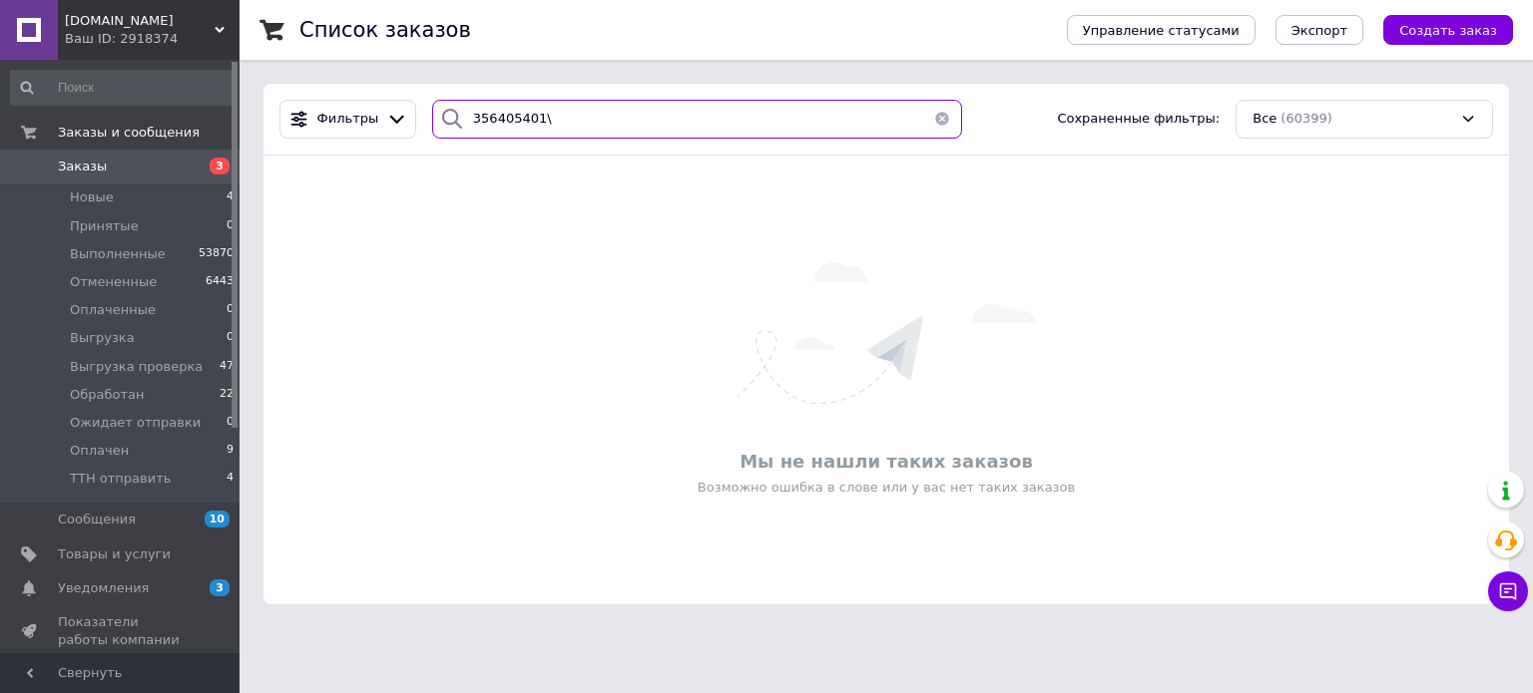
type input "356405401"
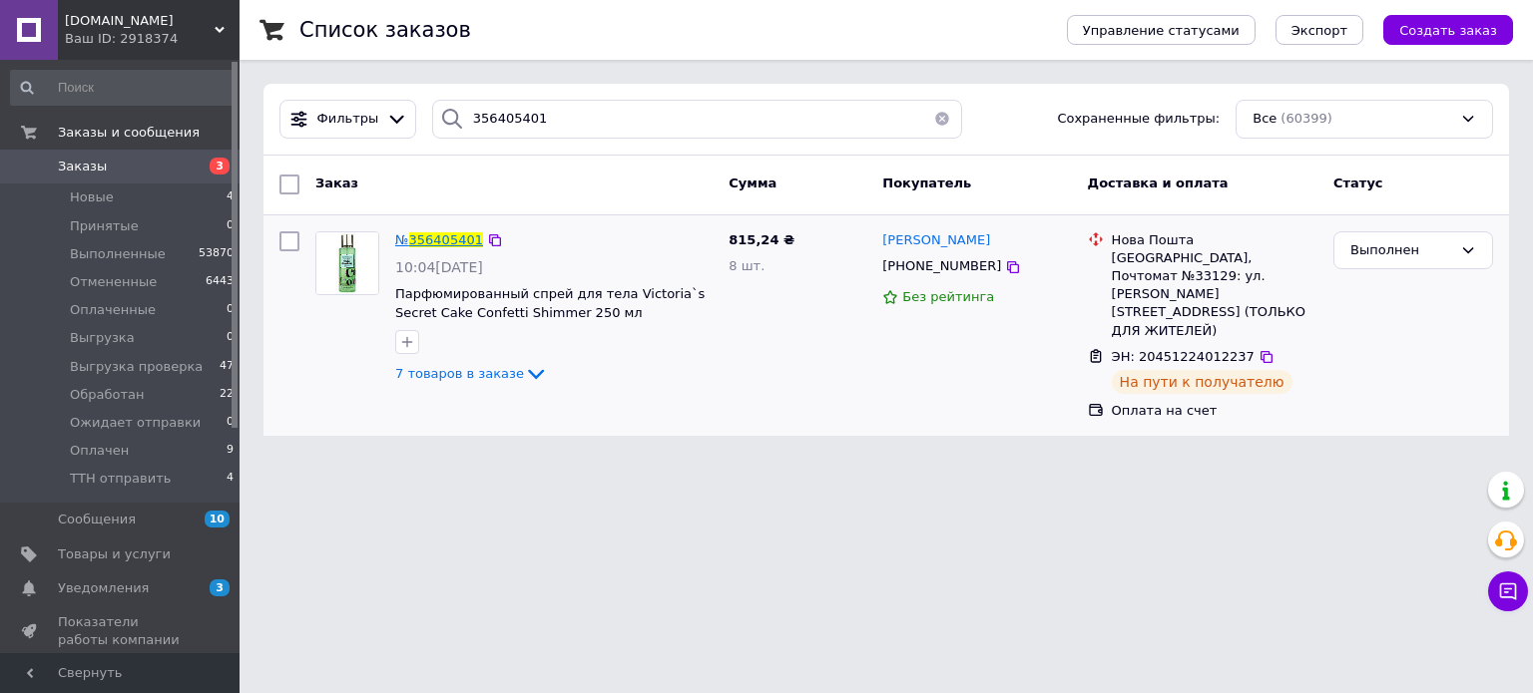
click at [418, 232] on span "356405401" at bounding box center [446, 239] width 74 height 15
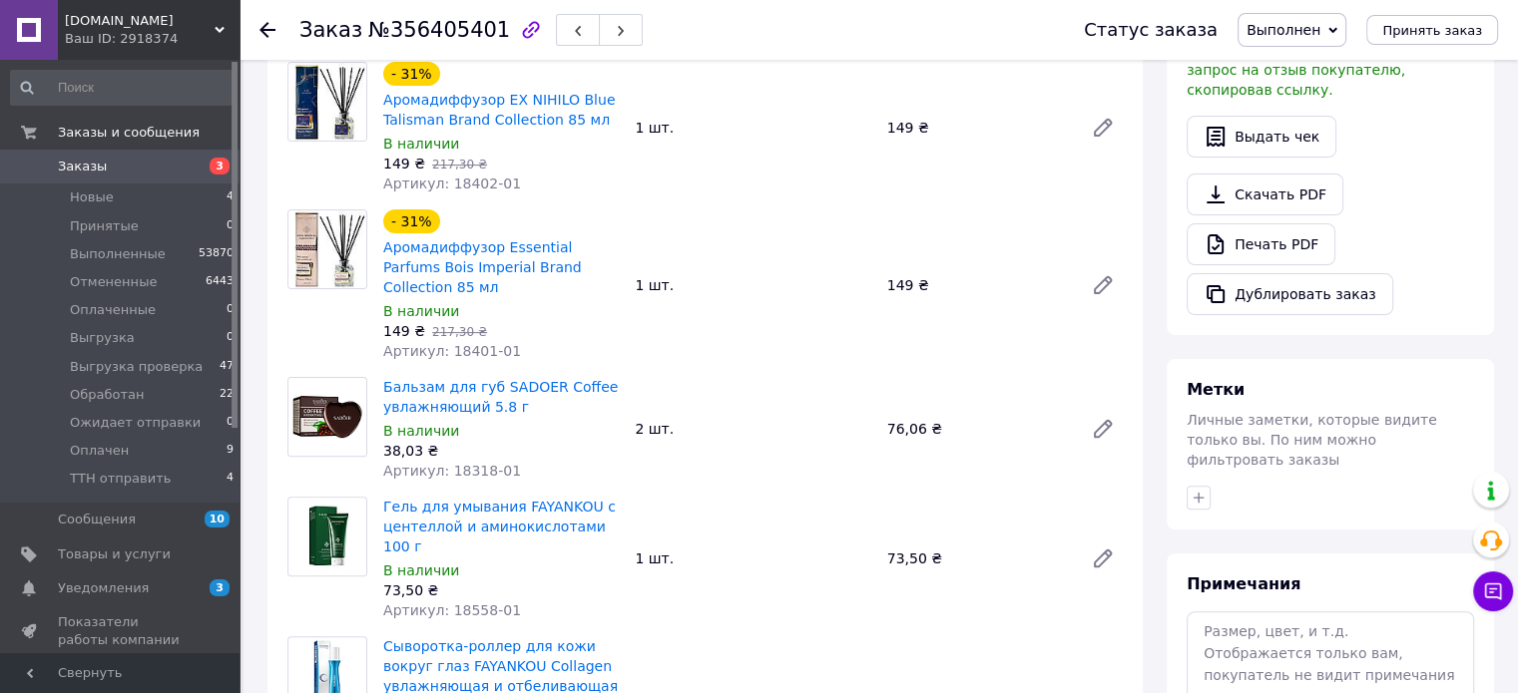
scroll to position [265, 0]
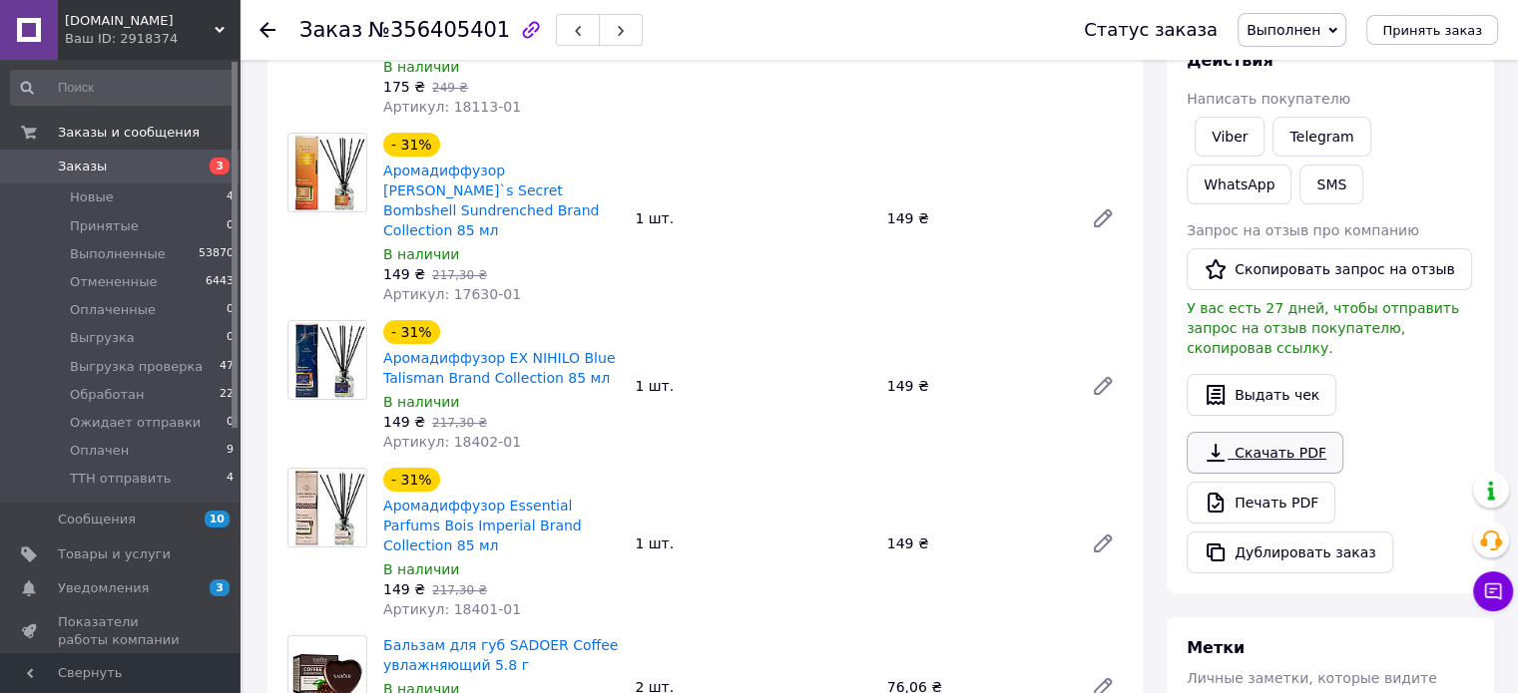
click at [1273, 432] on link "Скачать PDF" at bounding box center [1264, 453] width 157 height 42
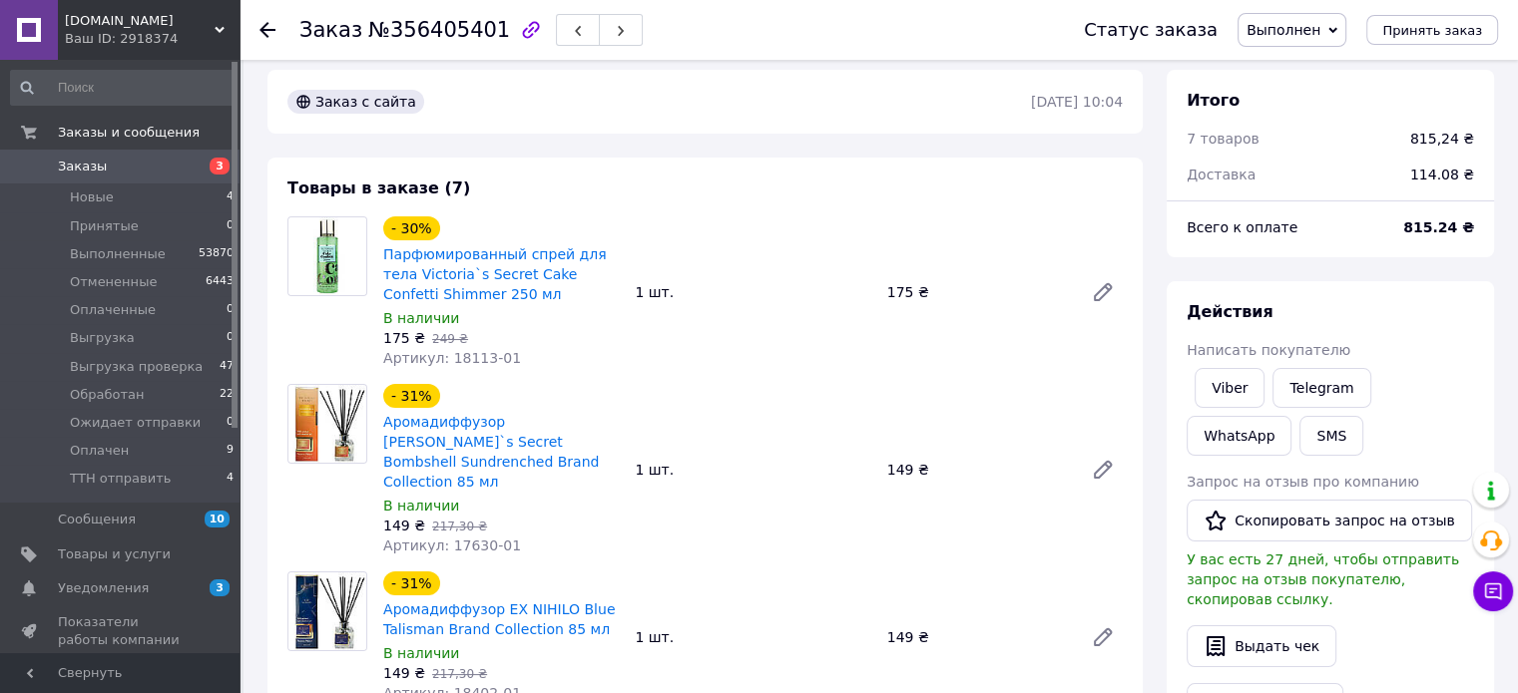
scroll to position [0, 0]
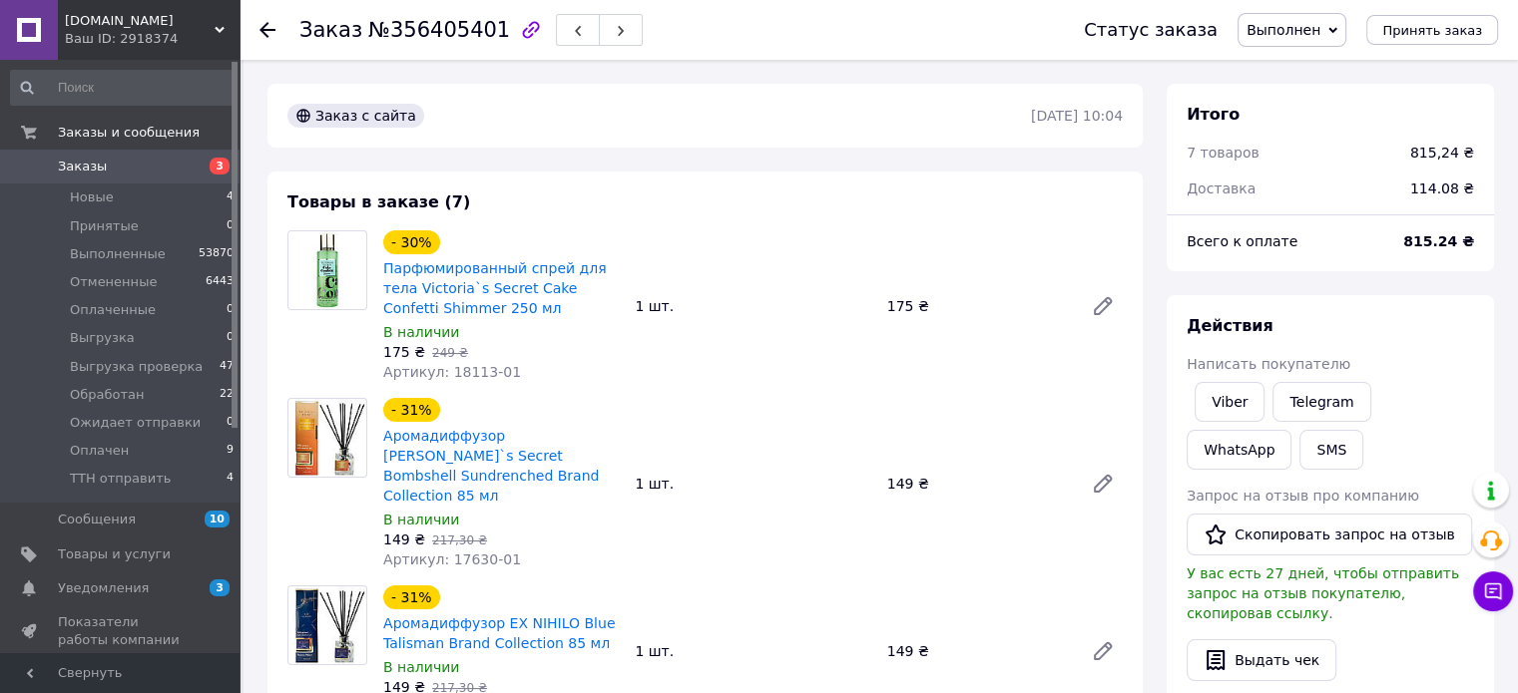
drag, startPoint x: 280, startPoint y: 19, endPoint x: 265, endPoint y: 23, distance: 15.5
click at [280, 19] on div at bounding box center [279, 30] width 40 height 60
click at [247, 31] on div "Заказ №356405401 Статус заказа Выполнен Принят Отменен Оплаченный Выгрузка Выгр…" at bounding box center [878, 30] width 1278 height 60
click at [265, 27] on icon at bounding box center [267, 30] width 16 height 16
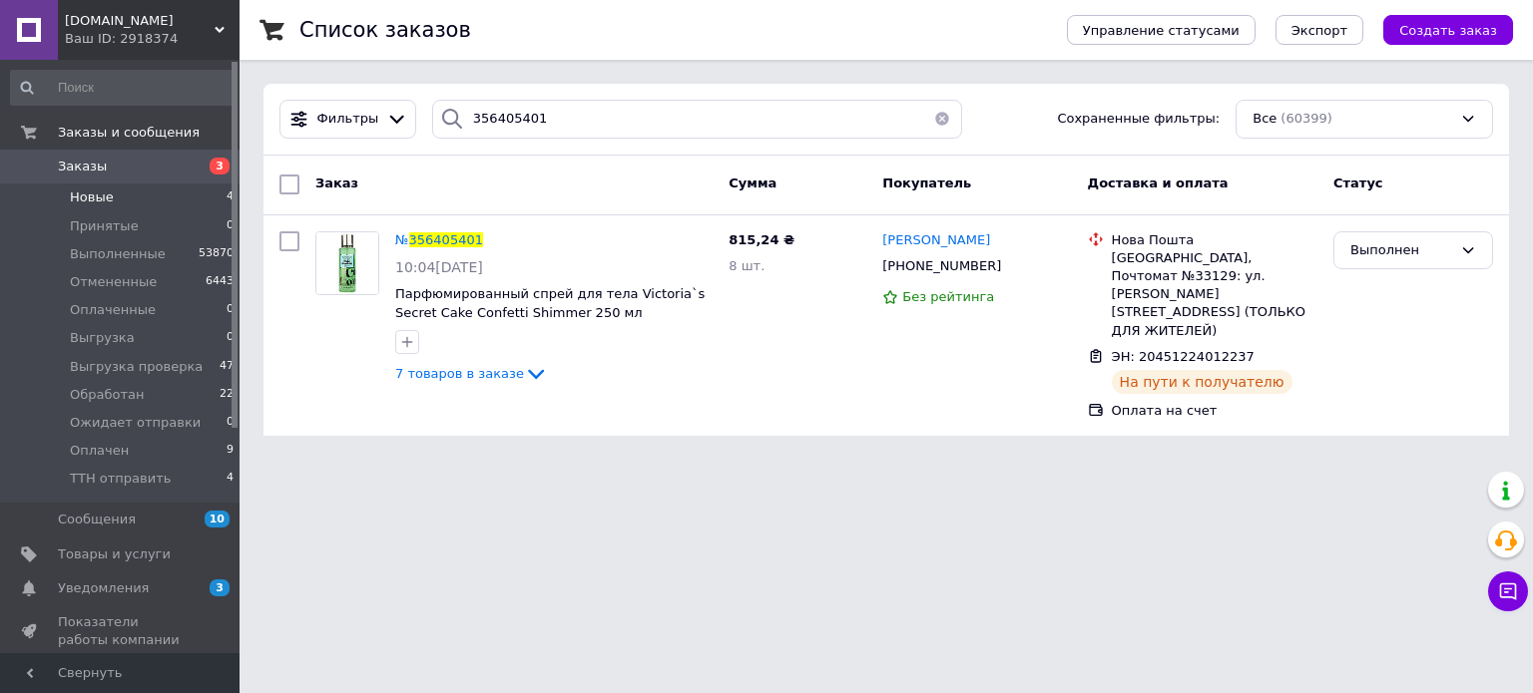
click at [99, 199] on span "Новые" at bounding box center [92, 198] width 44 height 18
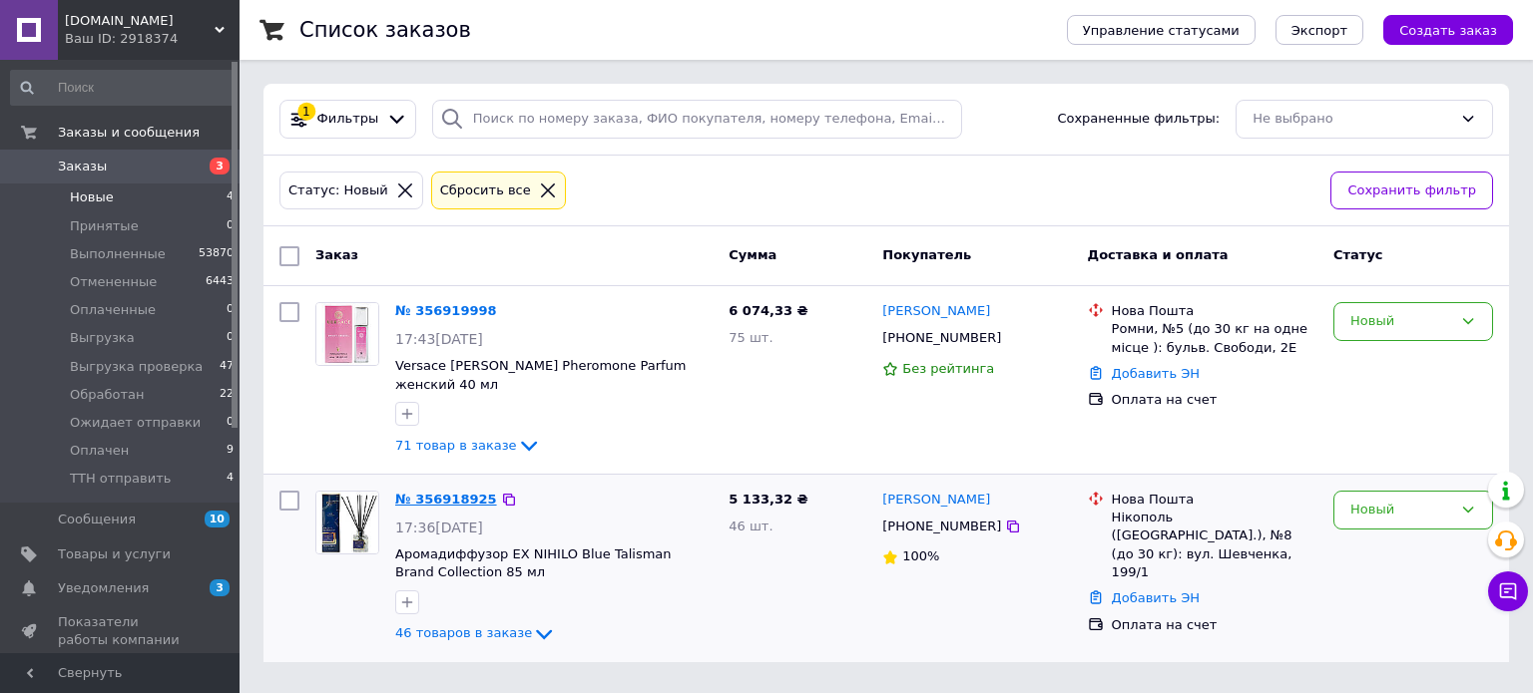
click at [424, 492] on link "№ 356918925" at bounding box center [446, 499] width 102 height 15
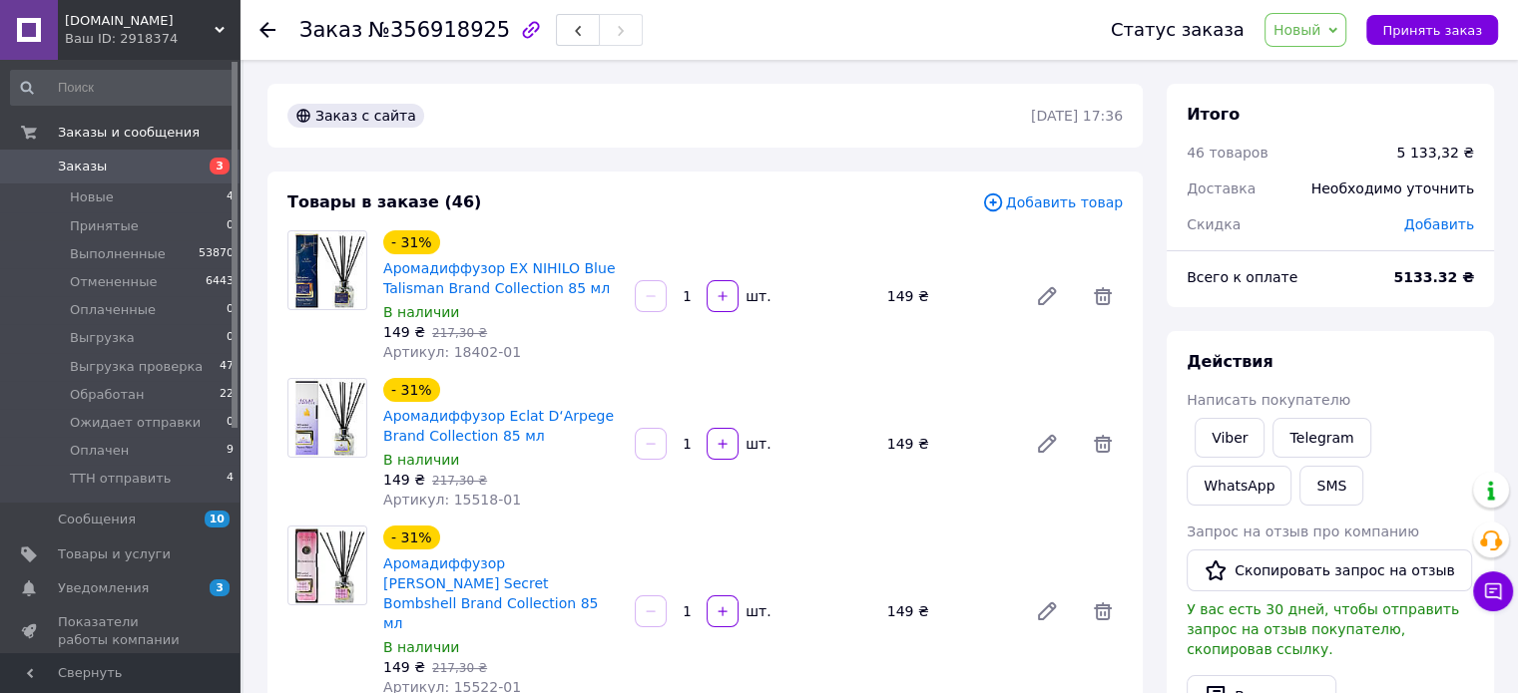
click at [1441, 227] on span "Добавить" at bounding box center [1439, 225] width 70 height 16
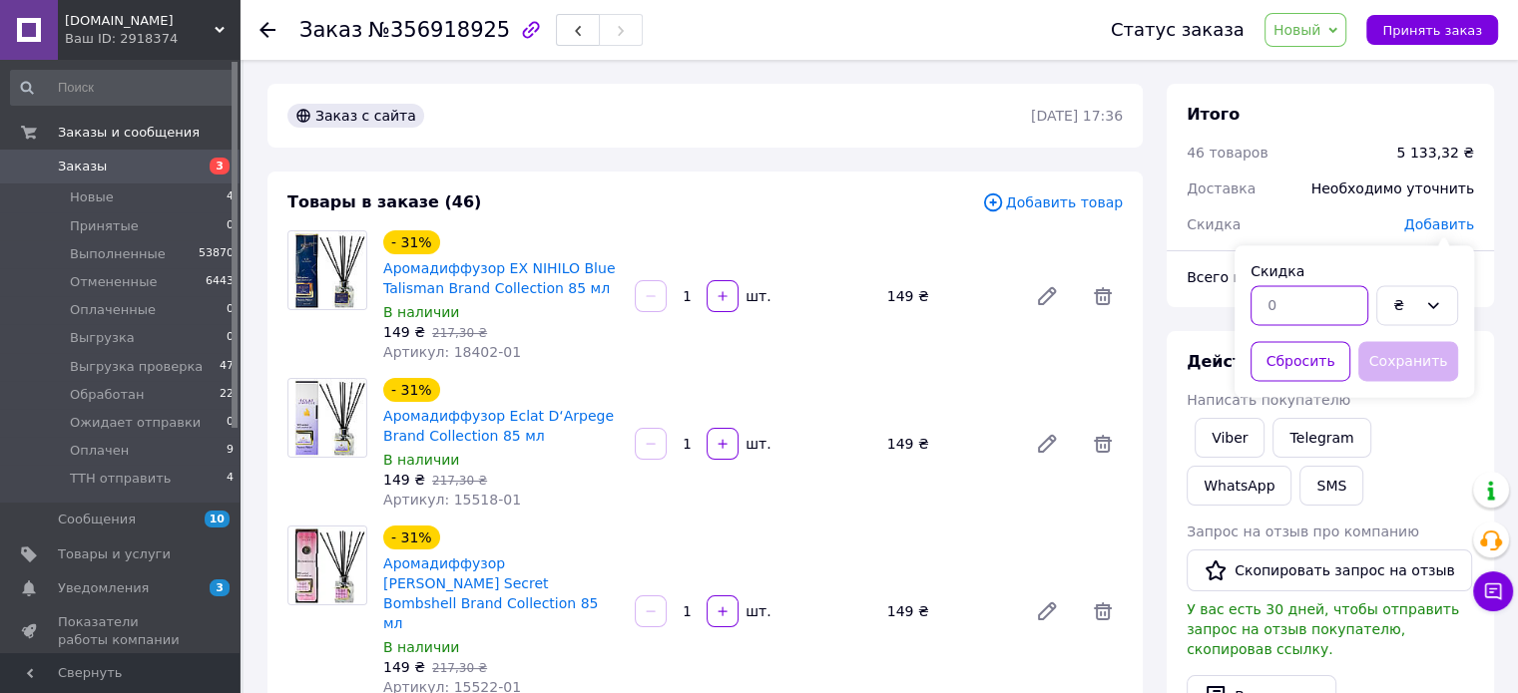
click at [1293, 289] on input "text" at bounding box center [1309, 305] width 118 height 40
type input "51.32"
click at [1365, 364] on button "Сохранить" at bounding box center [1408, 361] width 100 height 40
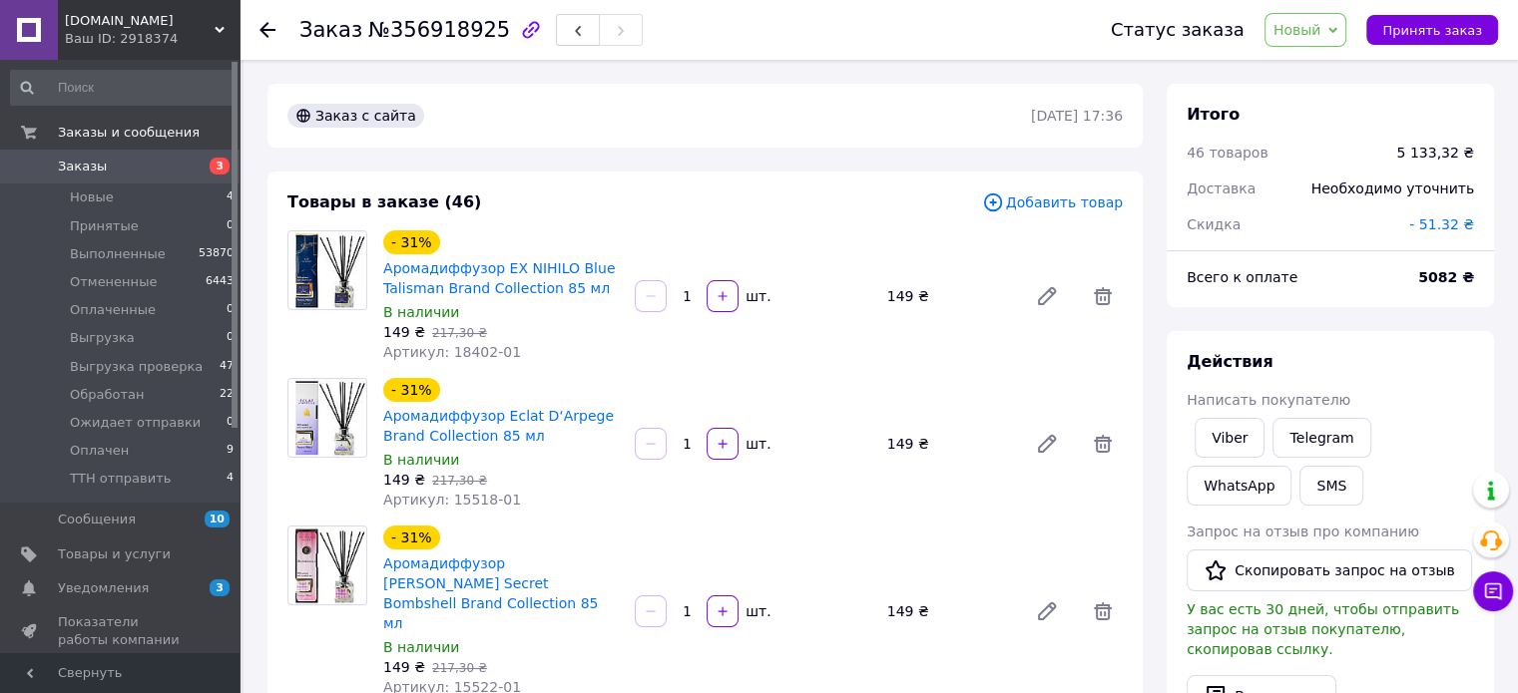
click at [463, 29] on span "№356918925" at bounding box center [439, 30] width 142 height 24
copy span "356918925"
drag, startPoint x: 1453, startPoint y: 276, endPoint x: 1421, endPoint y: 277, distance: 31.9
click at [1421, 277] on div "5082 ₴" at bounding box center [1446, 277] width 80 height 44
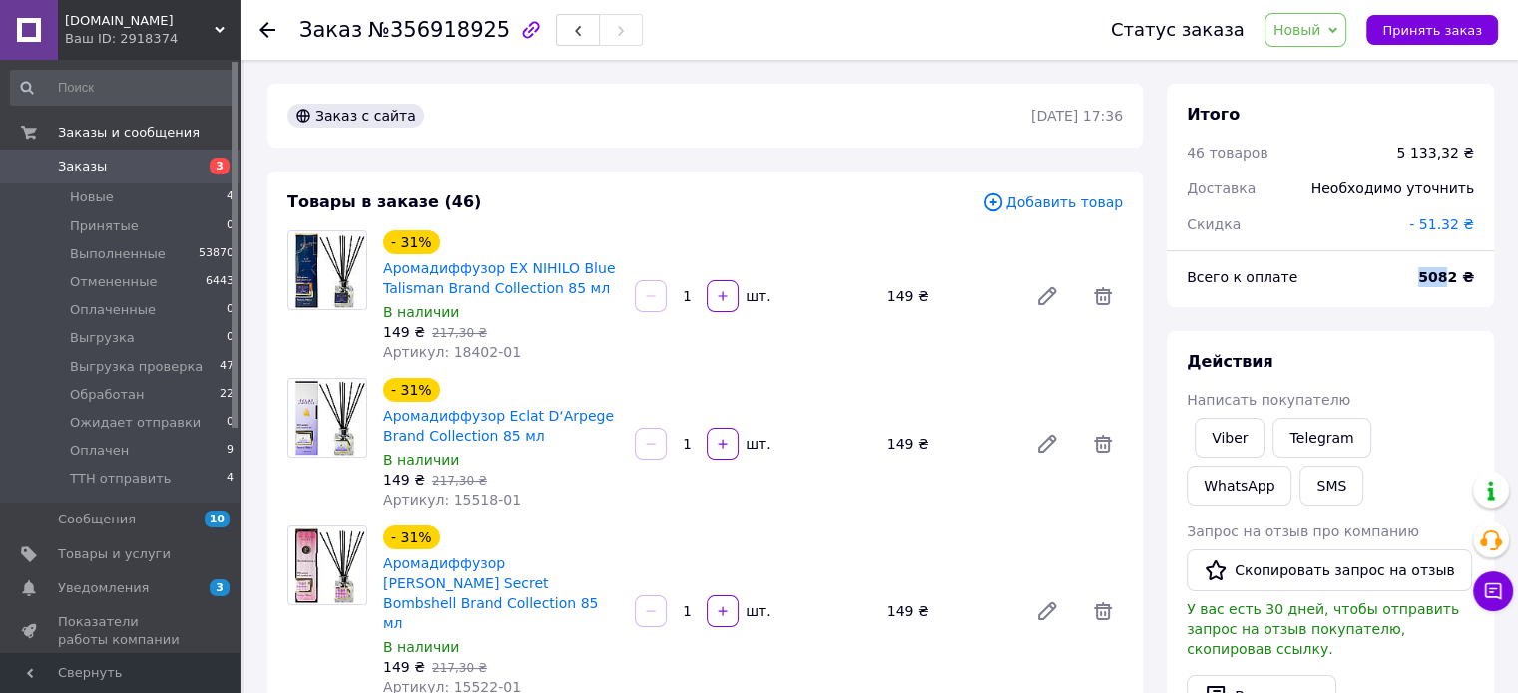
click at [1445, 269] on b "5082 ₴" at bounding box center [1446, 277] width 56 height 16
drag, startPoint x: 1459, startPoint y: 270, endPoint x: 1425, endPoint y: 270, distance: 33.9
click at [1425, 270] on div "5082 ₴" at bounding box center [1446, 277] width 80 height 44
copy b "5082"
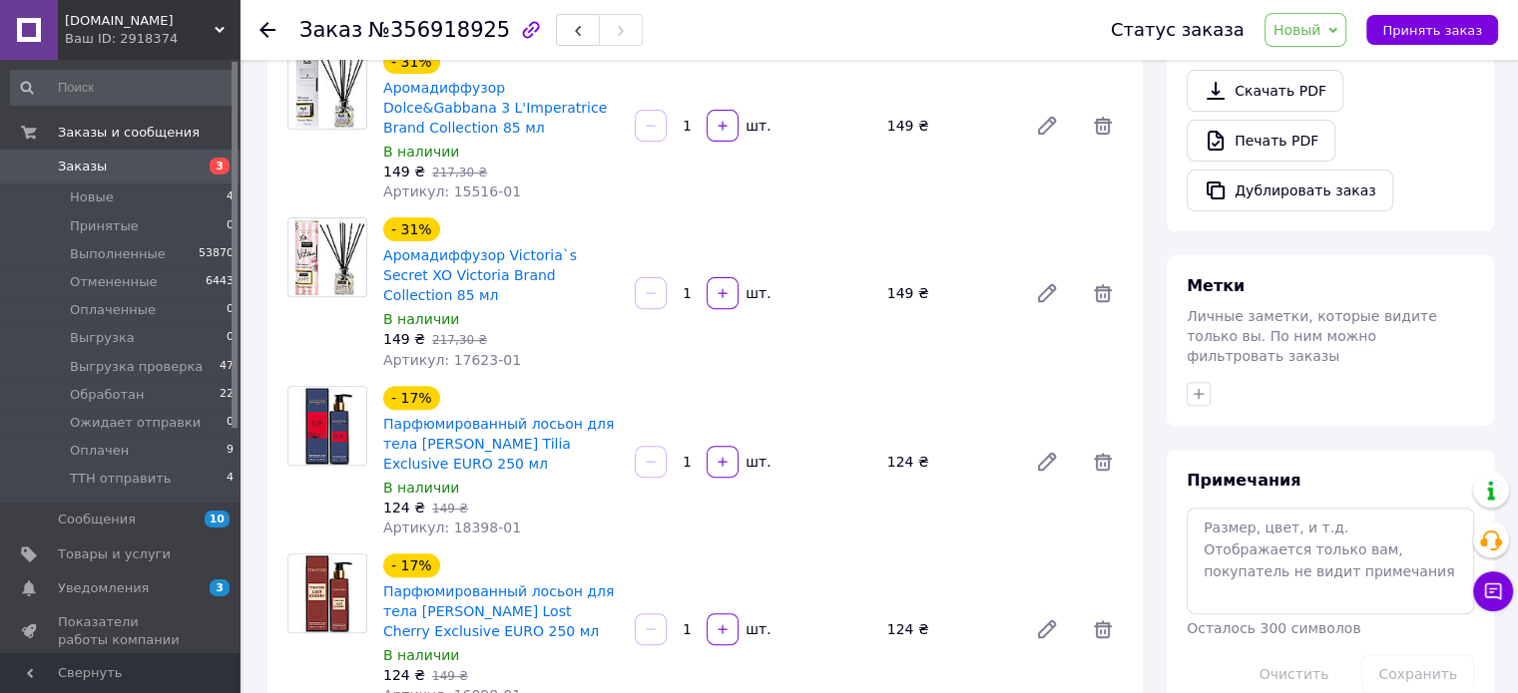
scroll to position [665, 0]
drag, startPoint x: 1256, startPoint y: 453, endPoint x: 1245, endPoint y: 468, distance: 18.6
click at [1254, 469] on div "Примечания Осталось 300 символов Очистить Сохранить" at bounding box center [1329, 581] width 287 height 225
click at [1245, 507] on textarea at bounding box center [1329, 560] width 287 height 106
paste textarea "подарунок-сюрприз"
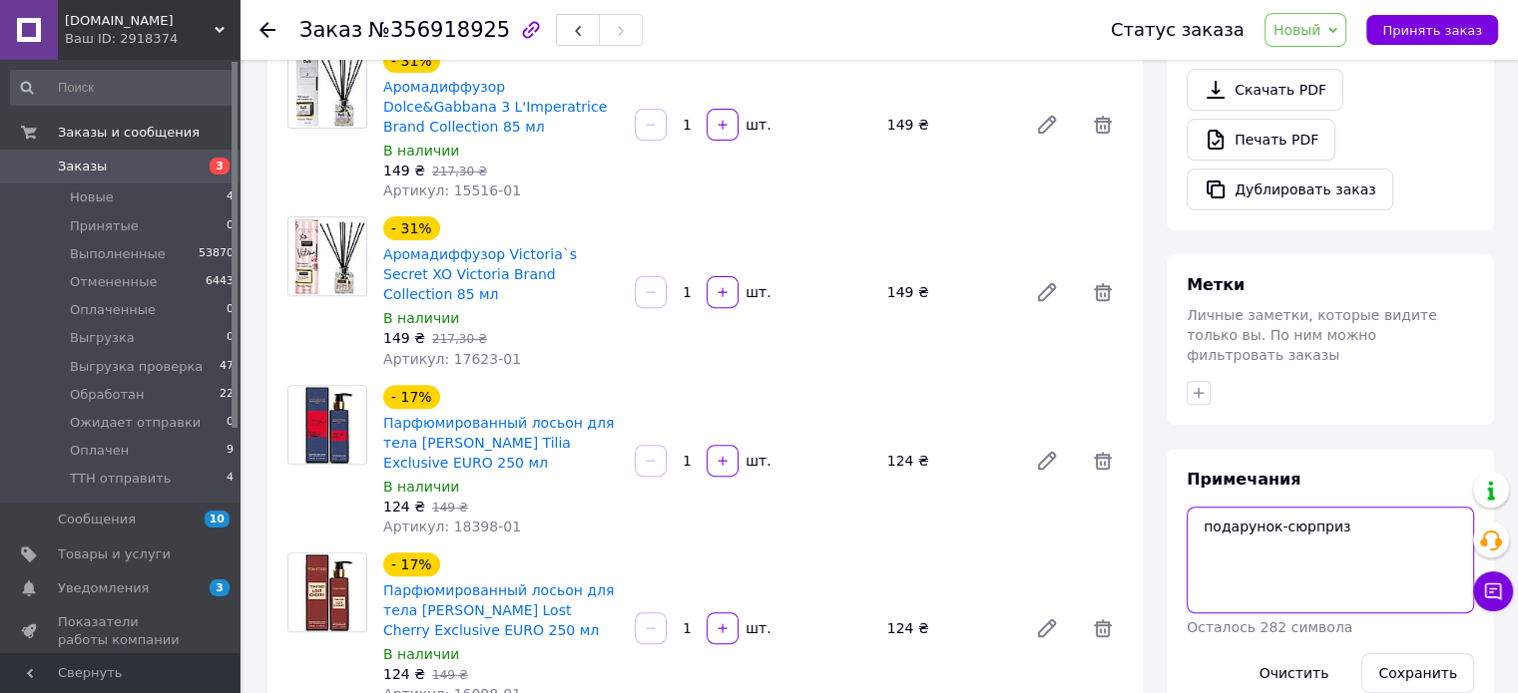
paste textarea "13533-01 Зволожувальний лосьйон для тіла Wokali"
type textarea "подарунок-сюрприз 13533-01 Зволожувальний лосьйон для тіла Wokali"
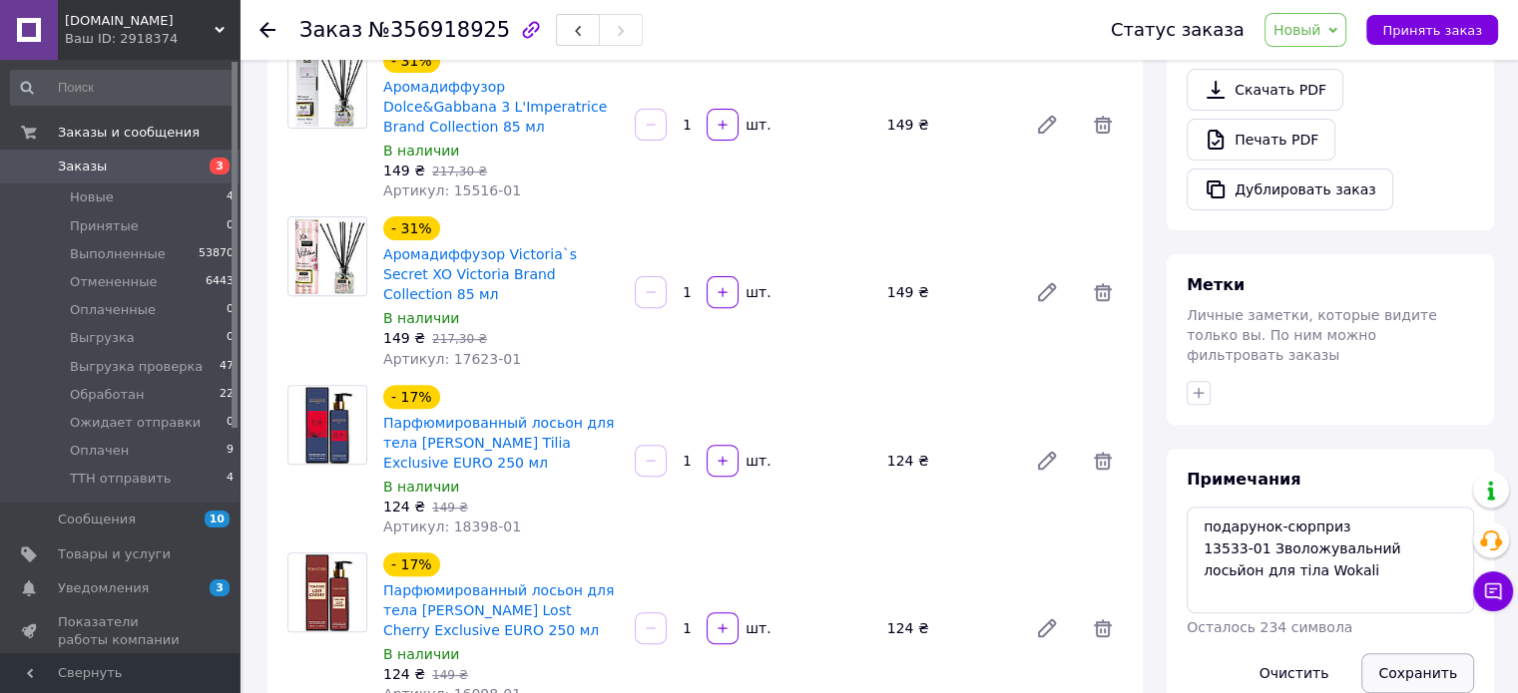
click at [1380, 654] on button "Сохранить" at bounding box center [1417, 674] width 113 height 40
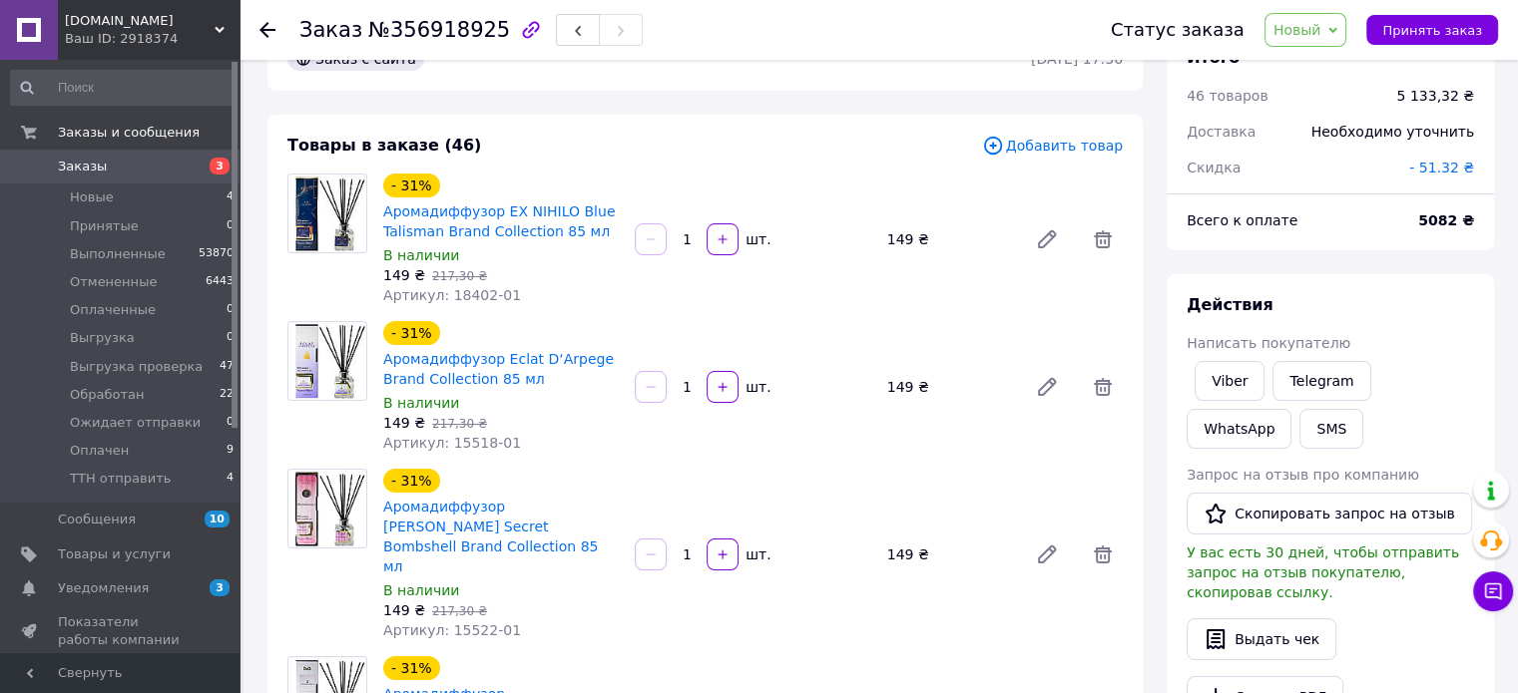
scroll to position [0, 0]
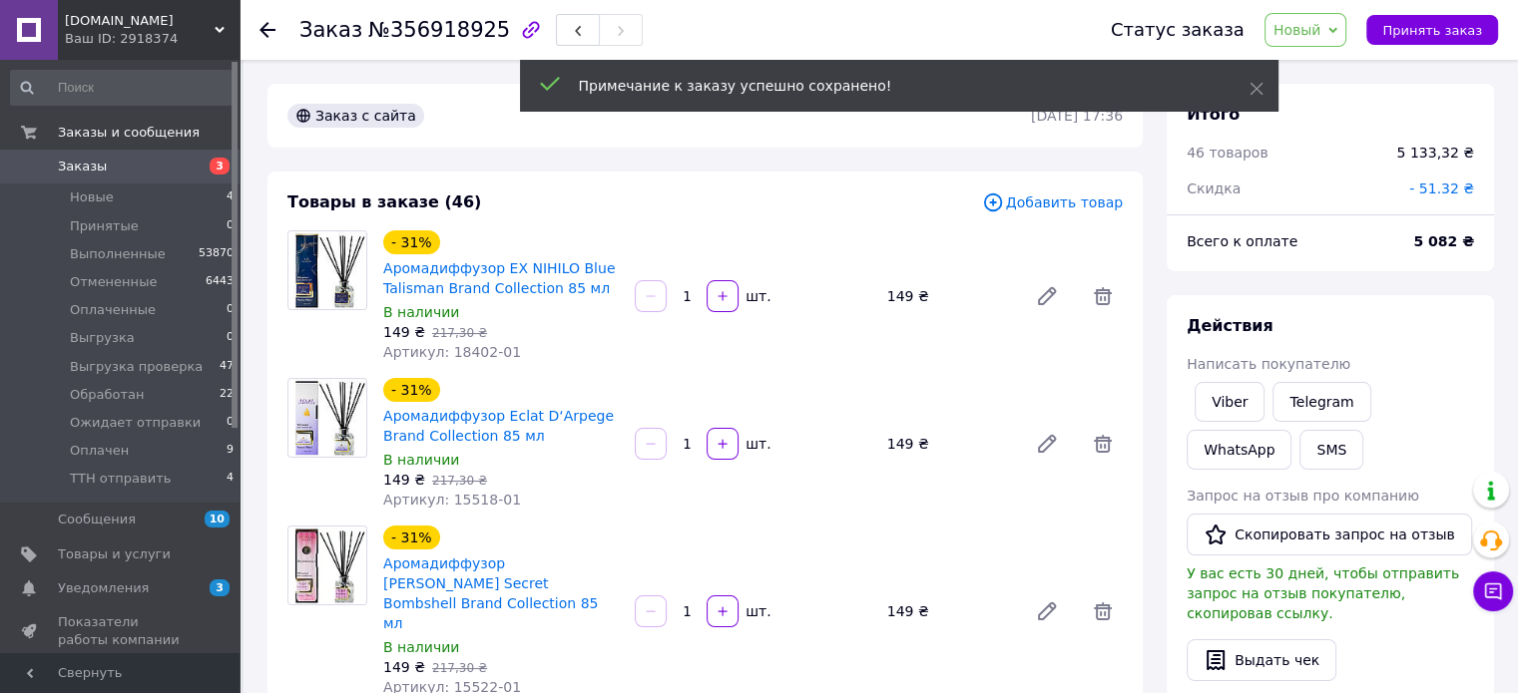
click at [1338, 31] on span "Новый" at bounding box center [1305, 30] width 83 height 34
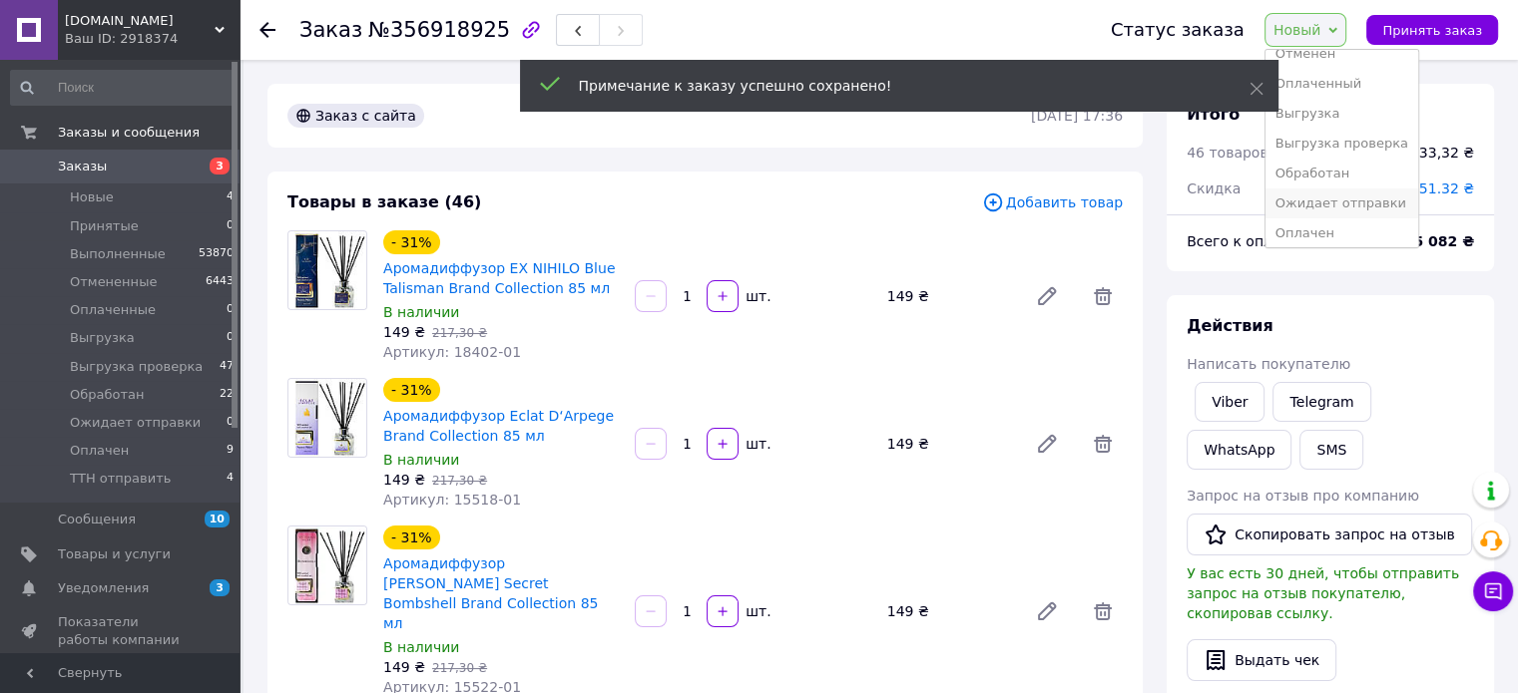
scroll to position [112, 0]
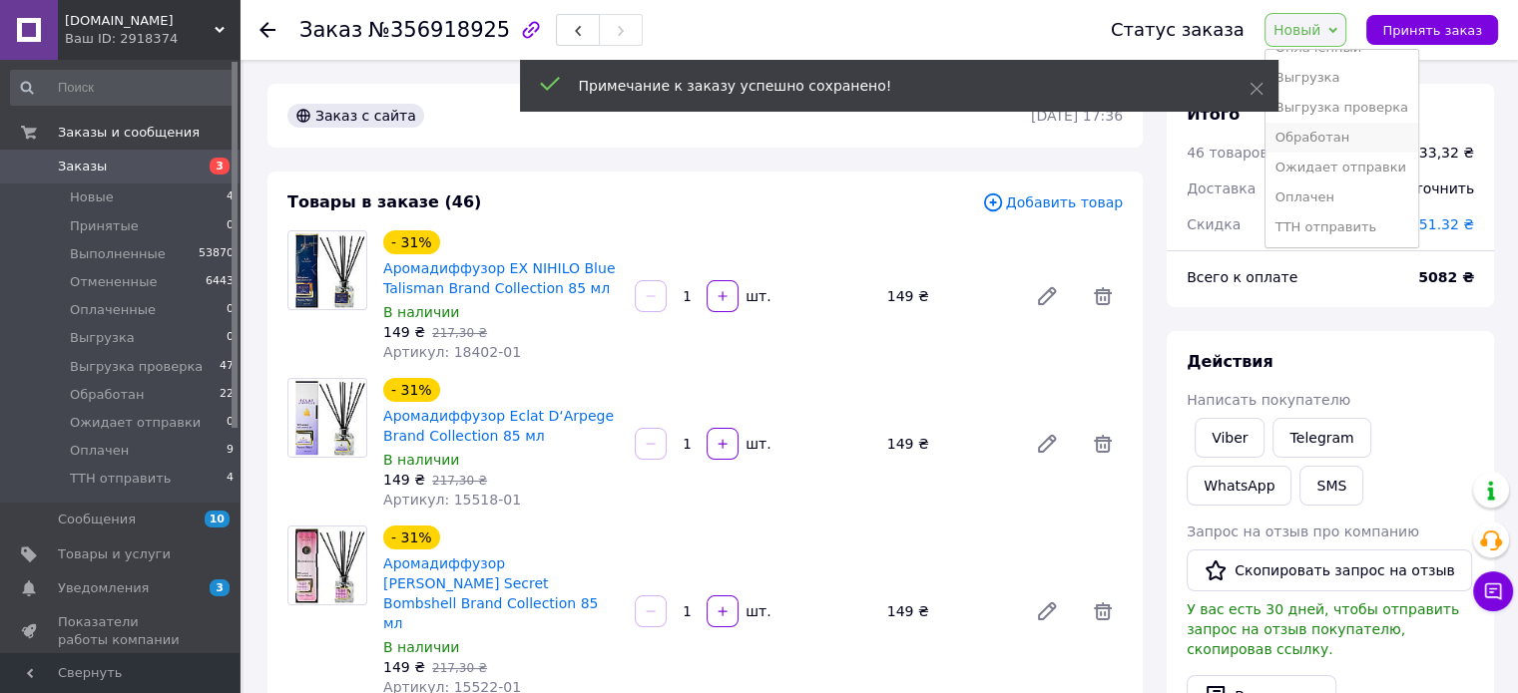
click at [1342, 130] on li "Обработан" at bounding box center [1341, 138] width 153 height 30
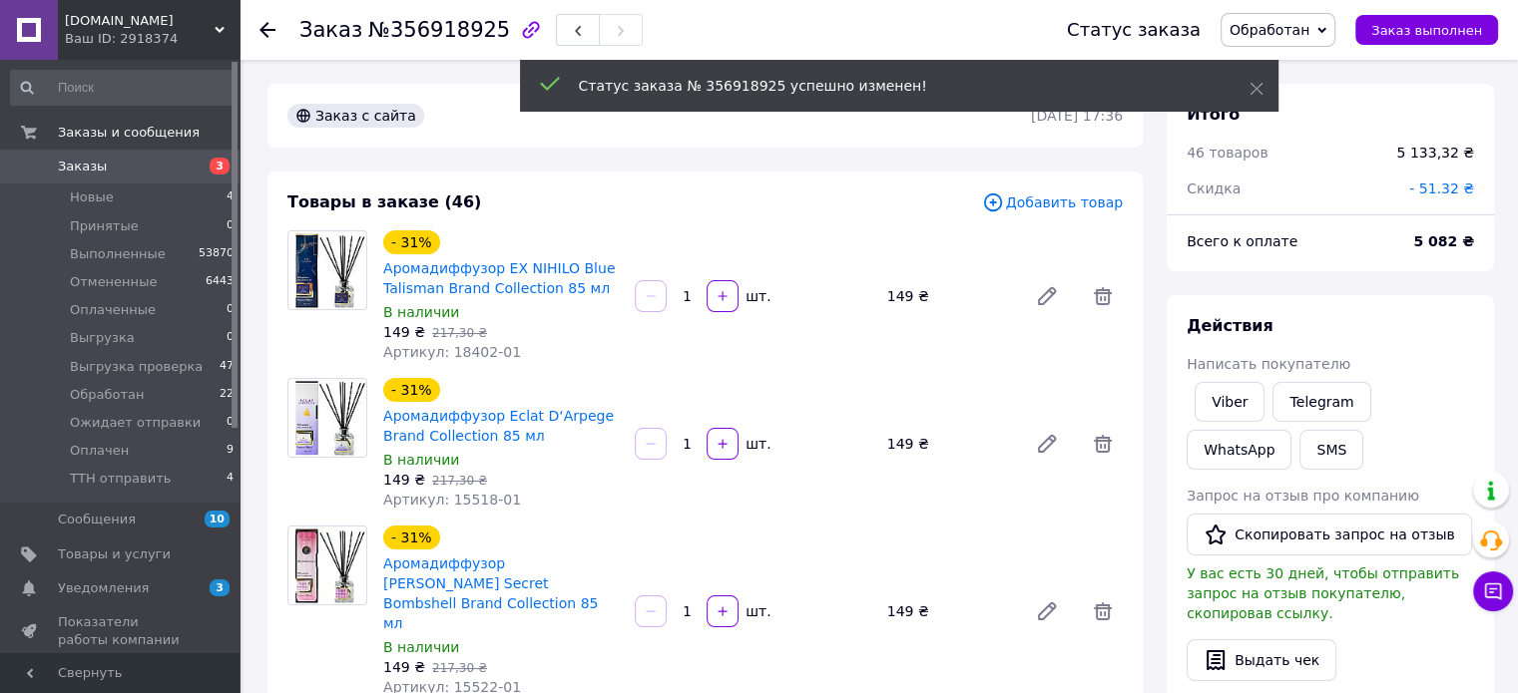
click at [266, 31] on icon at bounding box center [267, 30] width 16 height 16
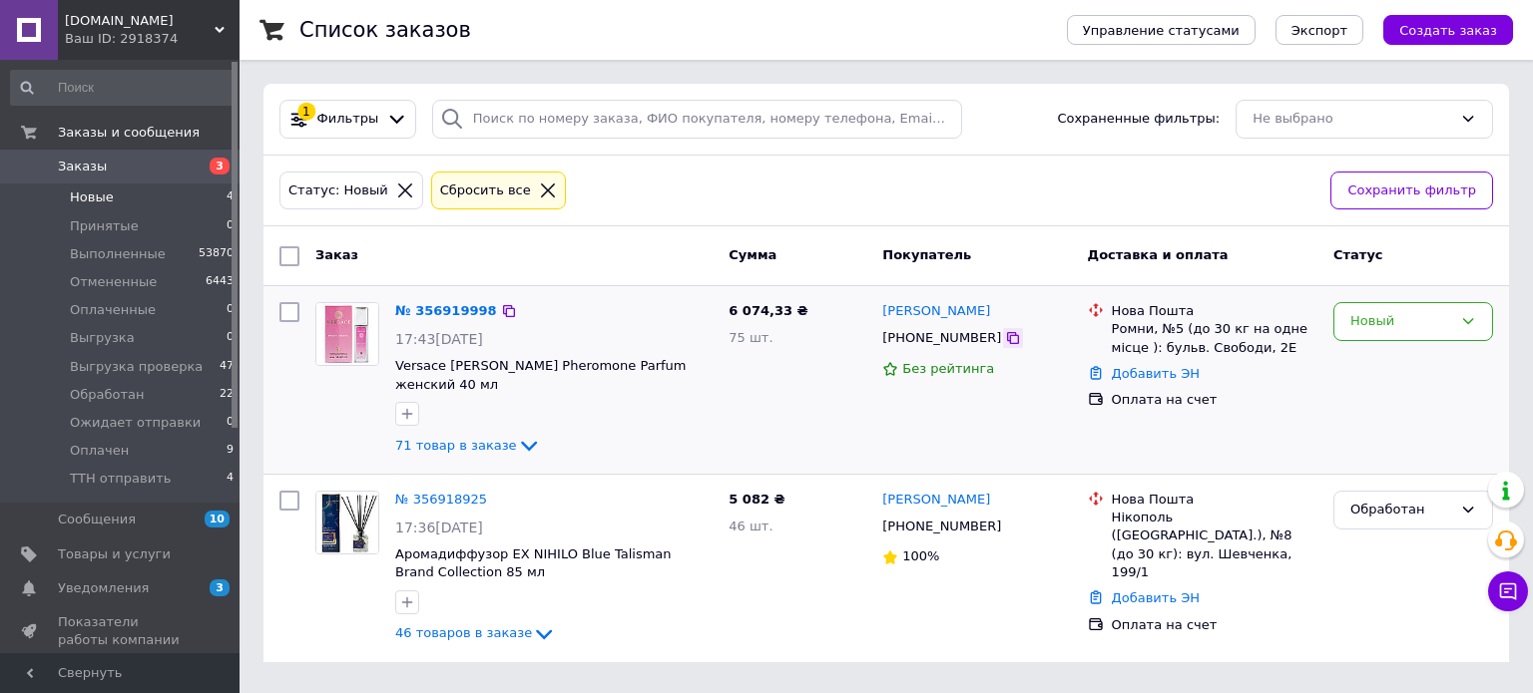
click at [1005, 342] on icon at bounding box center [1013, 338] width 16 height 16
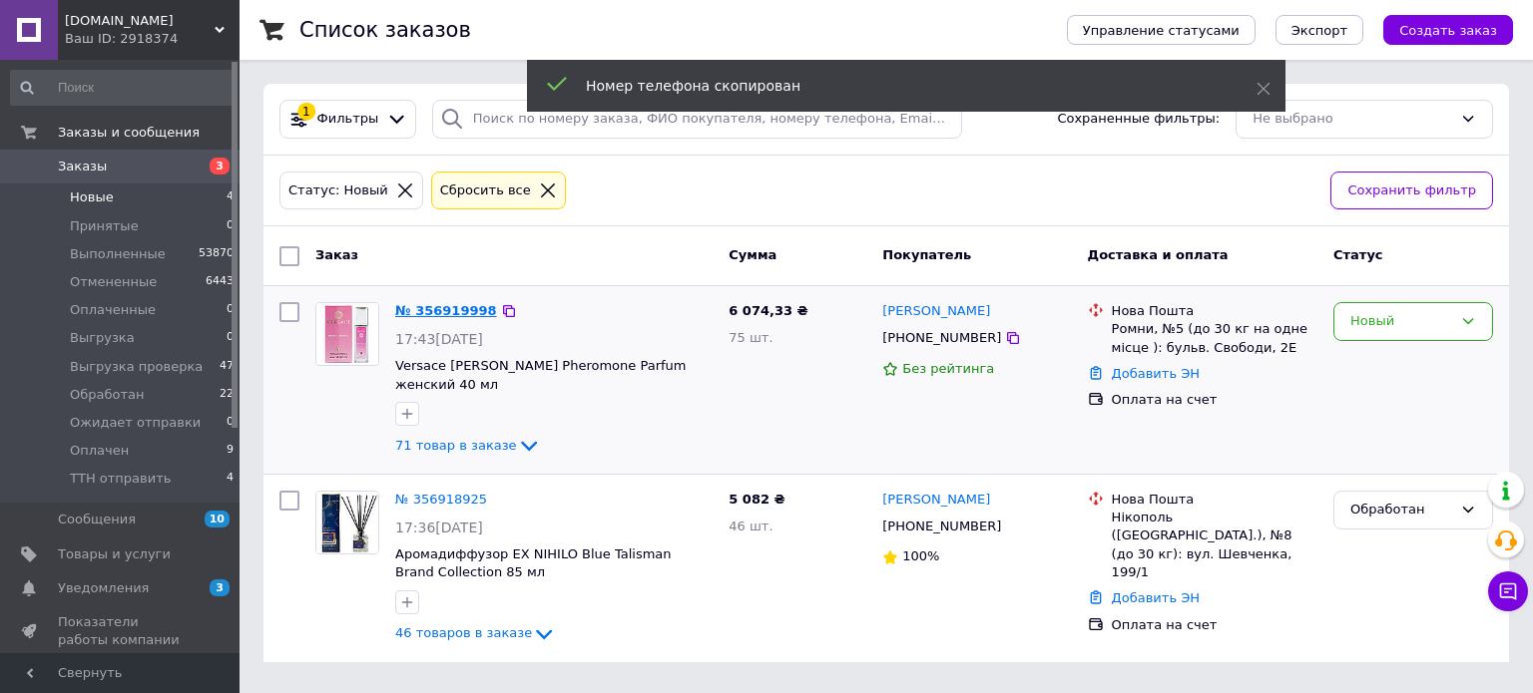
click at [436, 310] on link "№ 356919998" at bounding box center [446, 310] width 102 height 15
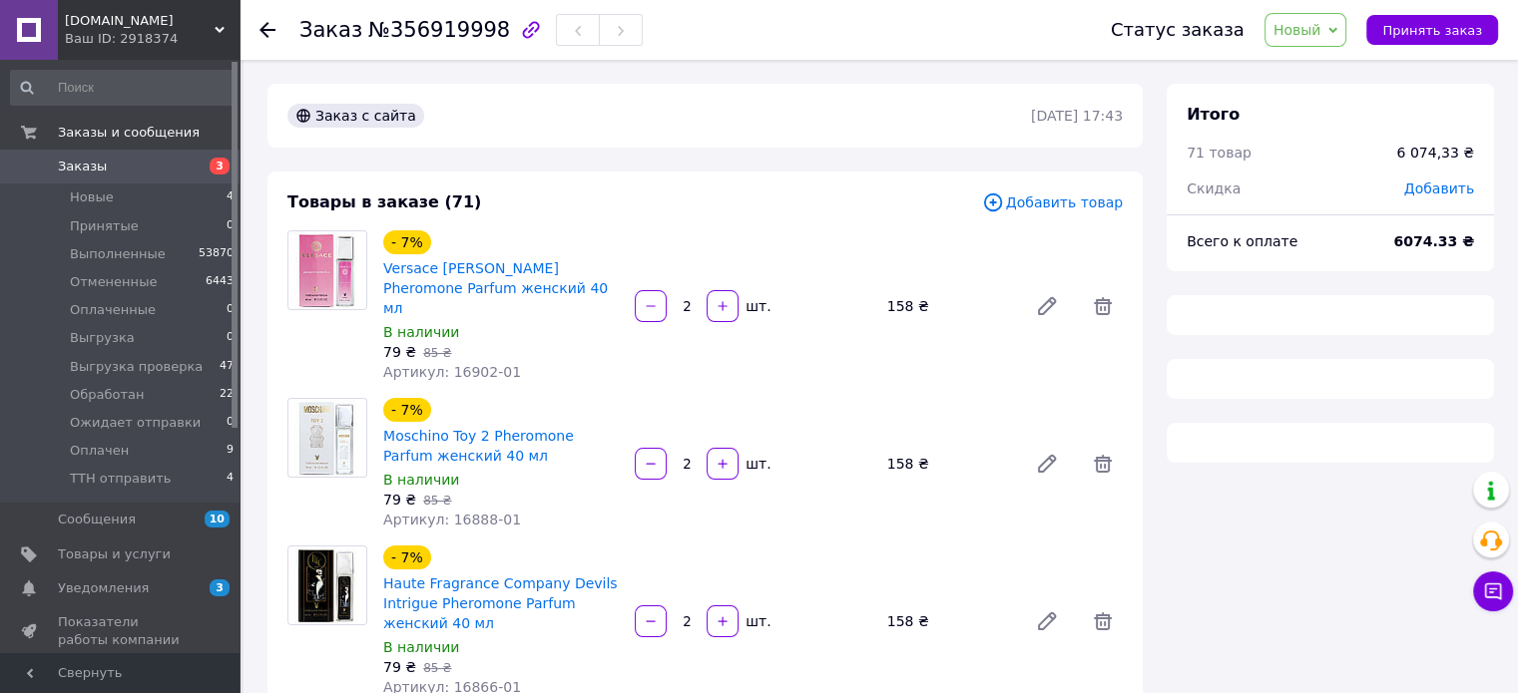
click at [1449, 184] on span "Добавить" at bounding box center [1439, 189] width 70 height 16
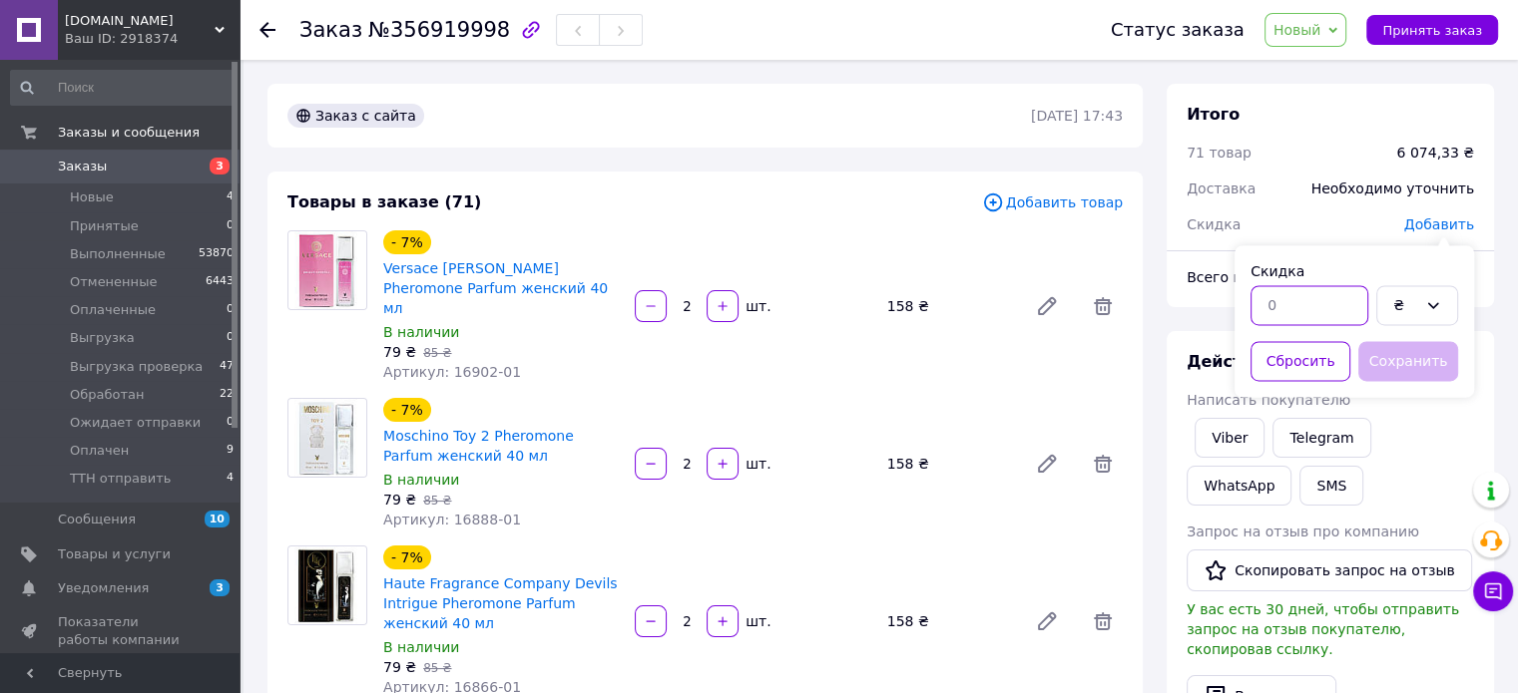
click at [1257, 290] on input "text" at bounding box center [1309, 305] width 118 height 40
type input "60.33"
click at [1426, 367] on button "Сохранить" at bounding box center [1408, 361] width 100 height 40
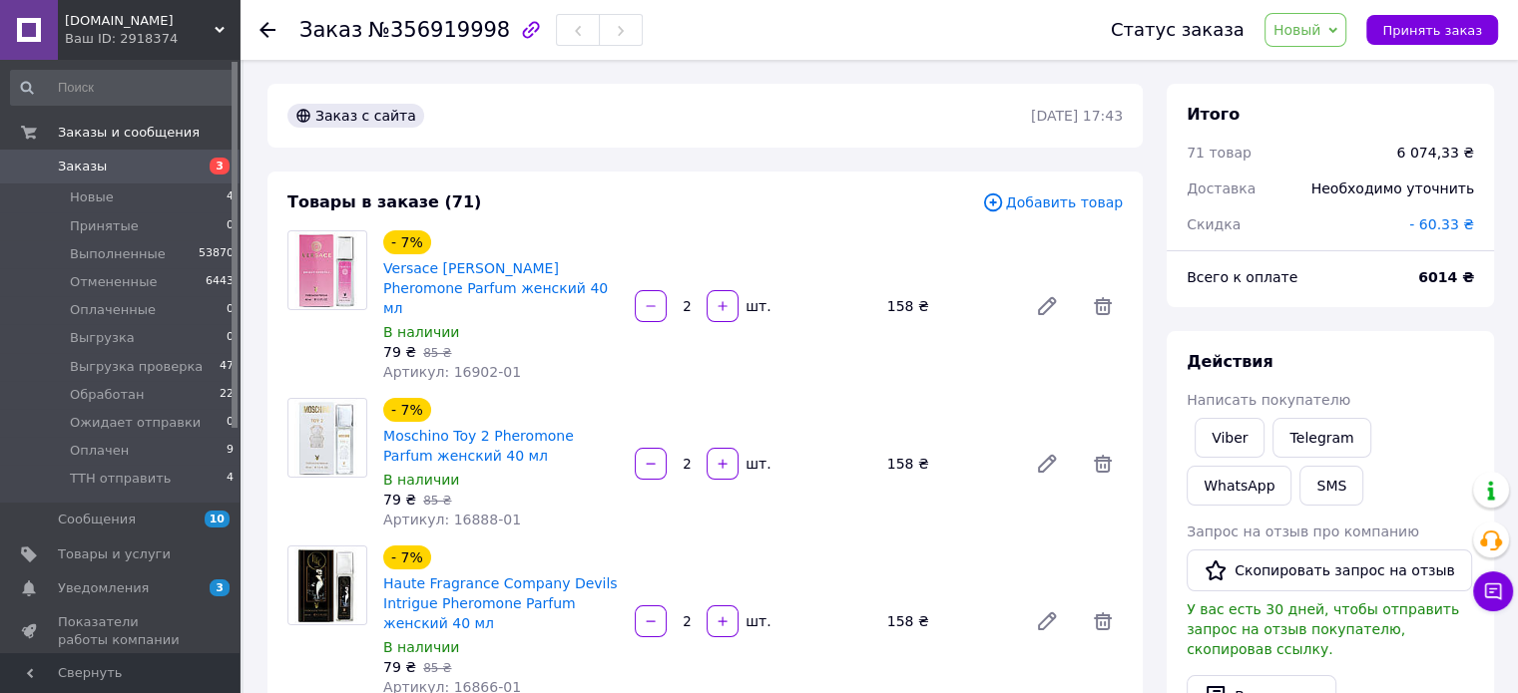
click at [409, 11] on div "Заказ №356919998" at bounding box center [684, 30] width 771 height 60
click at [403, 24] on span "№356919998" at bounding box center [439, 30] width 142 height 24
copy span "356919998"
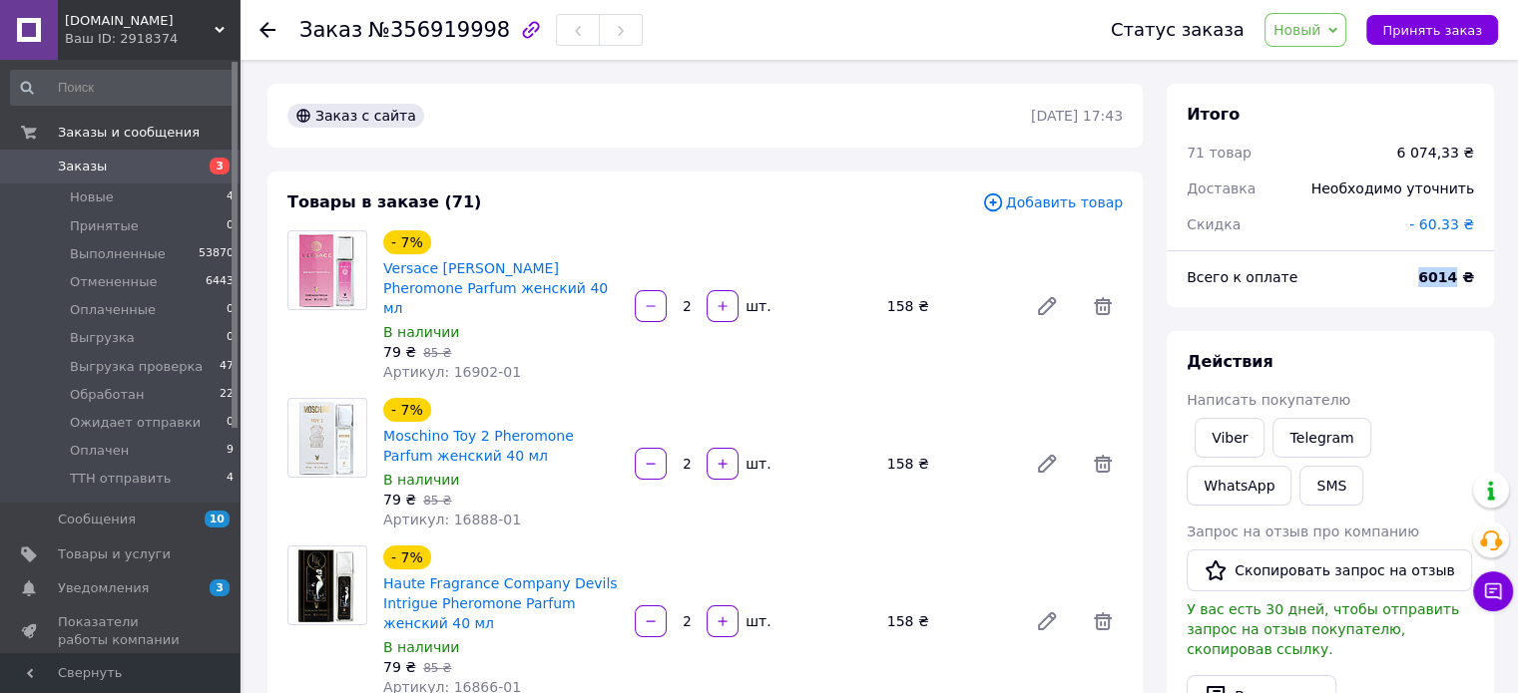
drag, startPoint x: 1459, startPoint y: 270, endPoint x: 1430, endPoint y: 270, distance: 28.9
click at [1430, 270] on b "6014 ₴" at bounding box center [1446, 277] width 56 height 16
copy b "6014"
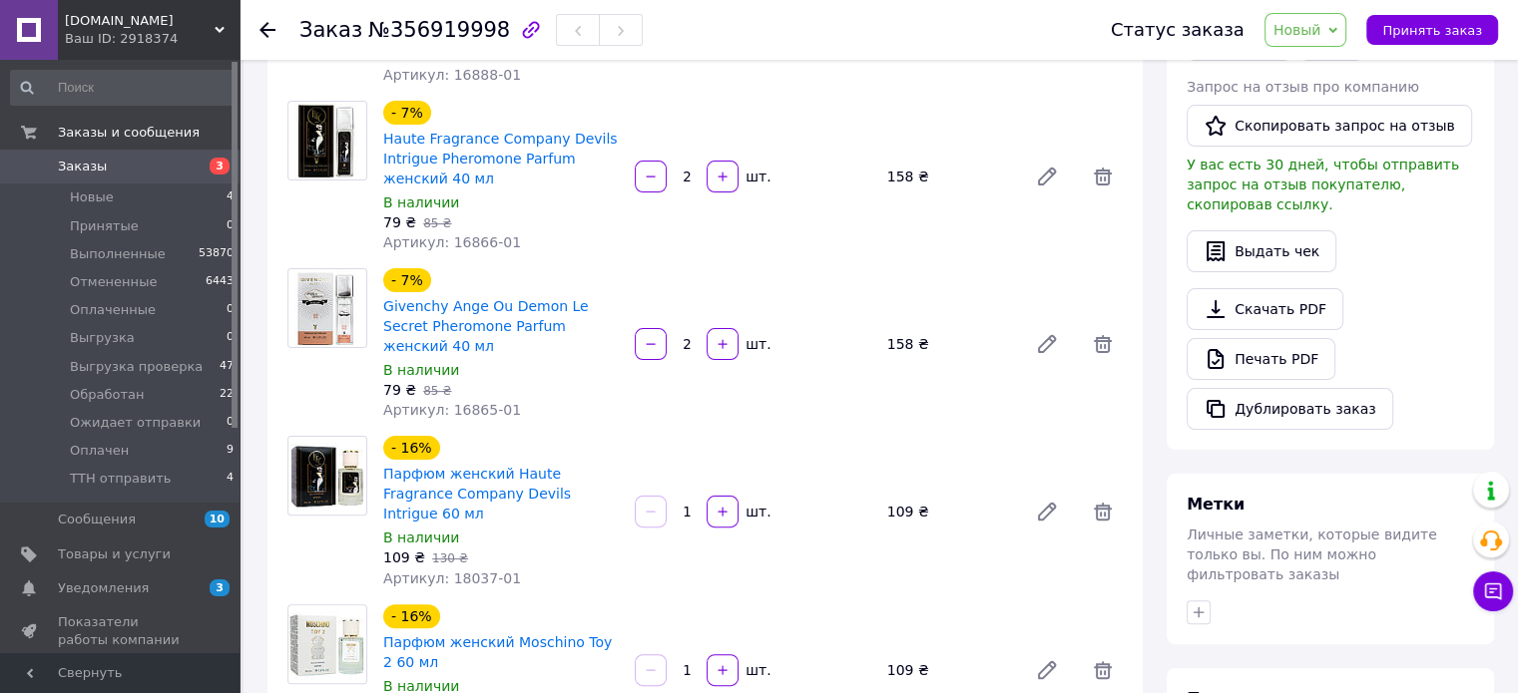
scroll to position [665, 0]
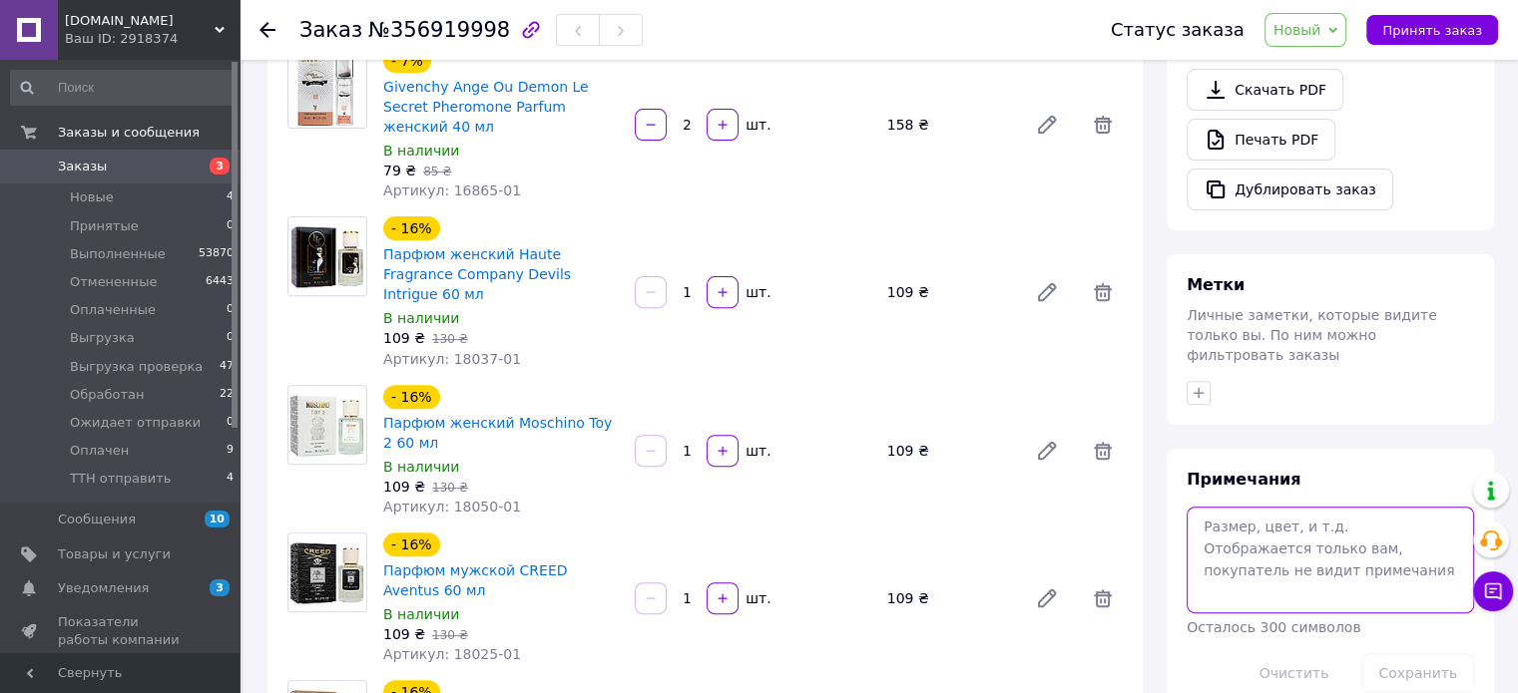
click at [1249, 507] on textarea at bounding box center [1329, 560] width 287 height 106
paste textarea "подарунок-сюрприз"
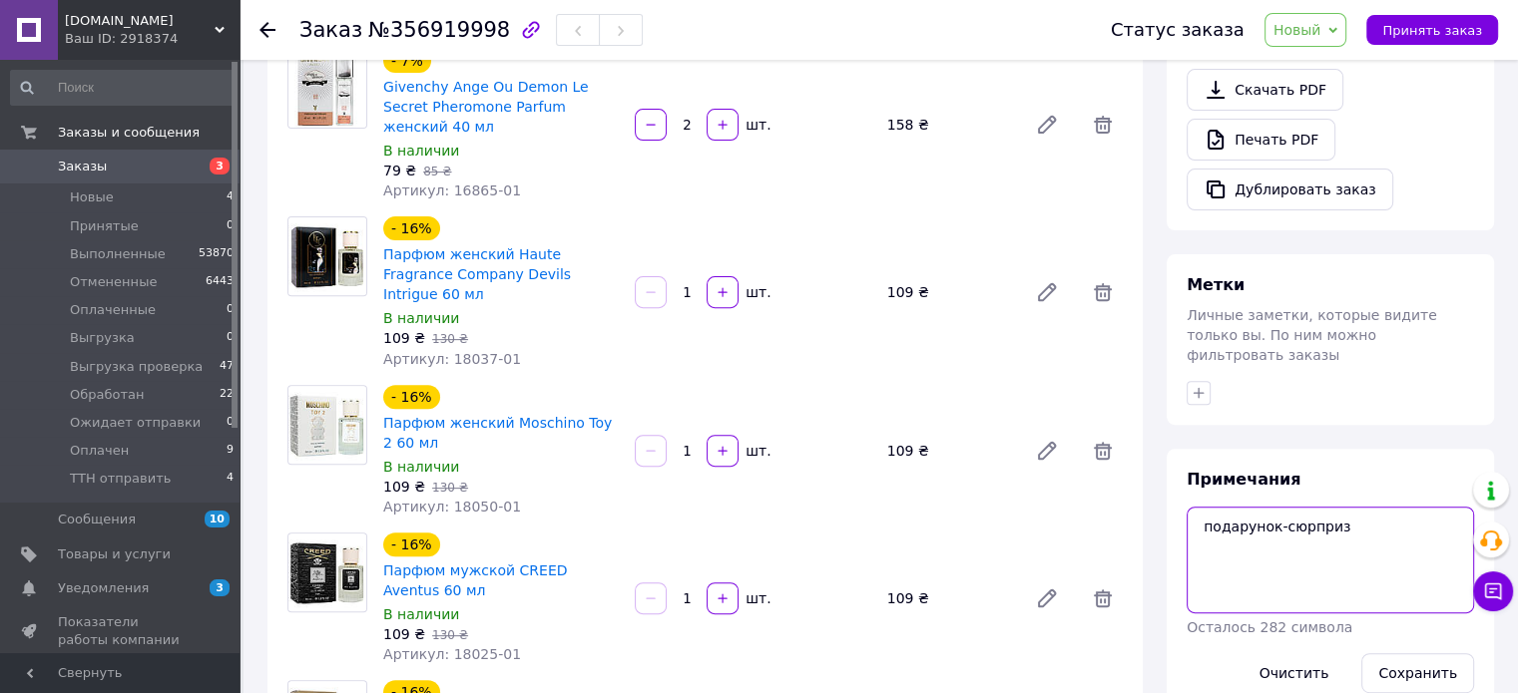
paste textarea "13533-01 Зволожувальний лосьйон для тіла Wokali"
paste textarea "Лосьон Brand Collection"
type textarea "подарунок-сюрприз 13533-01 Зволожувальний лосьйон для тіла Wokali Лосьон Brand …"
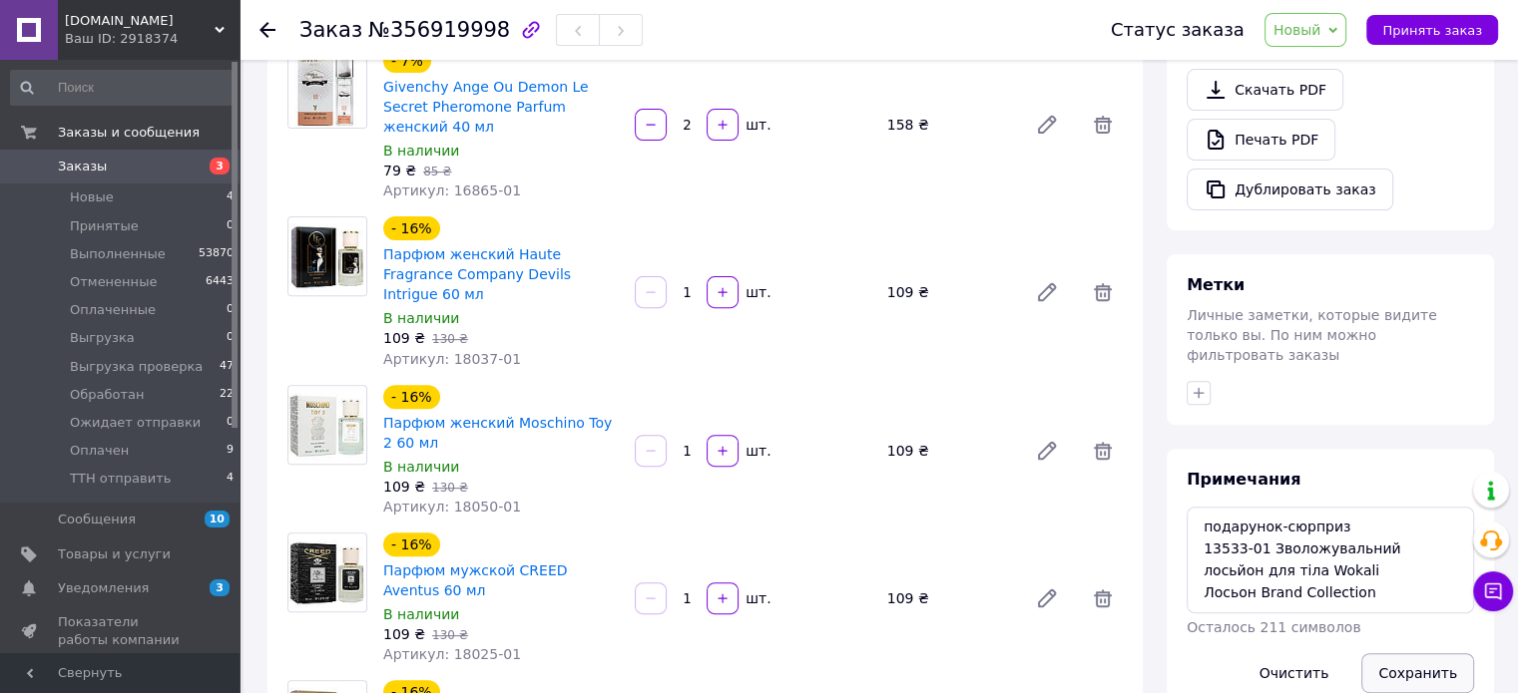
click at [1404, 654] on button "Сохранить" at bounding box center [1417, 674] width 113 height 40
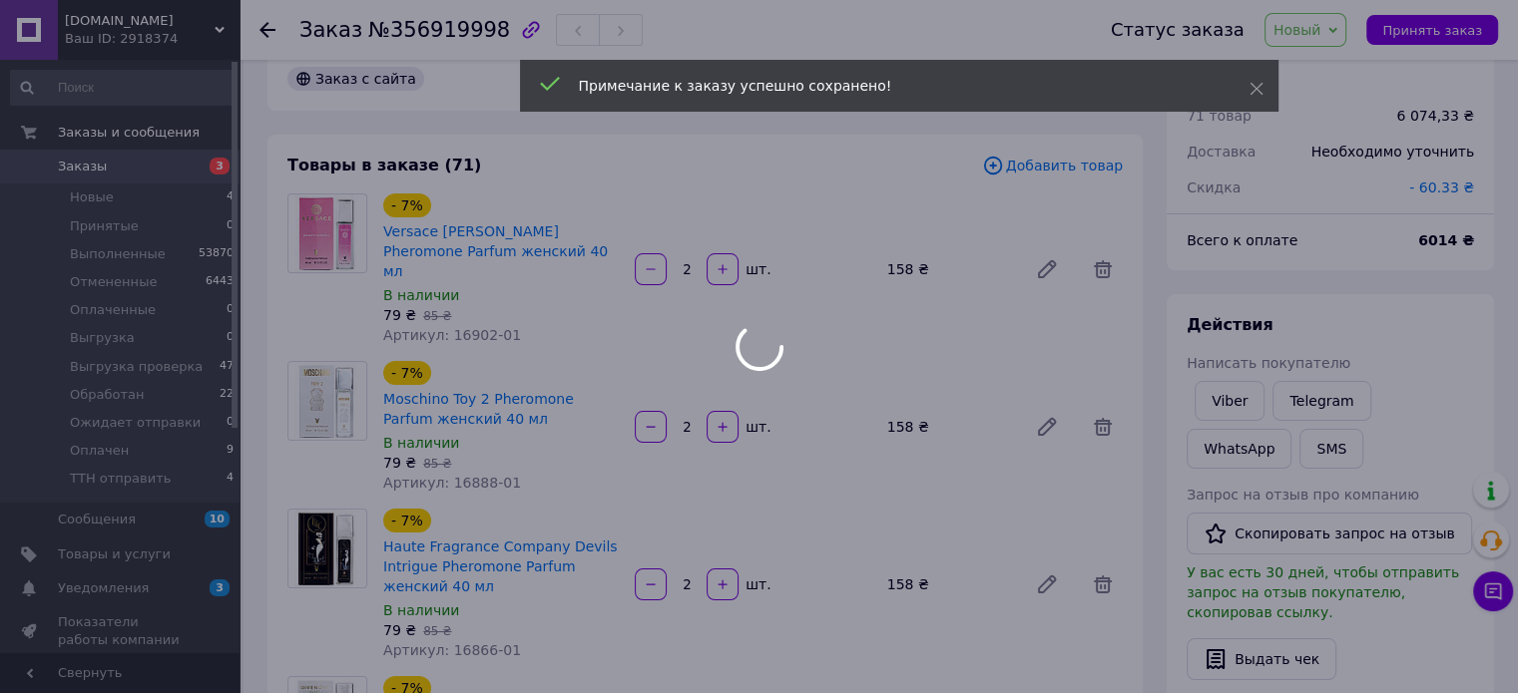
scroll to position [0, 0]
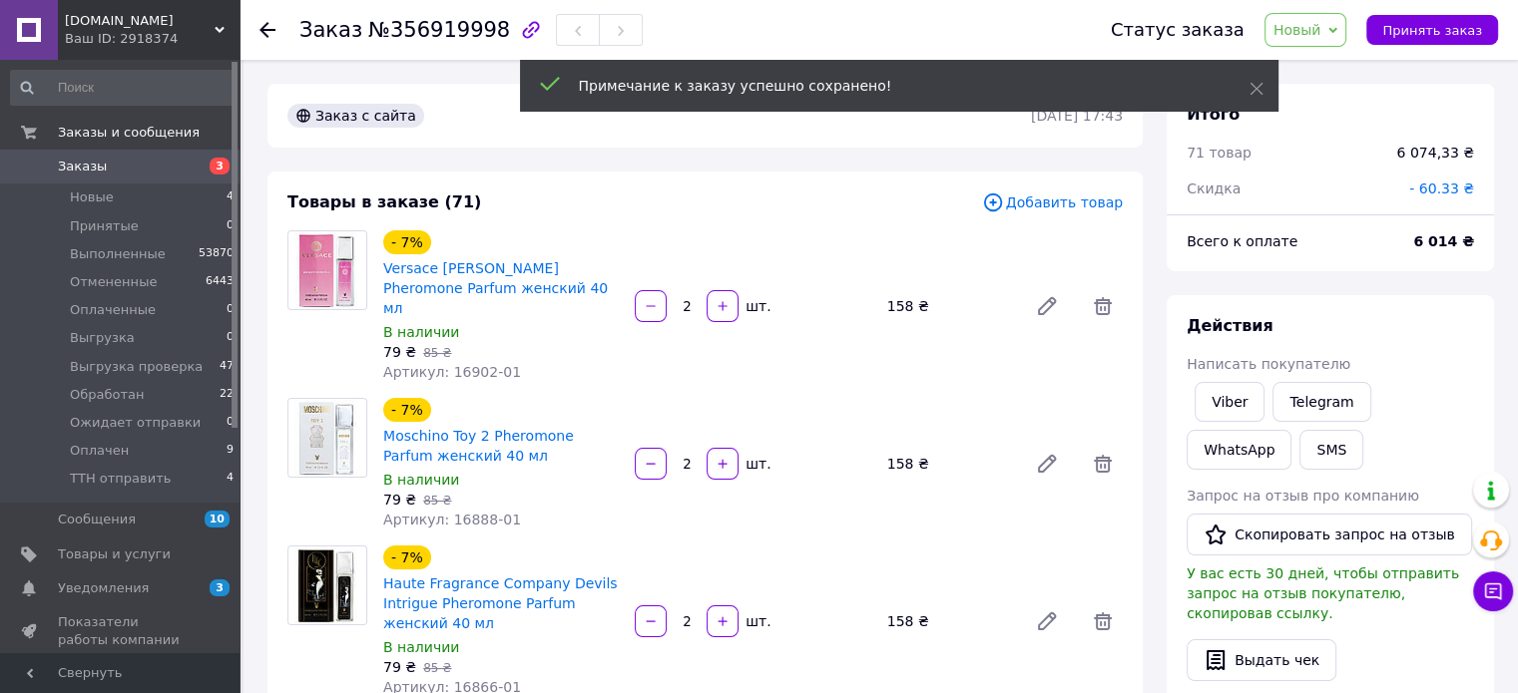
click at [1321, 37] on span "Новый" at bounding box center [1297, 30] width 48 height 16
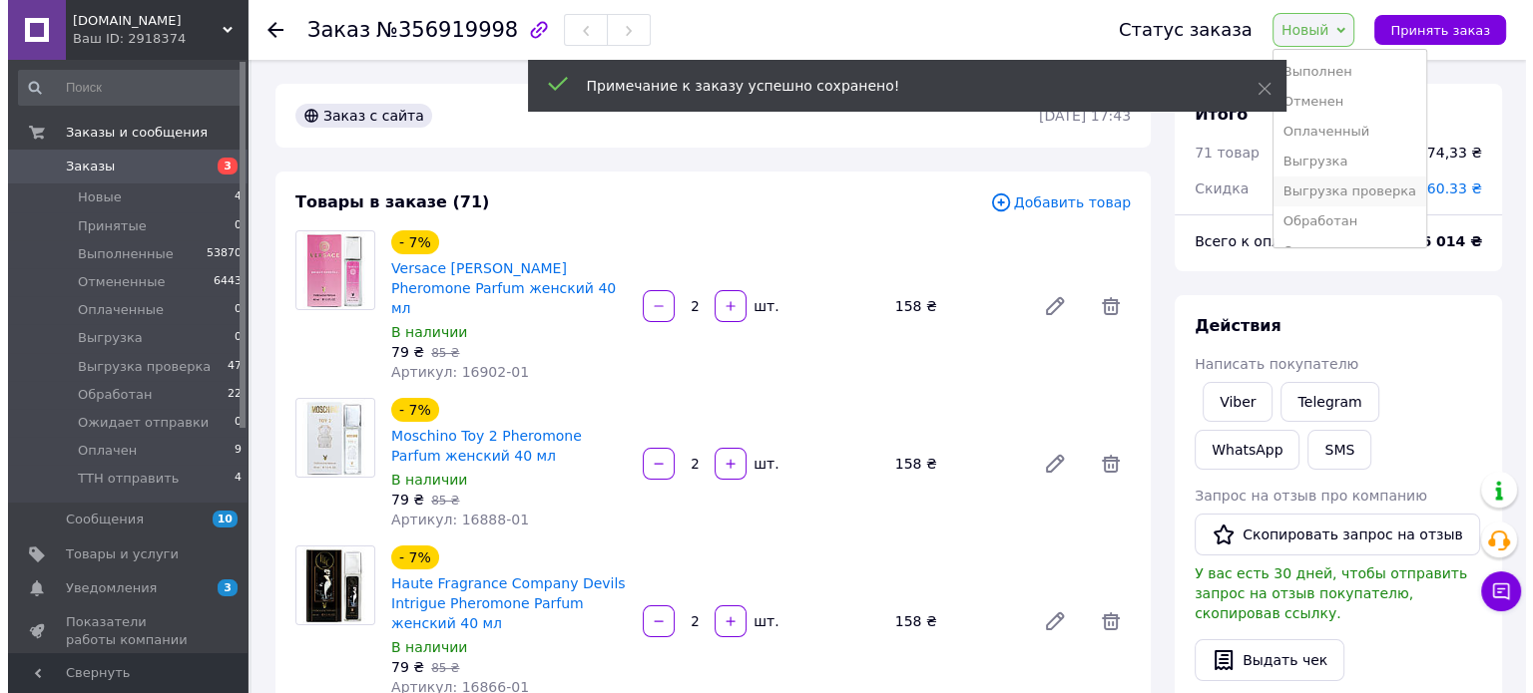
scroll to position [112, 0]
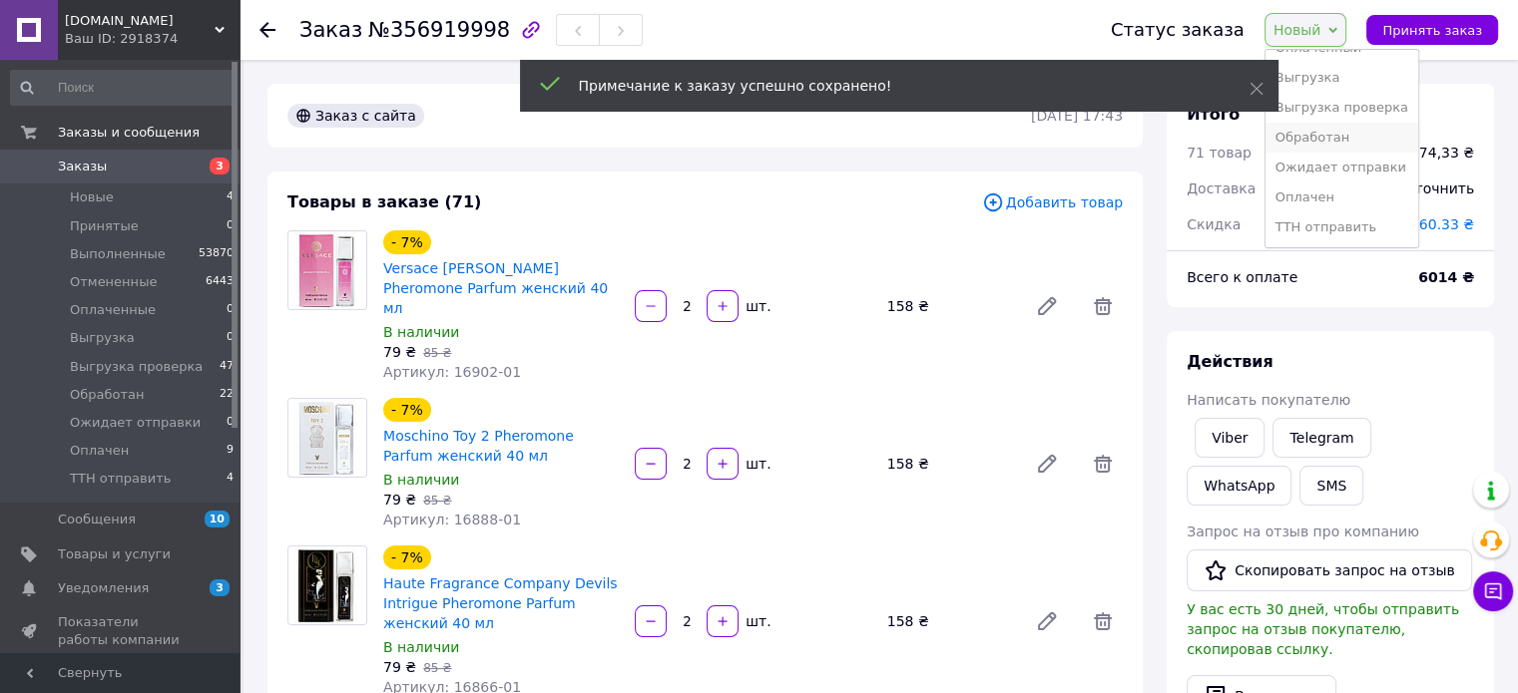
click at [1339, 131] on li "Обработан" at bounding box center [1341, 138] width 153 height 30
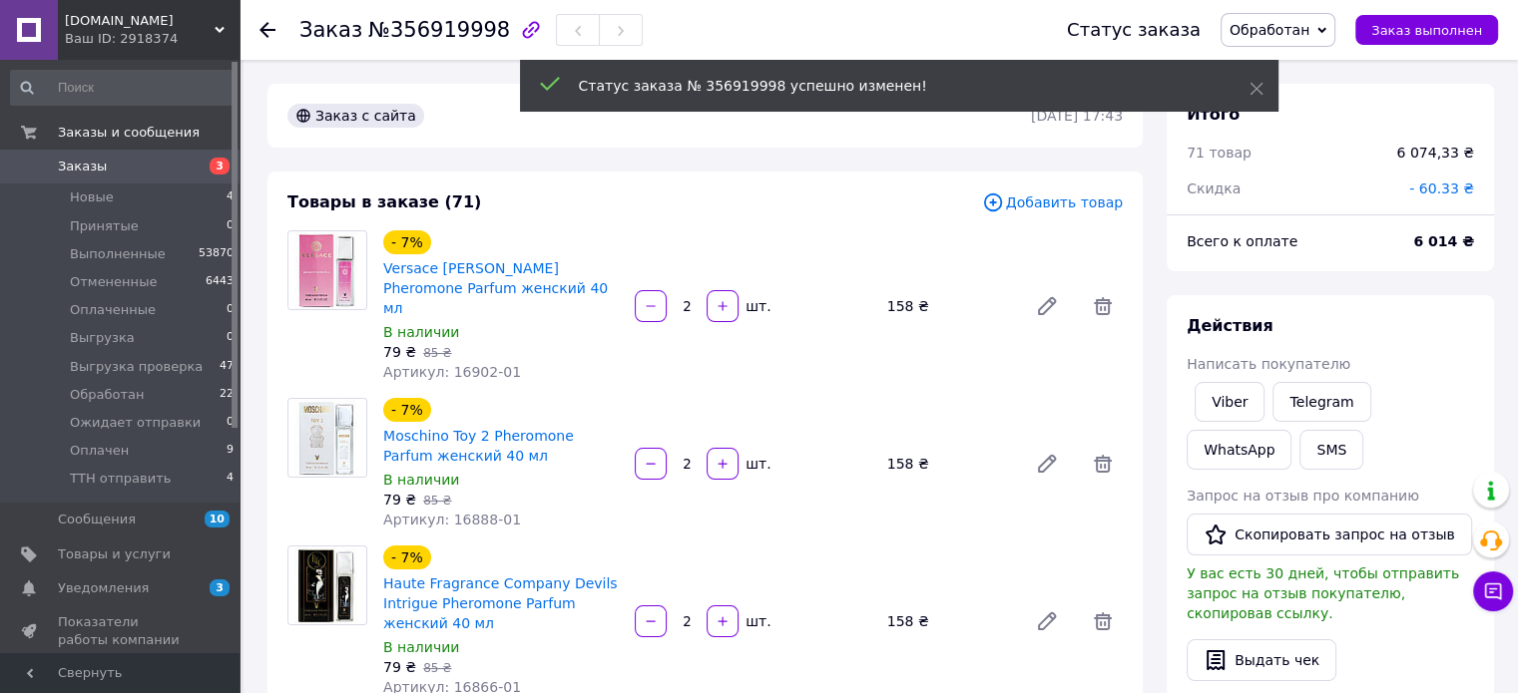
click at [263, 30] on use at bounding box center [267, 30] width 16 height 16
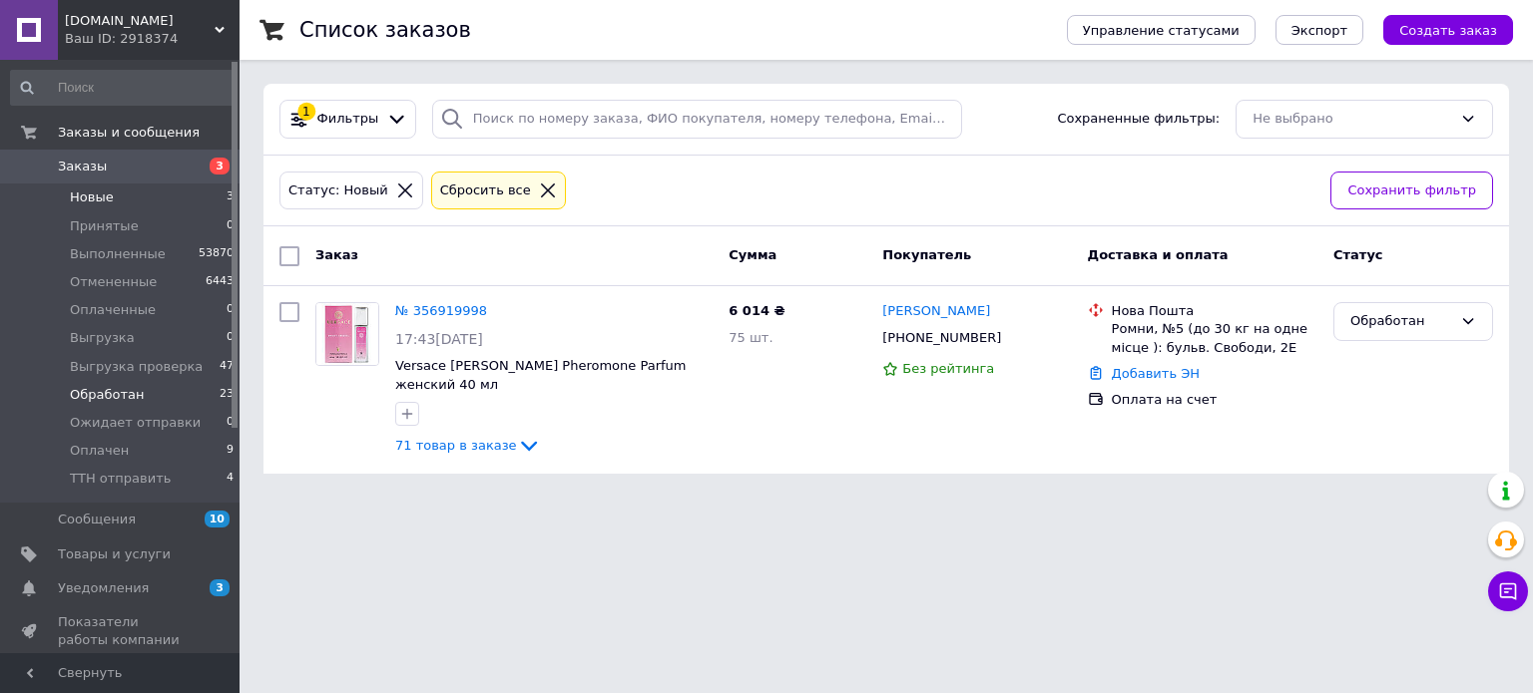
click at [99, 392] on span "Обработан" at bounding box center [107, 395] width 74 height 18
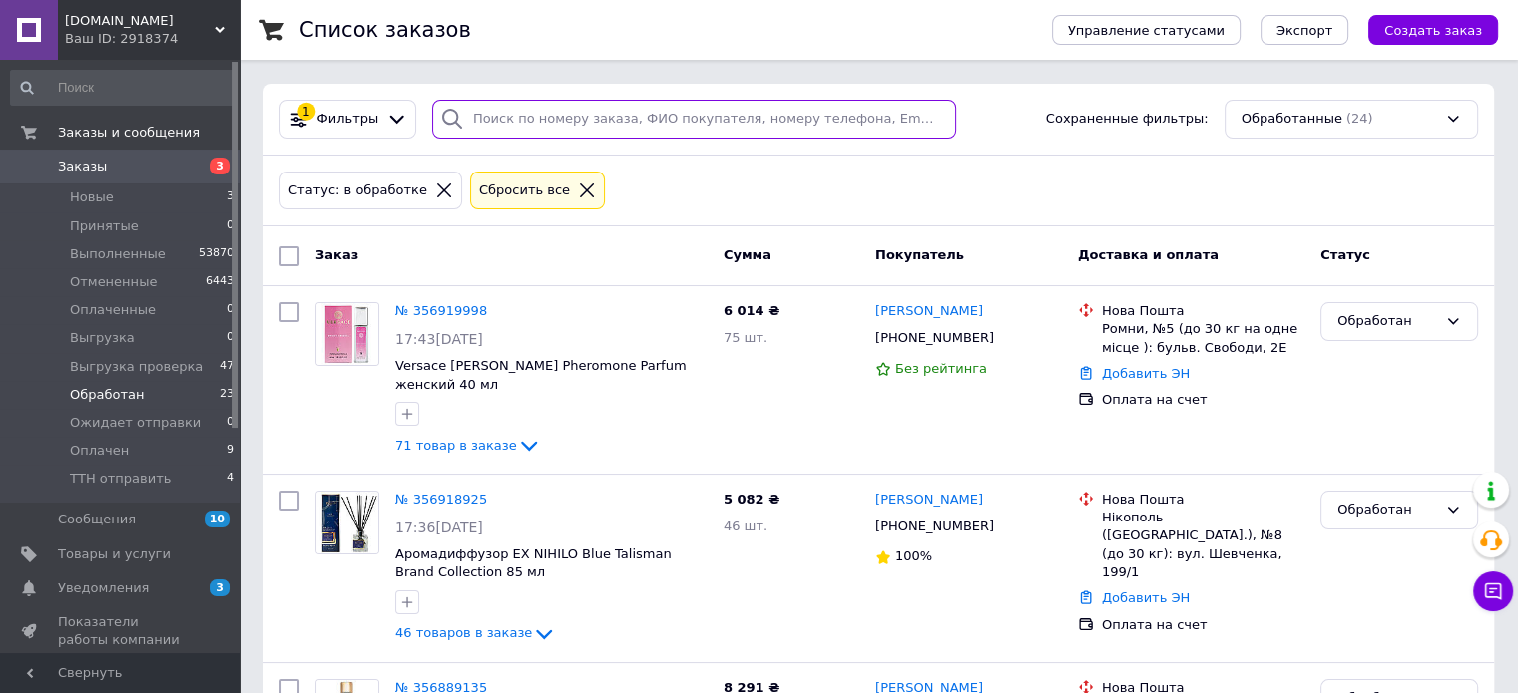
click at [507, 122] on input "search" at bounding box center [694, 119] width 524 height 39
paste input "356919998"
type input "356919998"
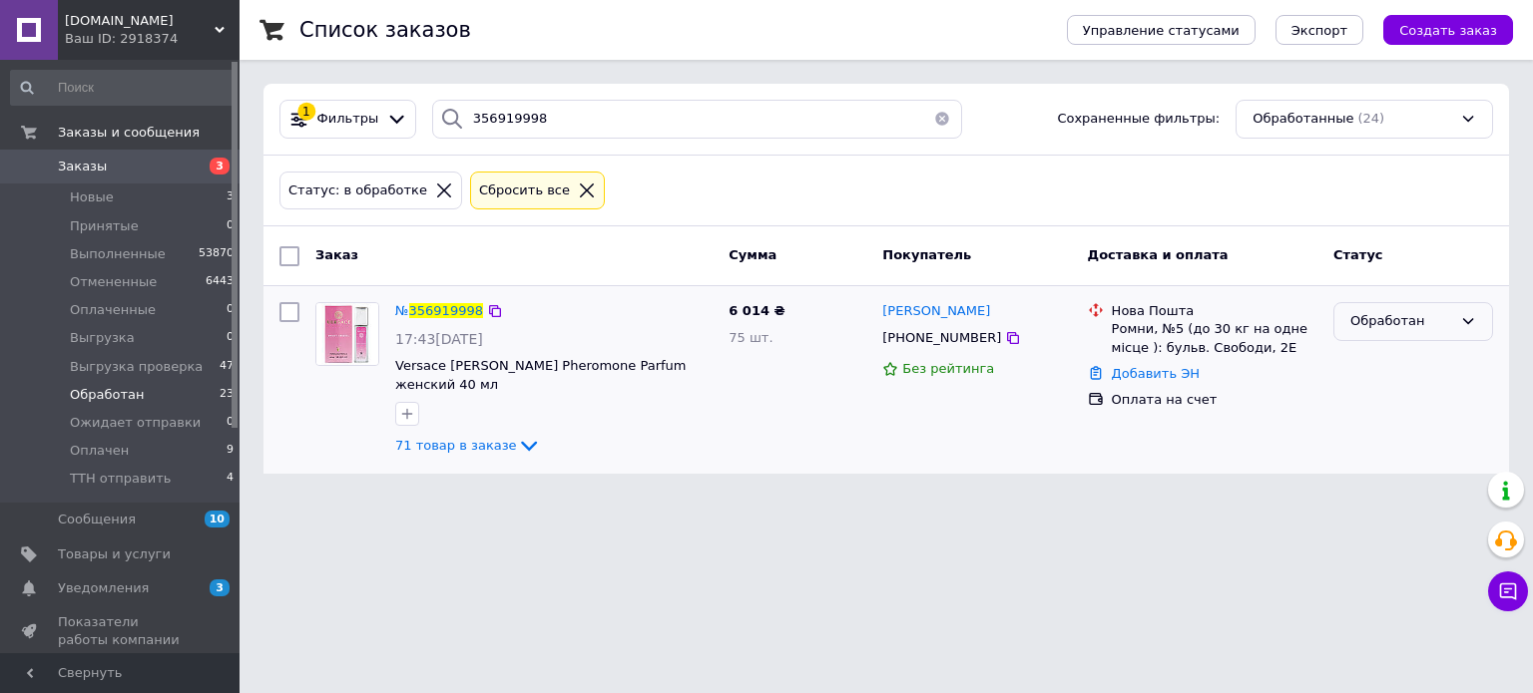
click at [1413, 311] on div "Обработан" at bounding box center [1401, 321] width 102 height 21
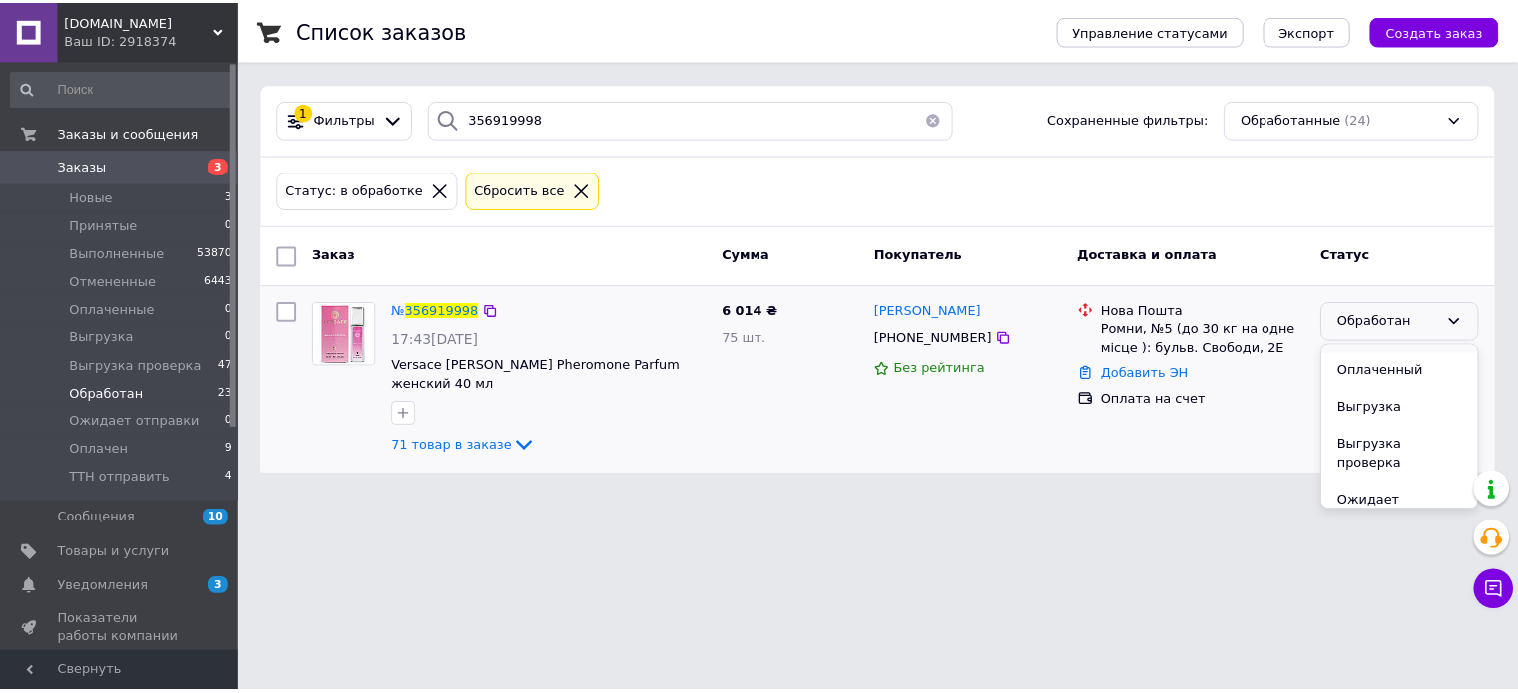
scroll to position [163, 0]
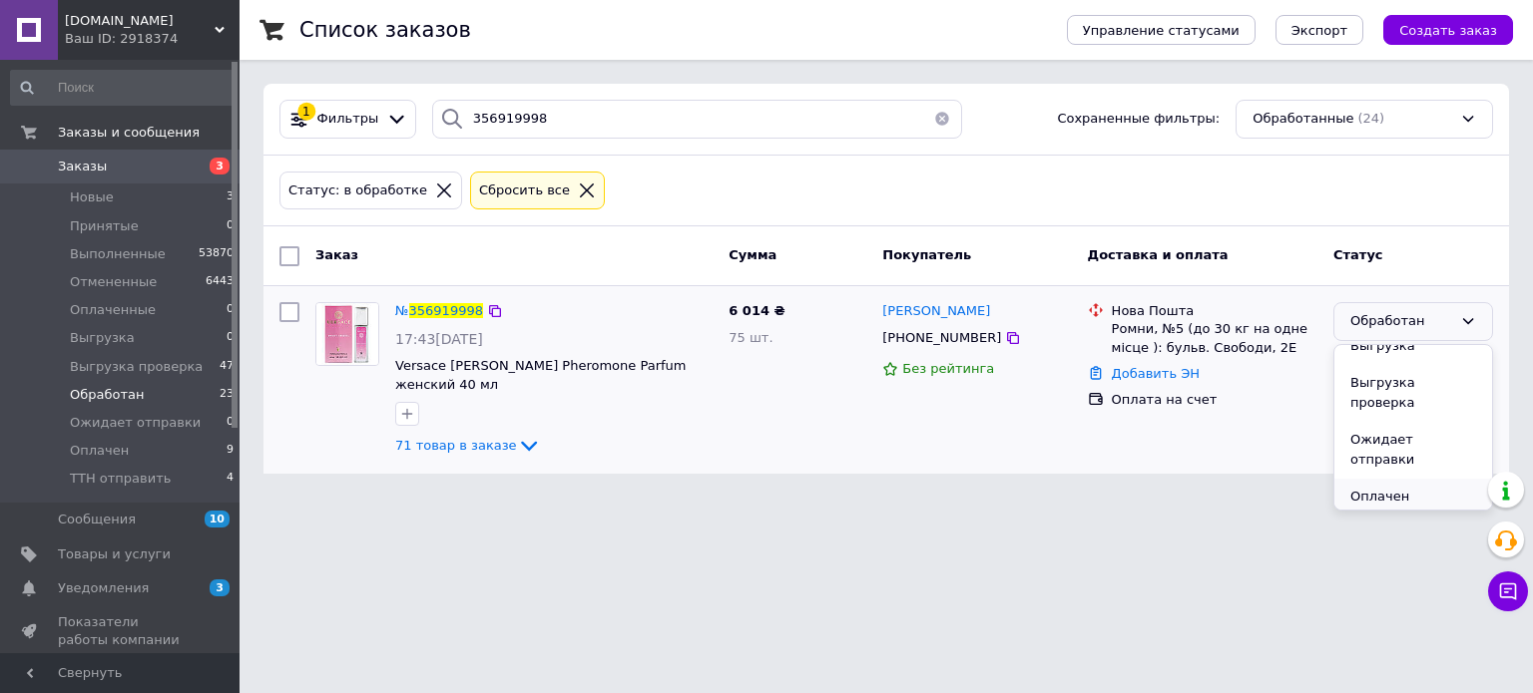
click at [1374, 479] on li "Оплачен" at bounding box center [1413, 497] width 158 height 37
drag, startPoint x: 1013, startPoint y: 311, endPoint x: 885, endPoint y: 312, distance: 127.7
click at [885, 312] on div "Олеся Горобченко" at bounding box center [976, 311] width 193 height 23
copy span "Олеся Горобченко"
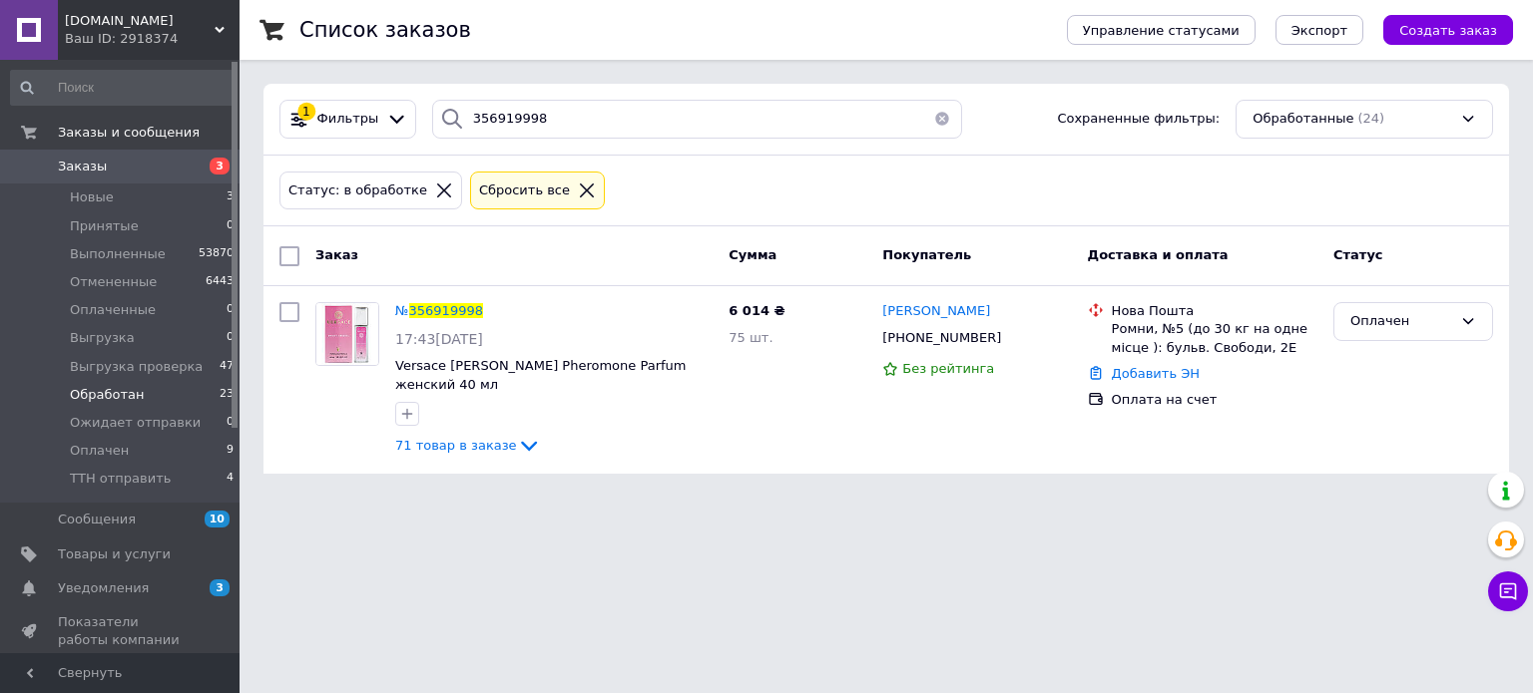
click at [790, 498] on html "OPTCOSMETIKA.COM Ваш ID: 2918374 Сайт OPTCOSMETIKA.COM Кабинет покупателя Прове…" at bounding box center [766, 249] width 1533 height 498
click at [87, 195] on span "Новые" at bounding box center [92, 198] width 44 height 18
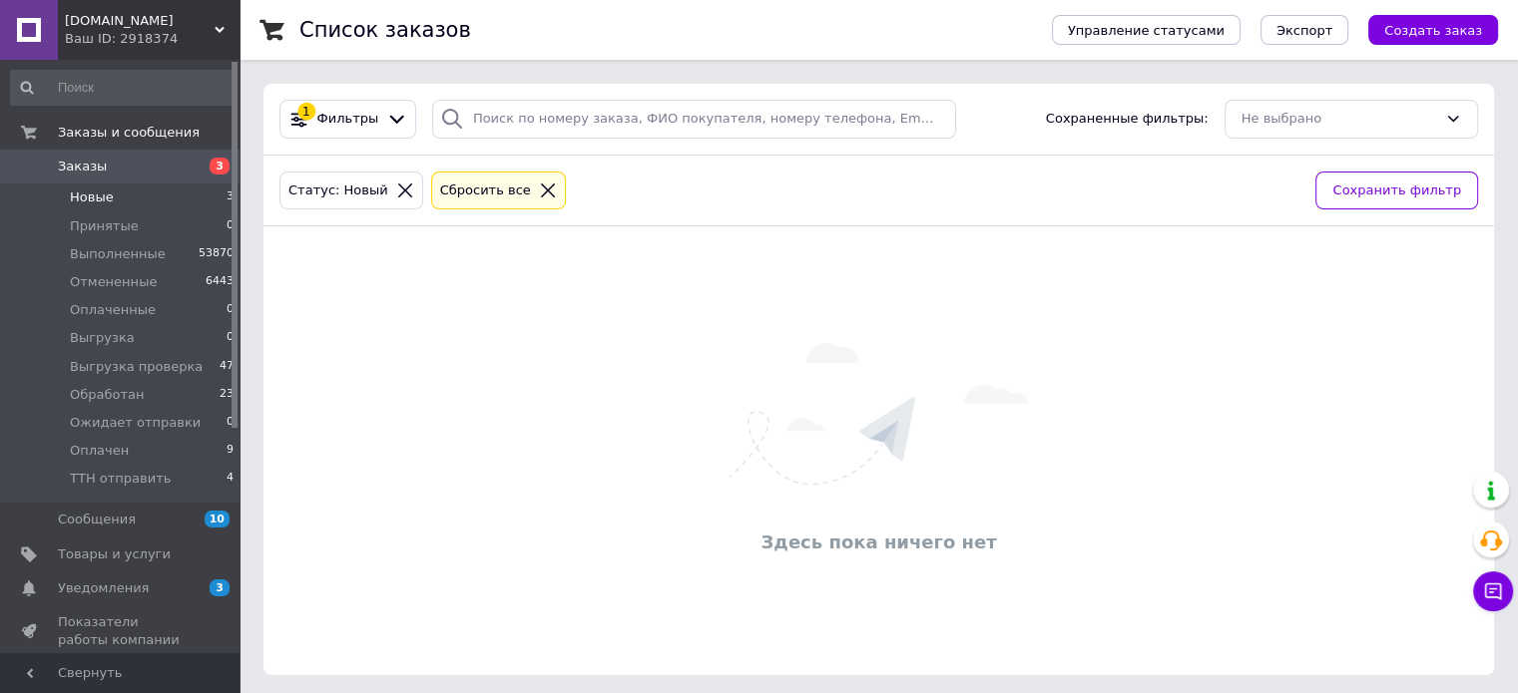
click at [397, 189] on icon at bounding box center [405, 191] width 18 height 18
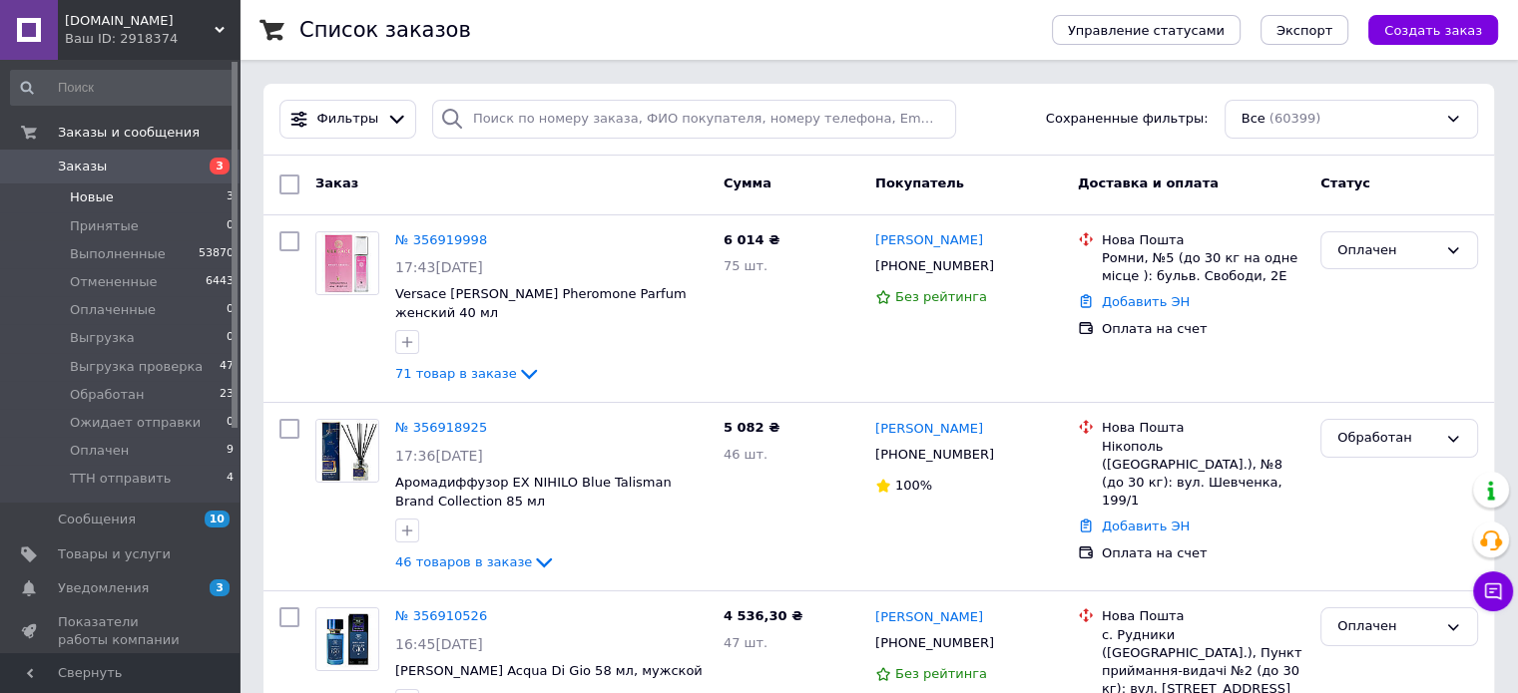
click at [95, 189] on span "Новые" at bounding box center [92, 198] width 44 height 18
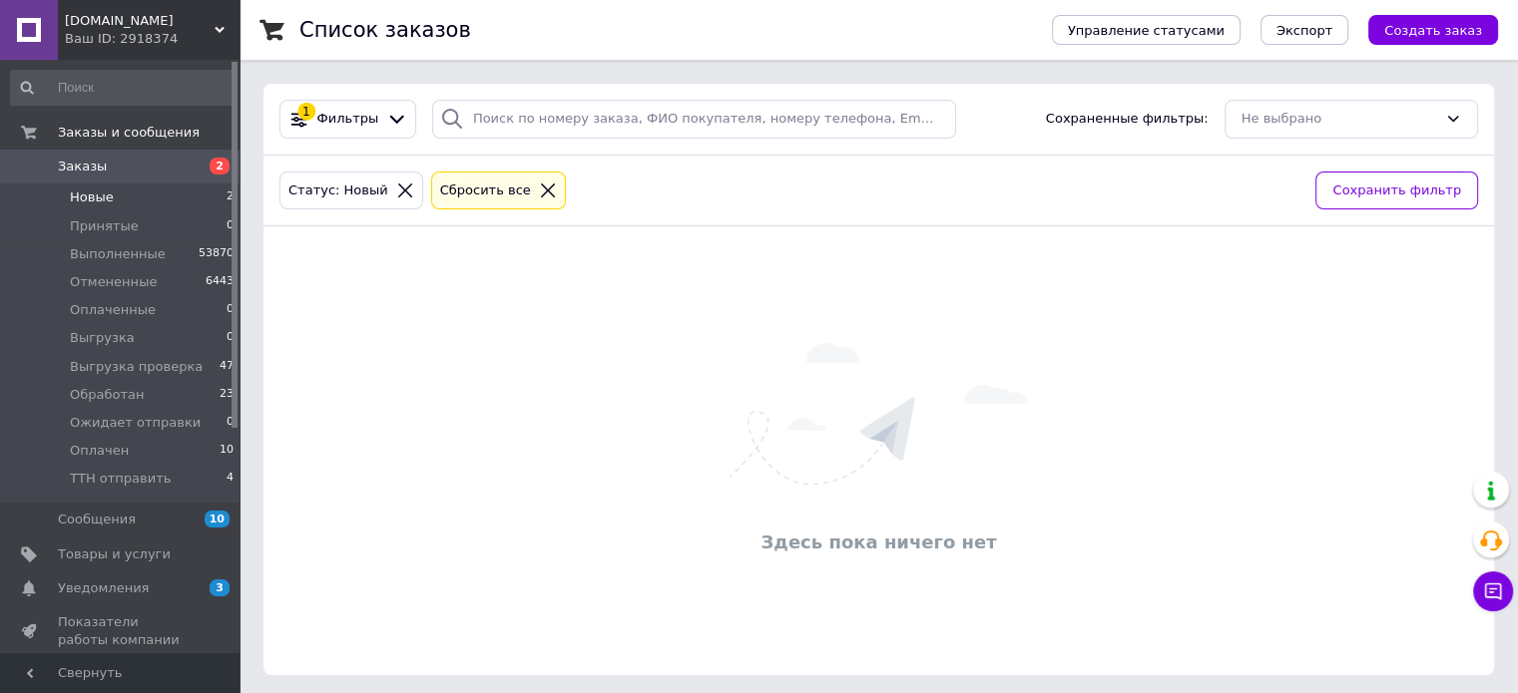
click at [396, 185] on icon at bounding box center [405, 191] width 18 height 18
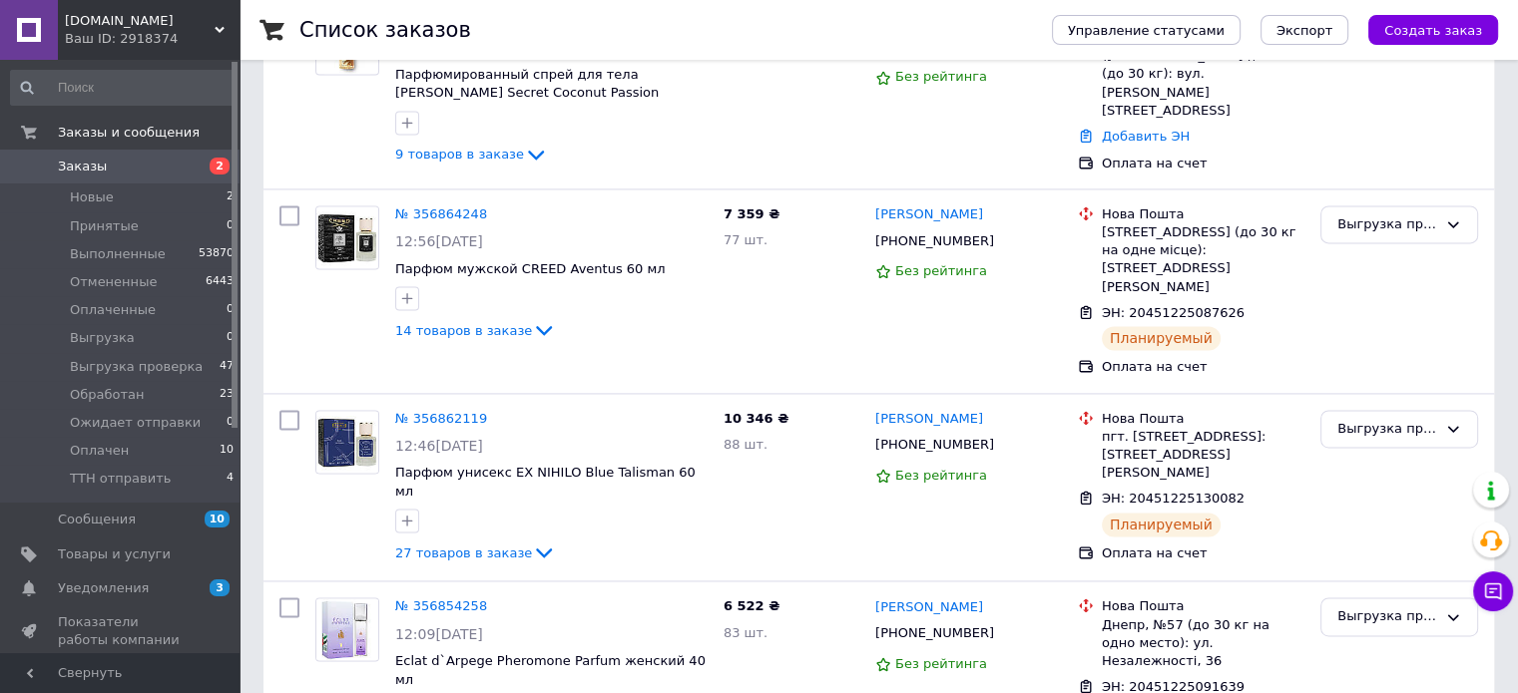
scroll to position [3241, 0]
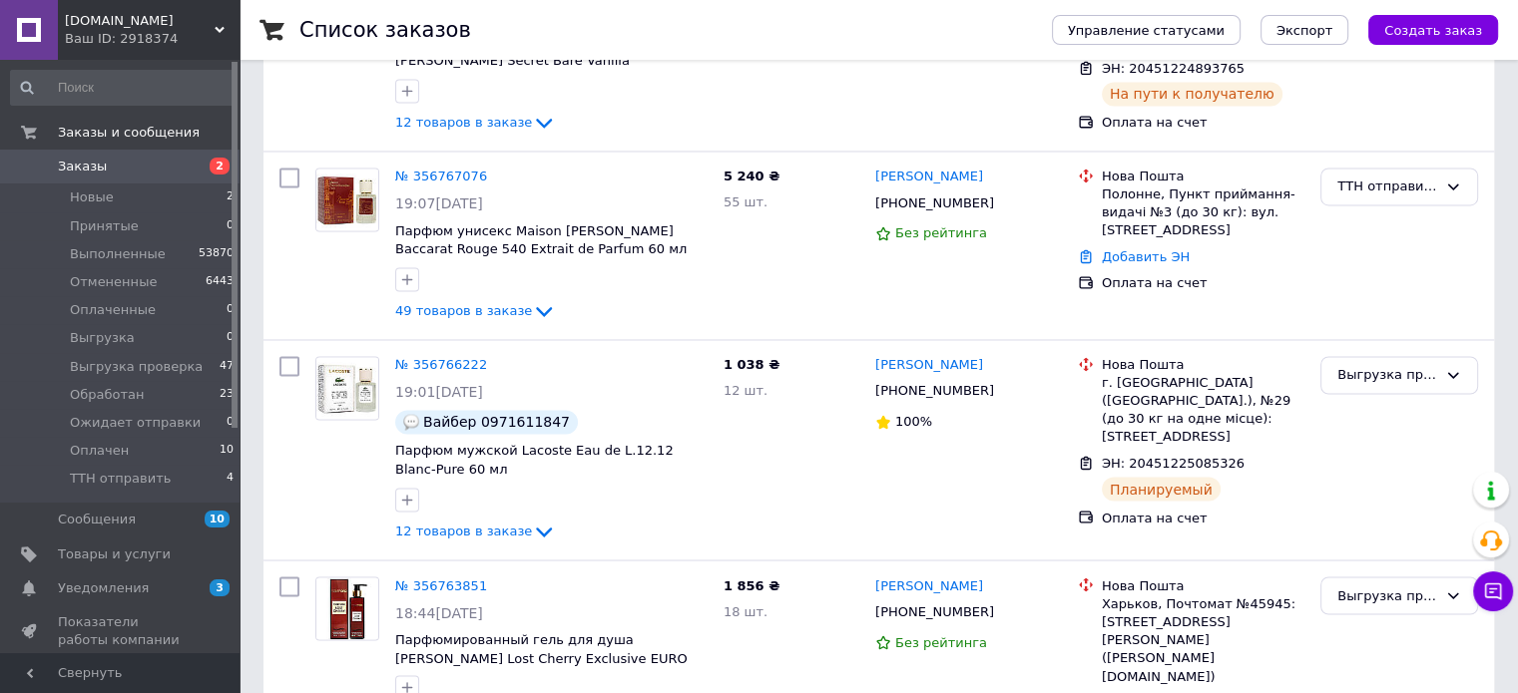
scroll to position [3409, 0]
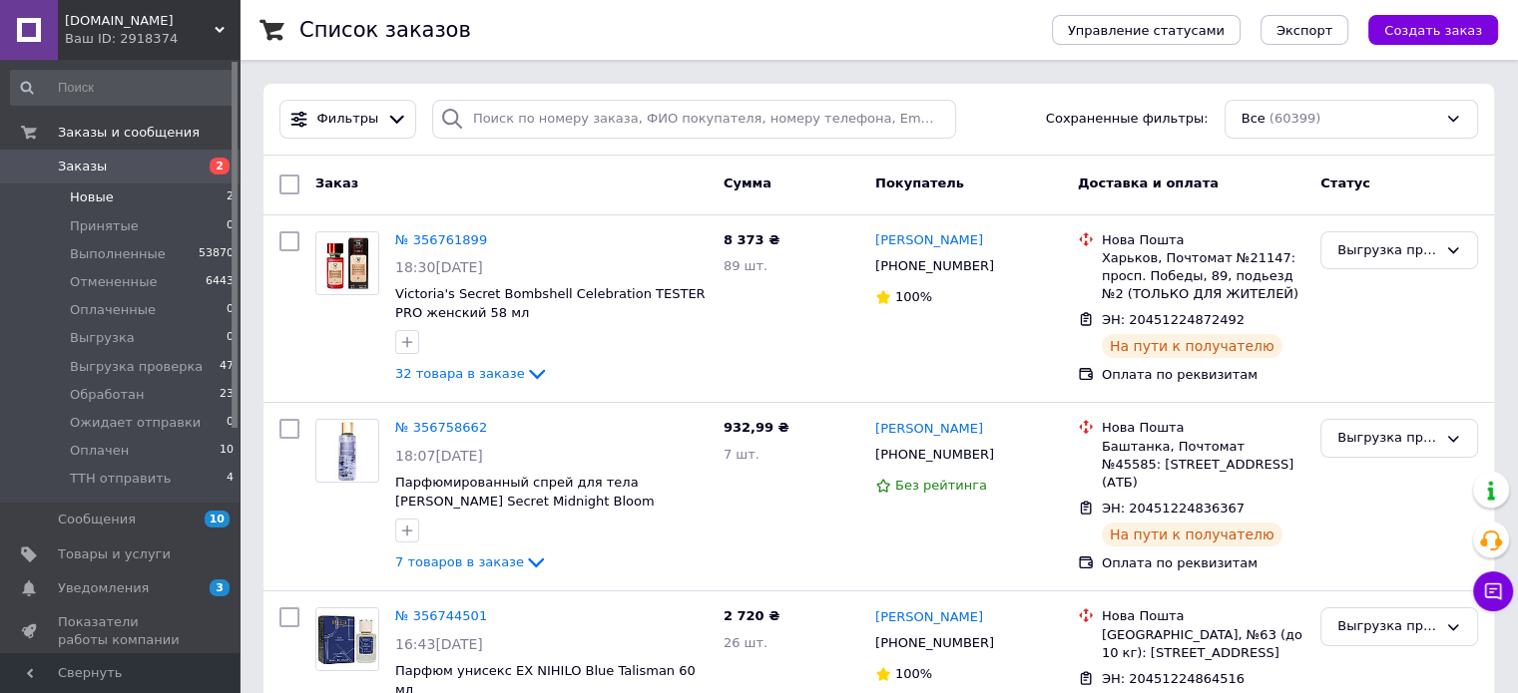
click at [109, 204] on span "Новые" at bounding box center [92, 198] width 44 height 18
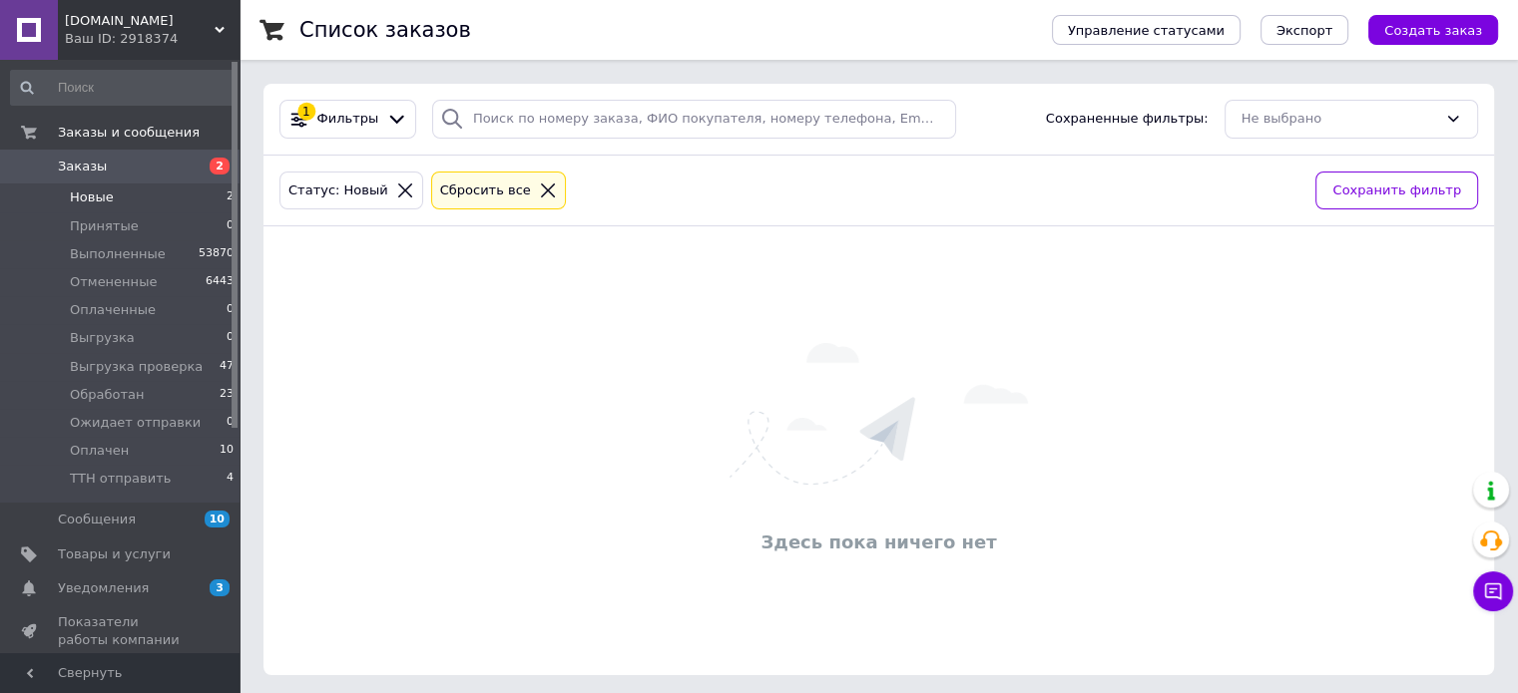
click at [970, 358] on img at bounding box center [878, 414] width 298 height 142
click at [1025, 254] on div "Здесь пока ничего нет" at bounding box center [878, 450] width 1230 height 409
